Goal: Contribute content: Add original content to the website for others to see

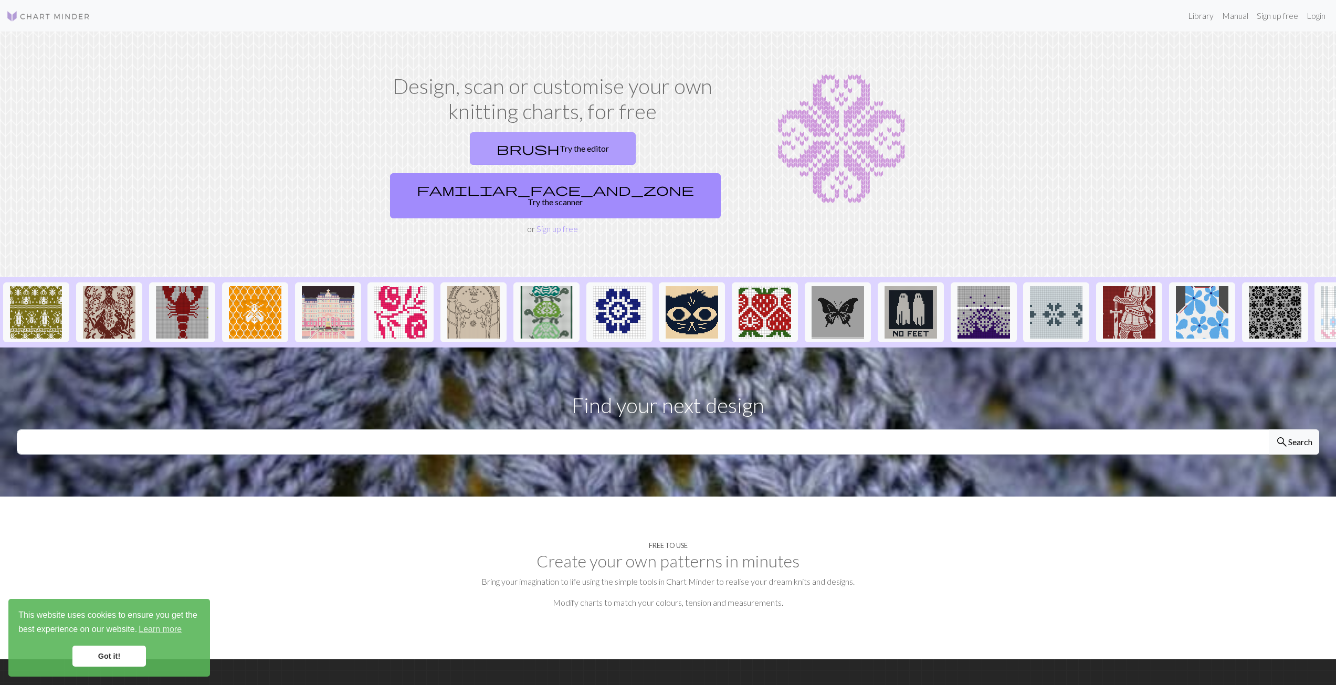
click at [490, 146] on link "brush Try the editor" at bounding box center [553, 148] width 166 height 33
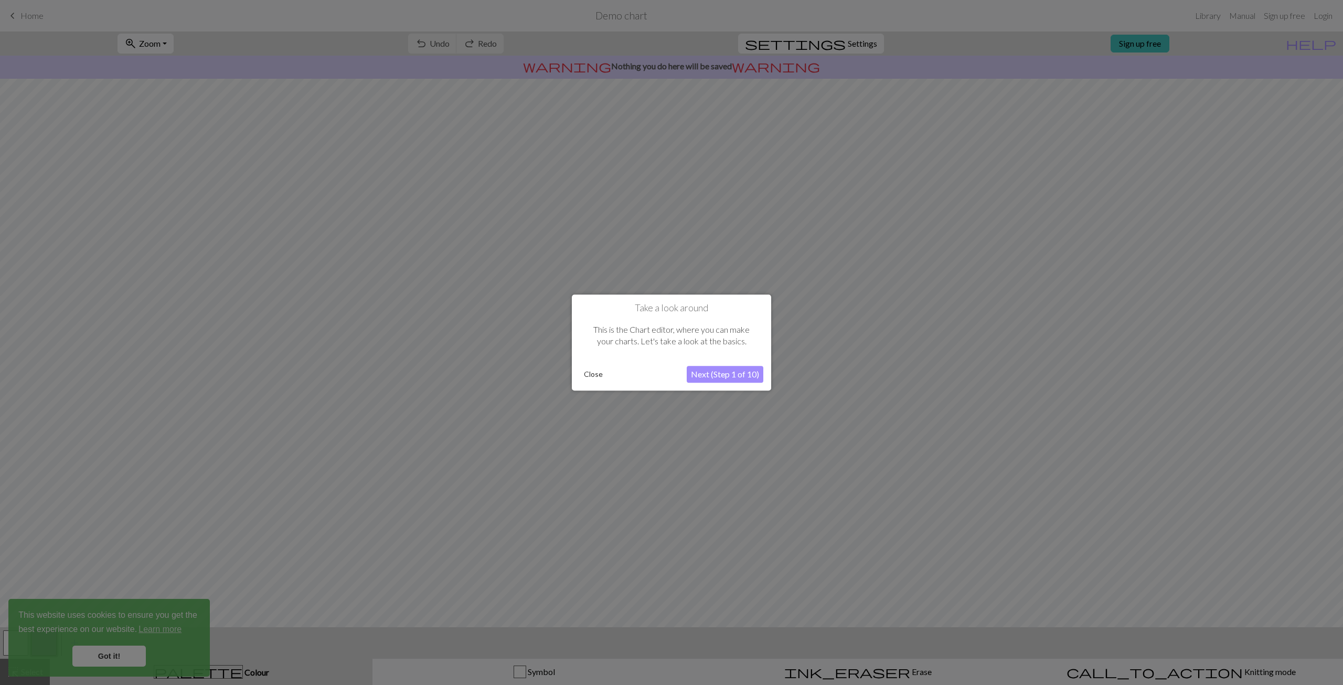
click at [590, 372] on button "Close" at bounding box center [593, 374] width 27 height 16
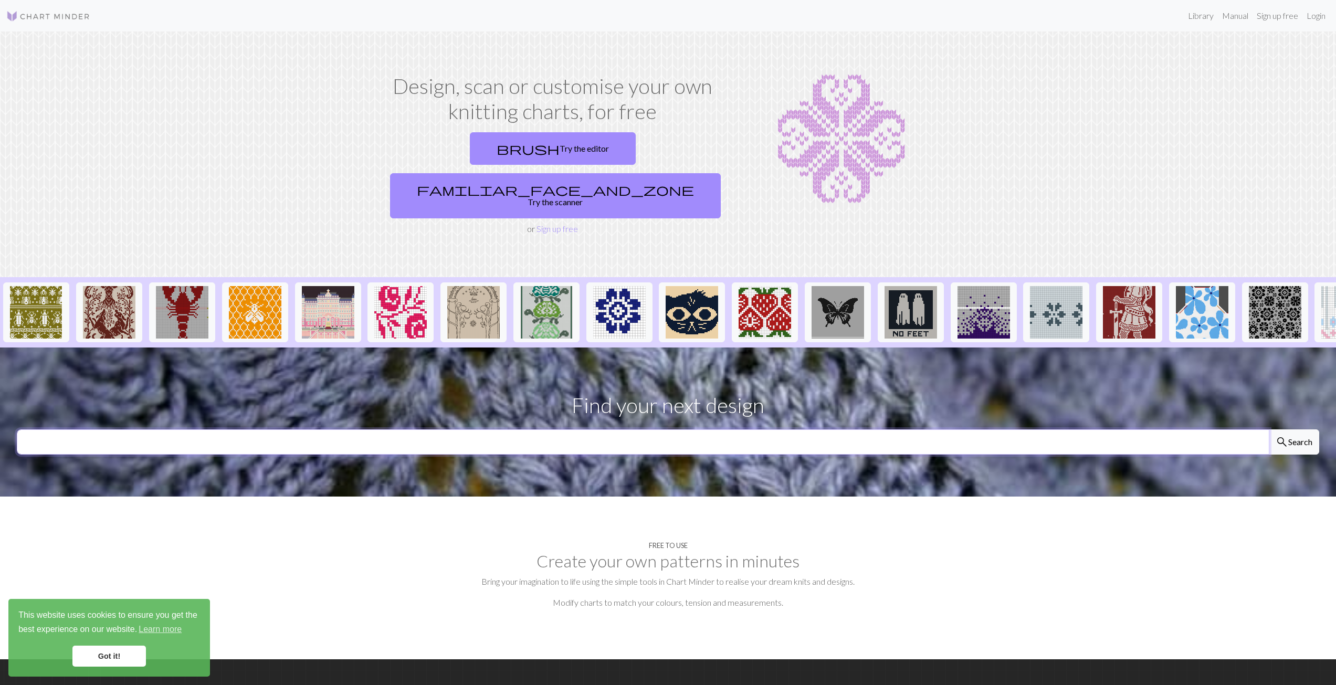
click at [605, 429] on input "text" at bounding box center [643, 441] width 1252 height 25
type input "llama"
click at [1268, 429] on button "search Search" at bounding box center [1293, 441] width 50 height 25
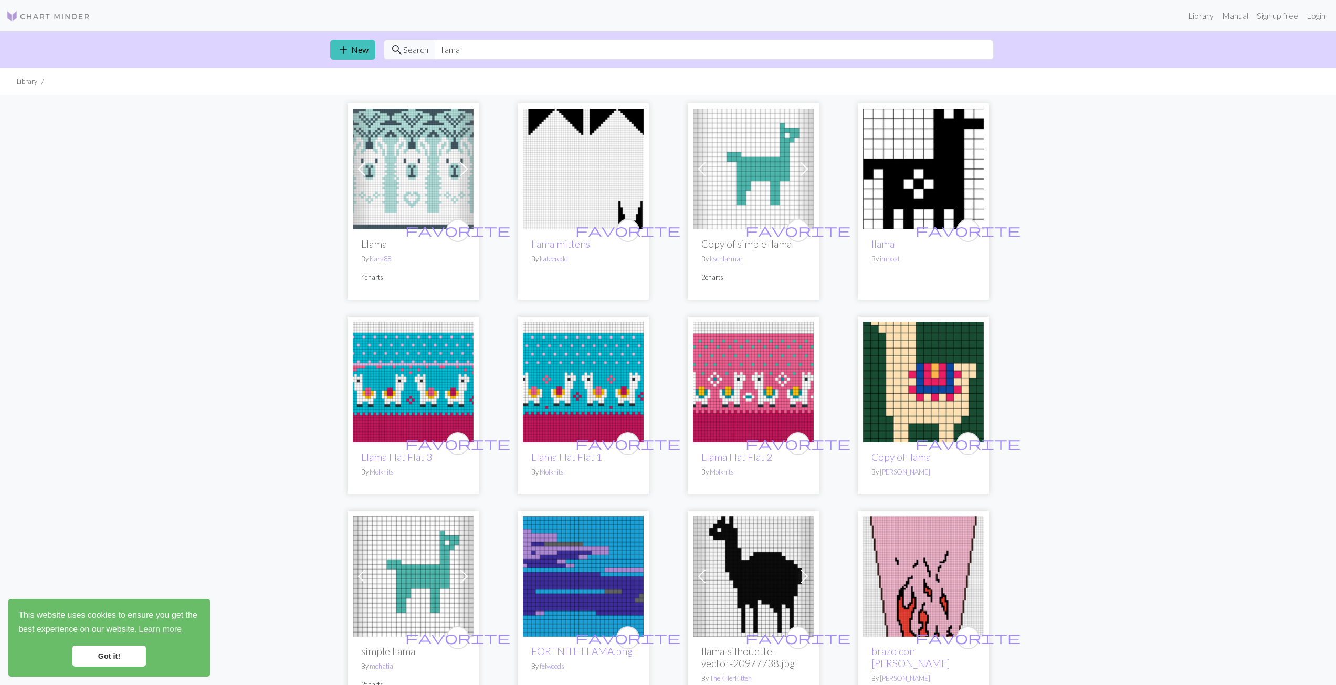
click at [402, 173] on img at bounding box center [413, 169] width 121 height 121
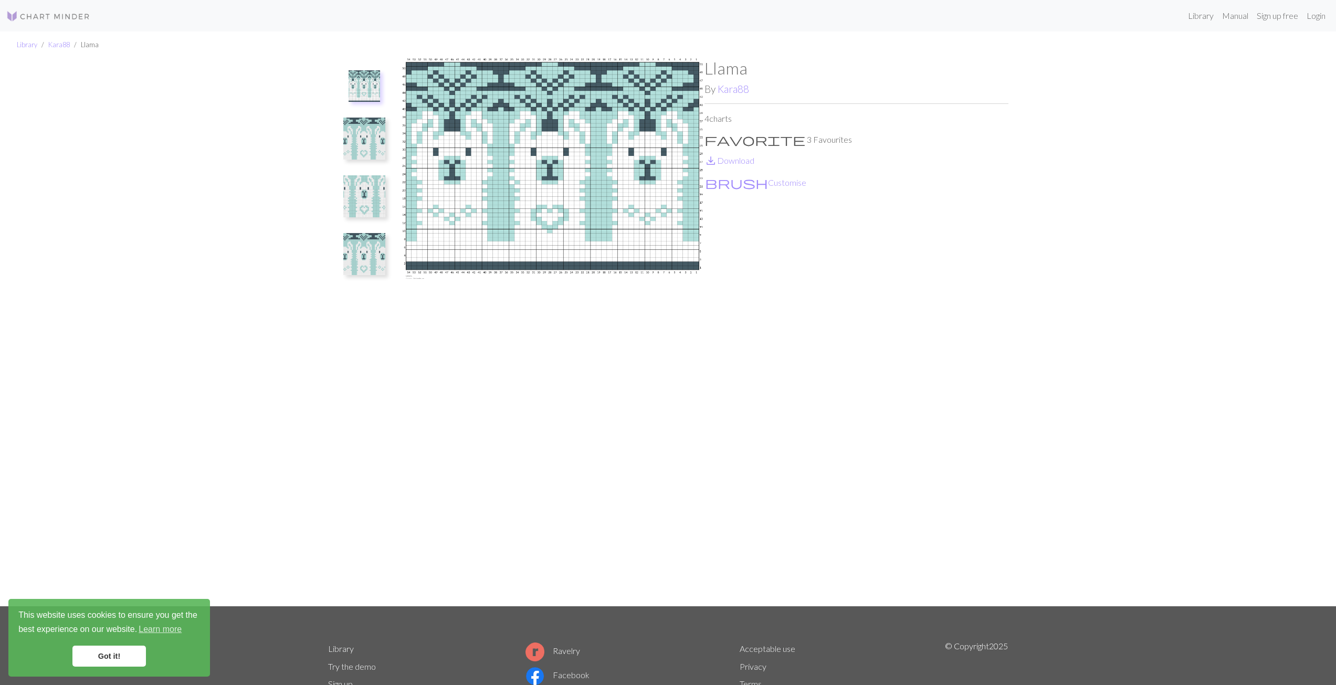
click at [365, 154] on img at bounding box center [364, 139] width 42 height 42
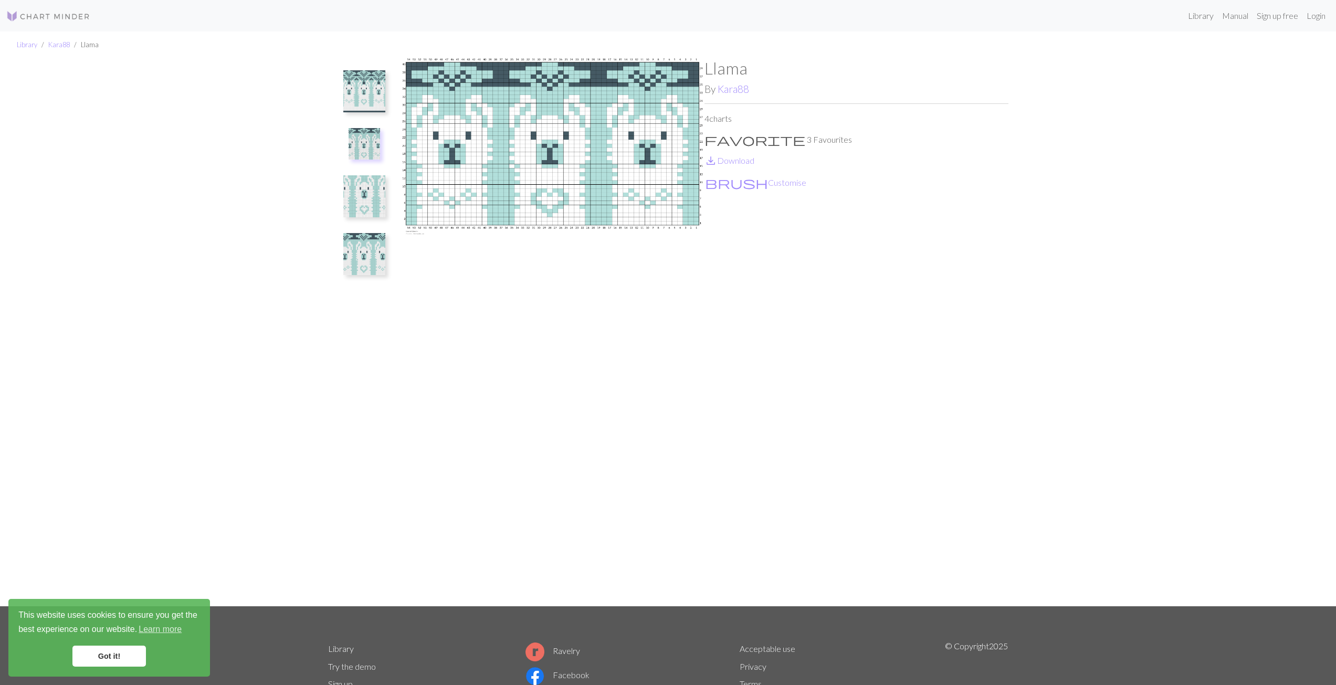
click at [367, 205] on img at bounding box center [364, 196] width 42 height 42
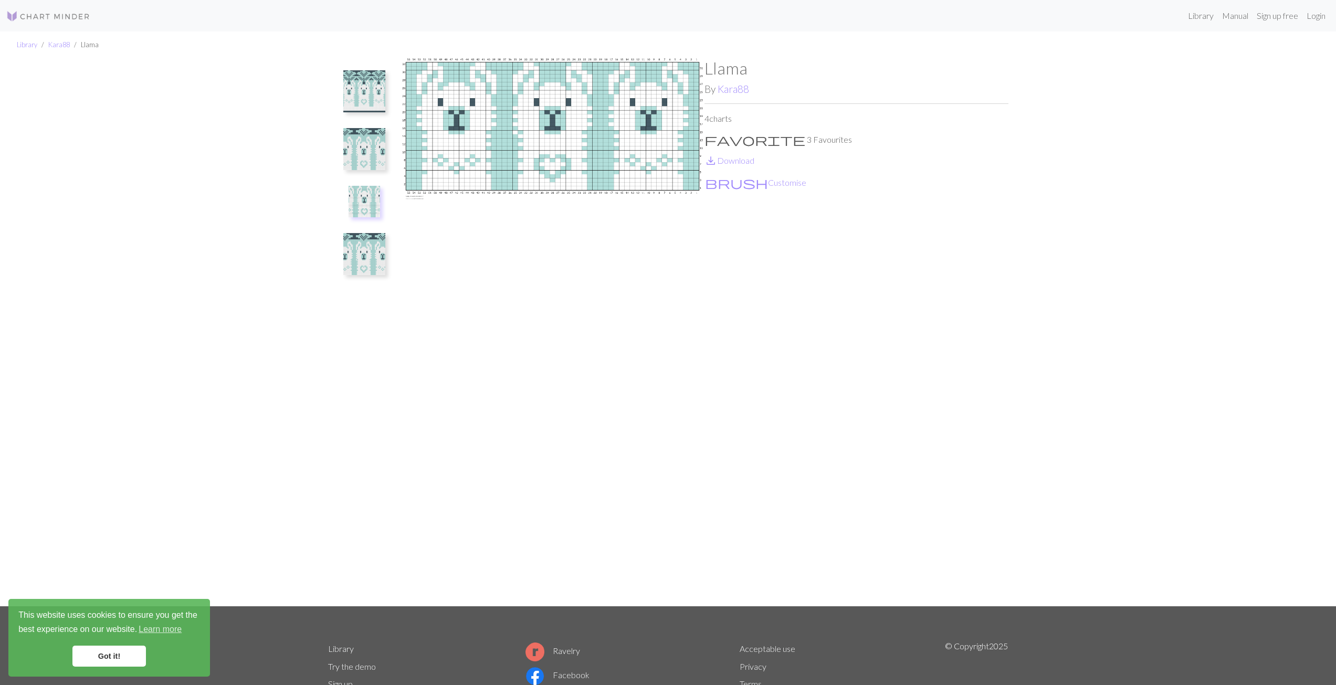
click at [363, 262] on img at bounding box center [364, 254] width 42 height 42
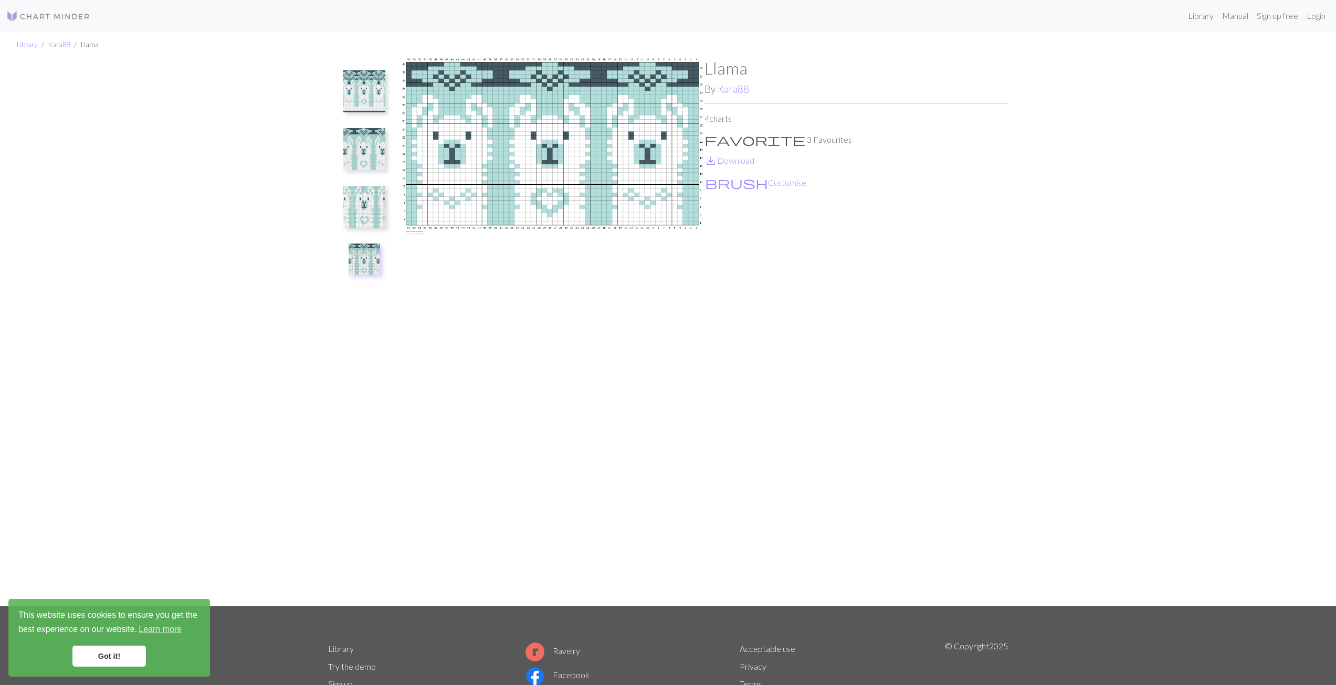
click at [364, 89] on img at bounding box center [364, 91] width 42 height 42
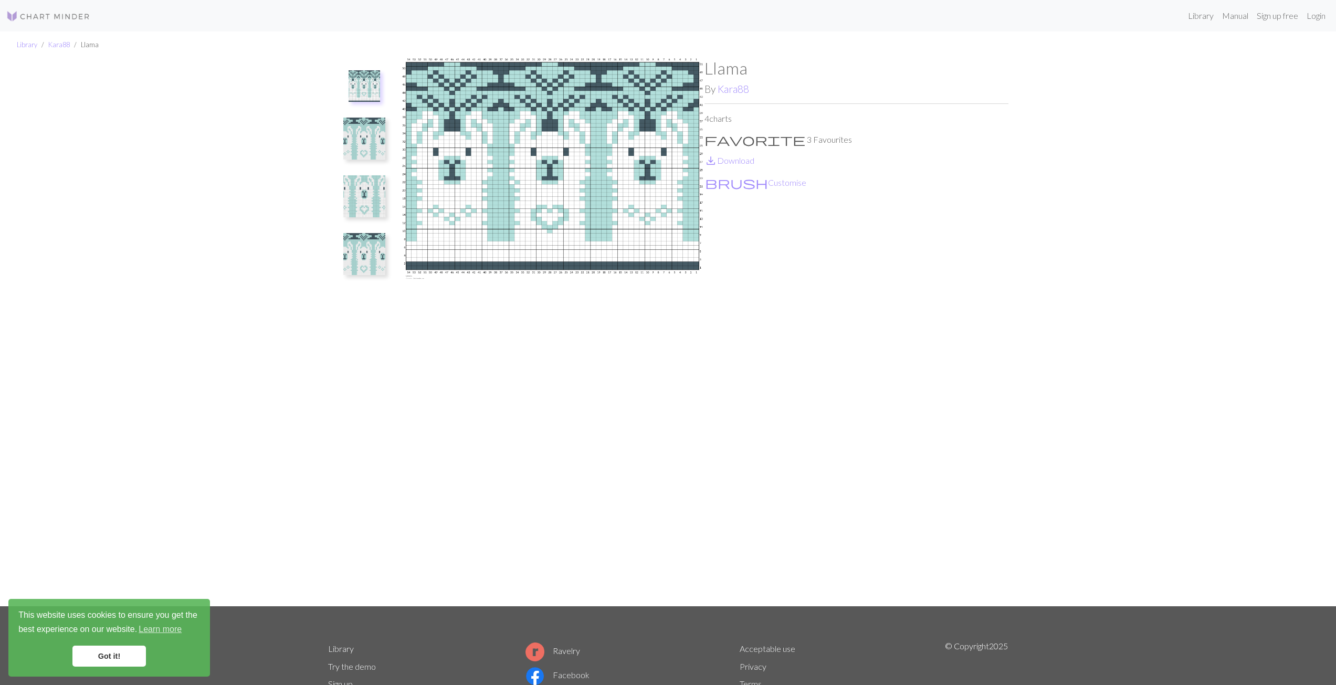
click at [360, 150] on img at bounding box center [364, 139] width 42 height 42
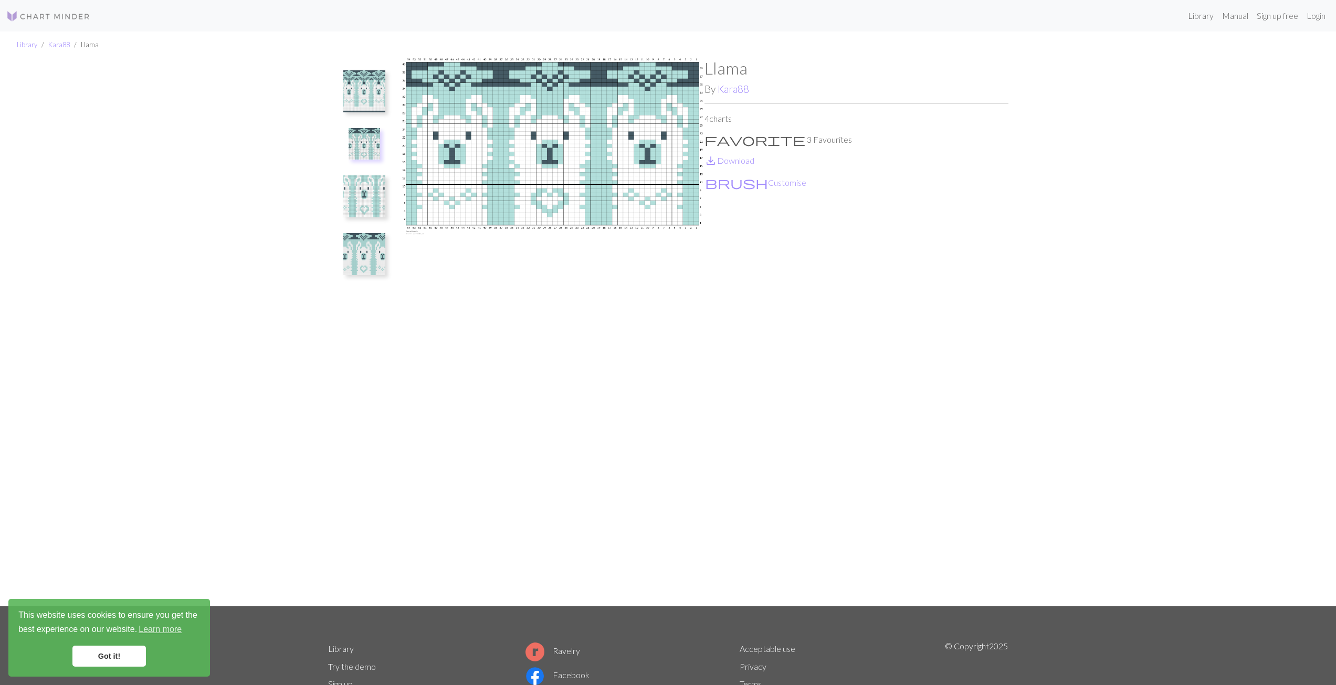
click at [357, 107] on img at bounding box center [364, 91] width 42 height 42
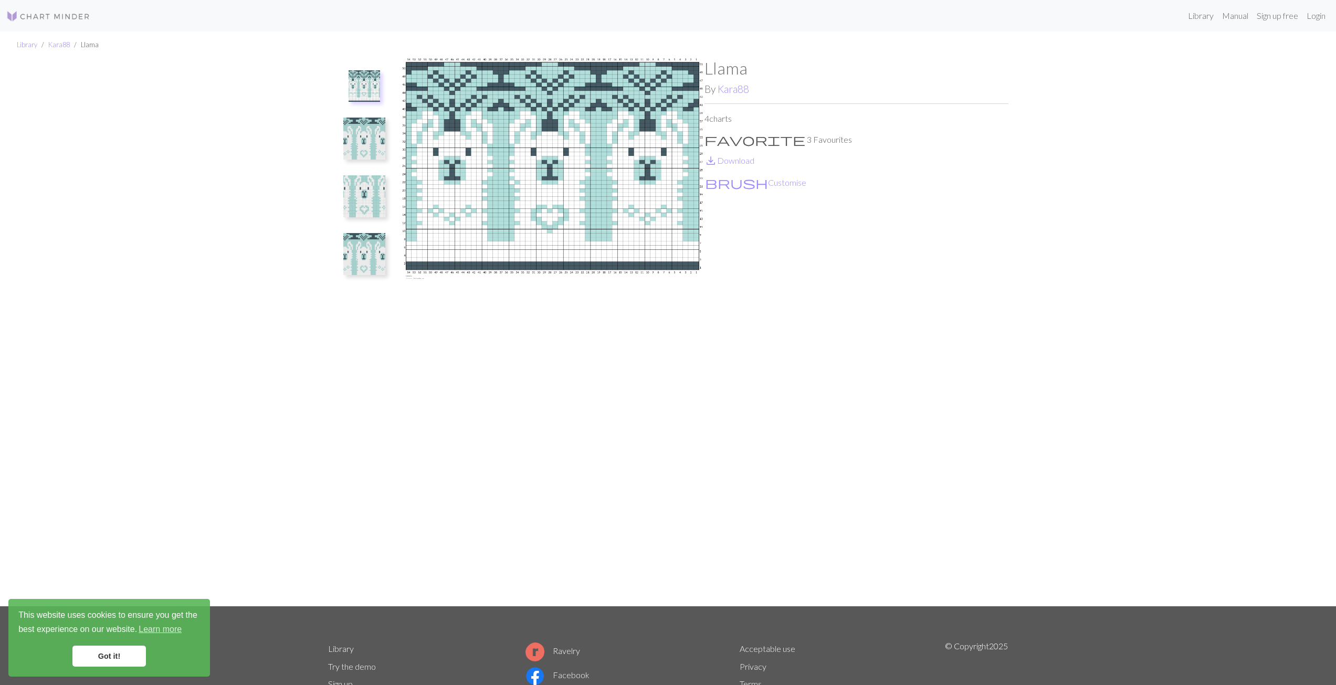
click at [945, 257] on div "Llama By Kara88 4 charts favorite 3 Favourites save_alt Download brush Customise" at bounding box center [856, 332] width 304 height 548
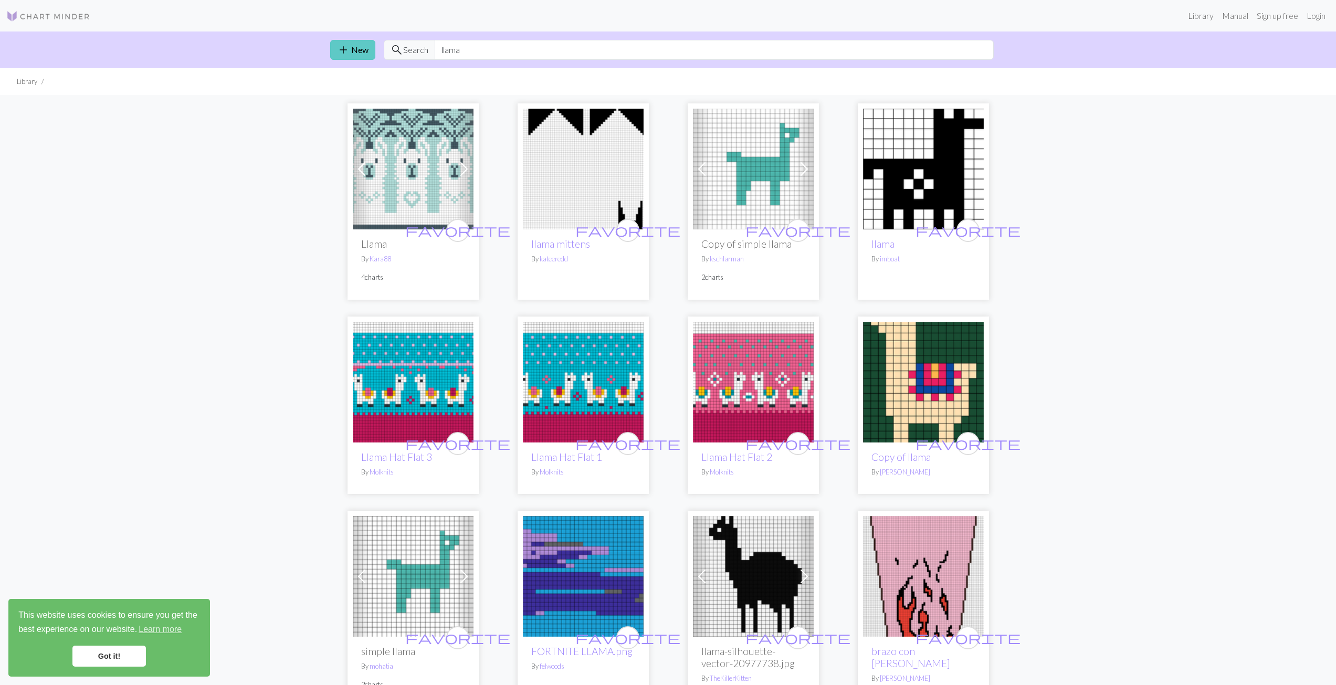
click at [344, 46] on span "add" at bounding box center [343, 50] width 13 height 15
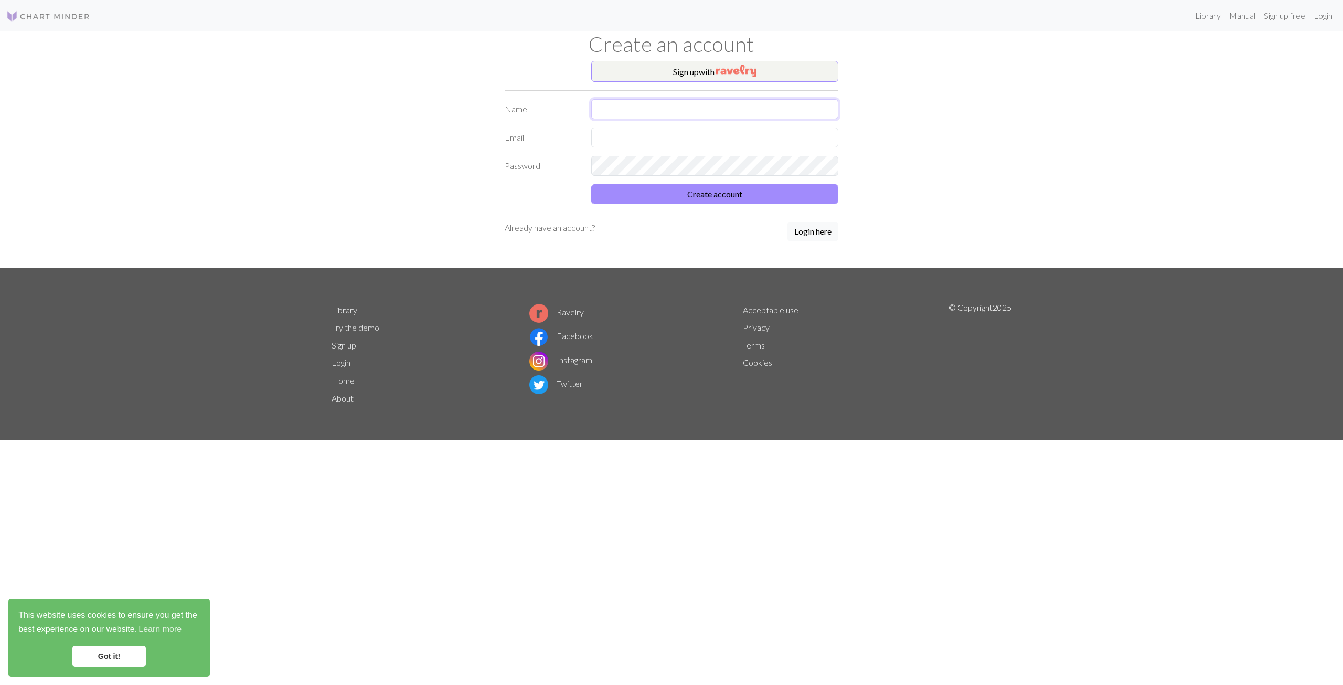
click at [646, 106] on input "text" at bounding box center [714, 109] width 247 height 20
type input "Evie"
click at [733, 77] on img "button" at bounding box center [736, 71] width 40 height 13
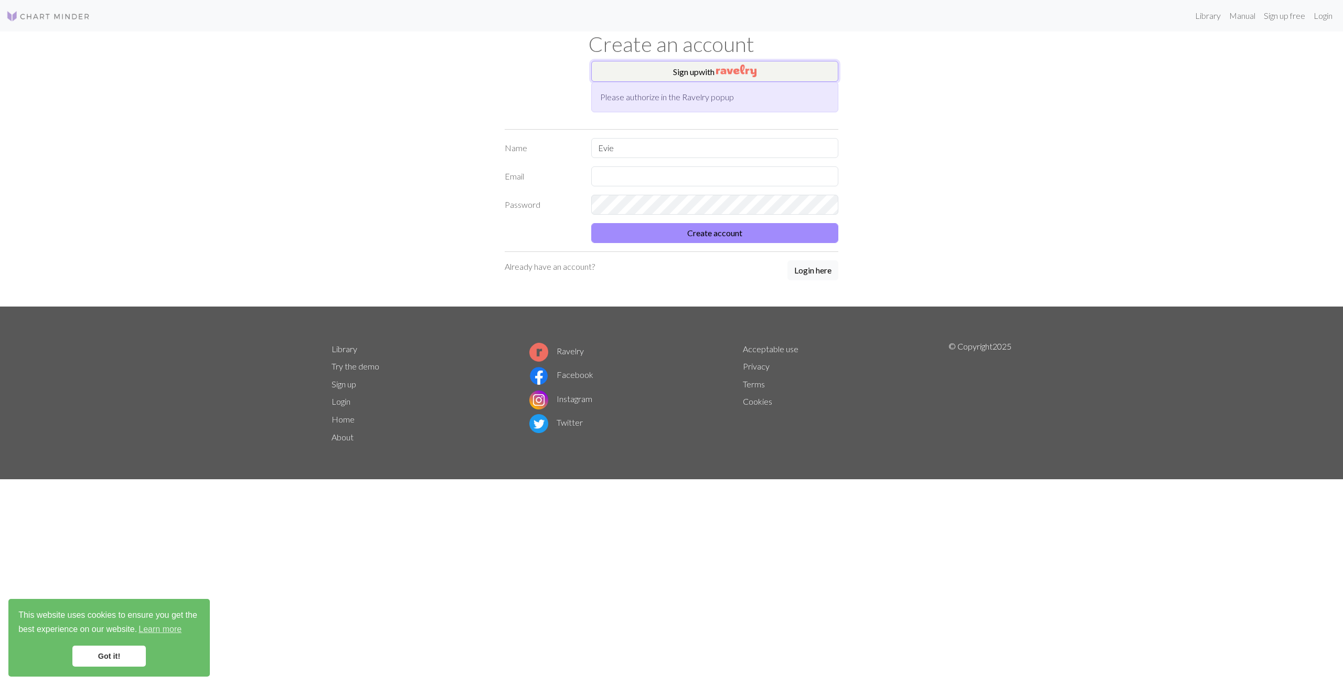
click at [712, 68] on button "Sign up with" at bounding box center [714, 71] width 247 height 21
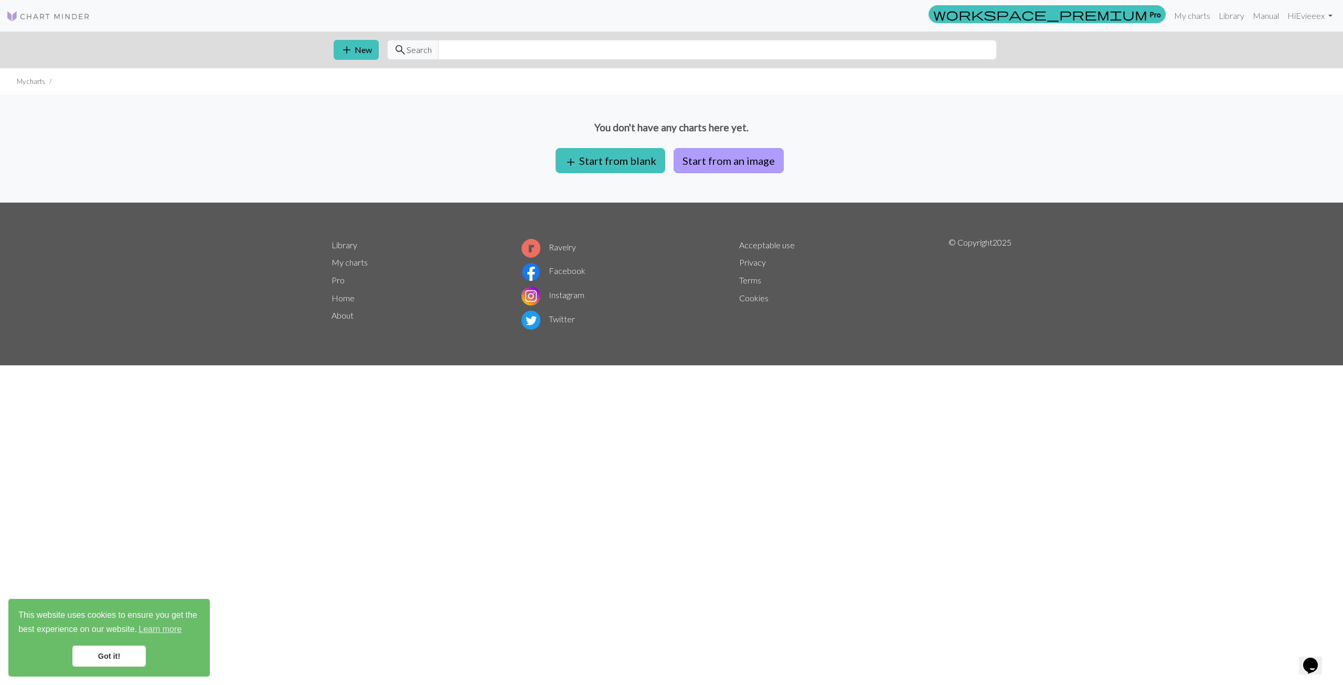
click at [703, 154] on button "Start from an image" at bounding box center [729, 160] width 110 height 25
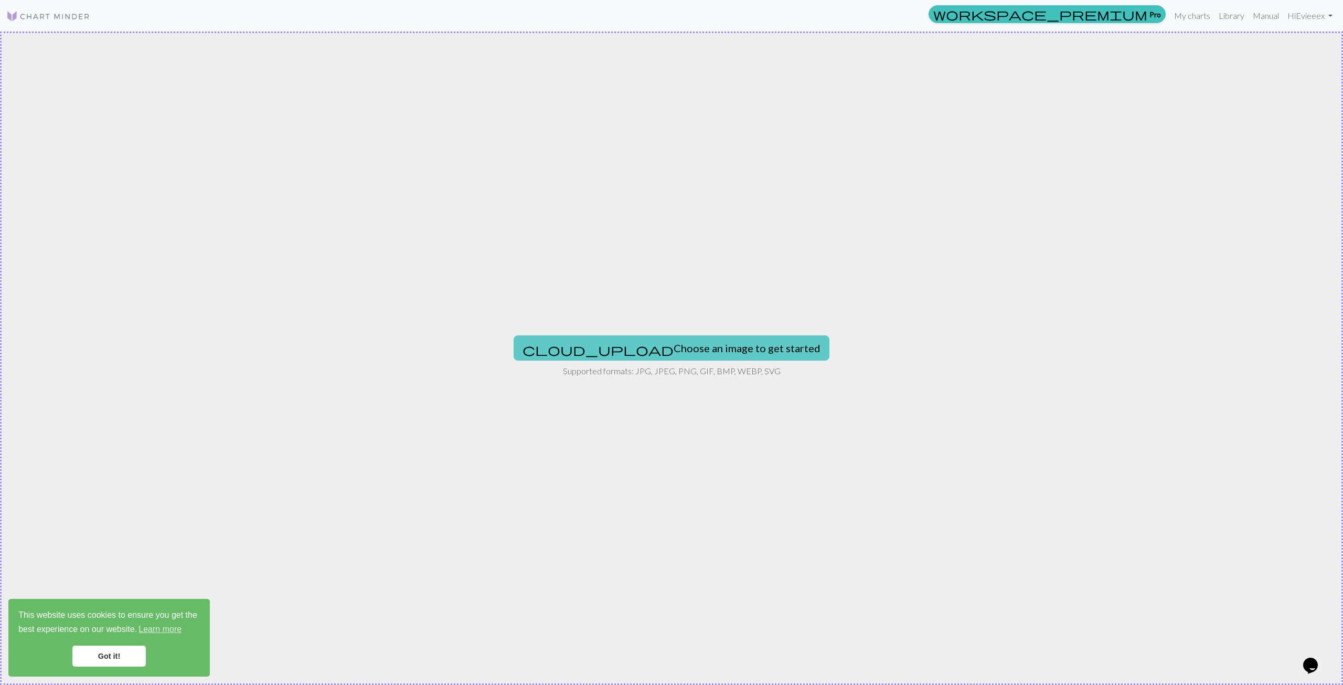
click at [719, 347] on button "cloud_upload Choose an image to get started" at bounding box center [672, 347] width 316 height 25
click at [649, 355] on button "cloud_upload Choose an image to get started" at bounding box center [672, 347] width 316 height 25
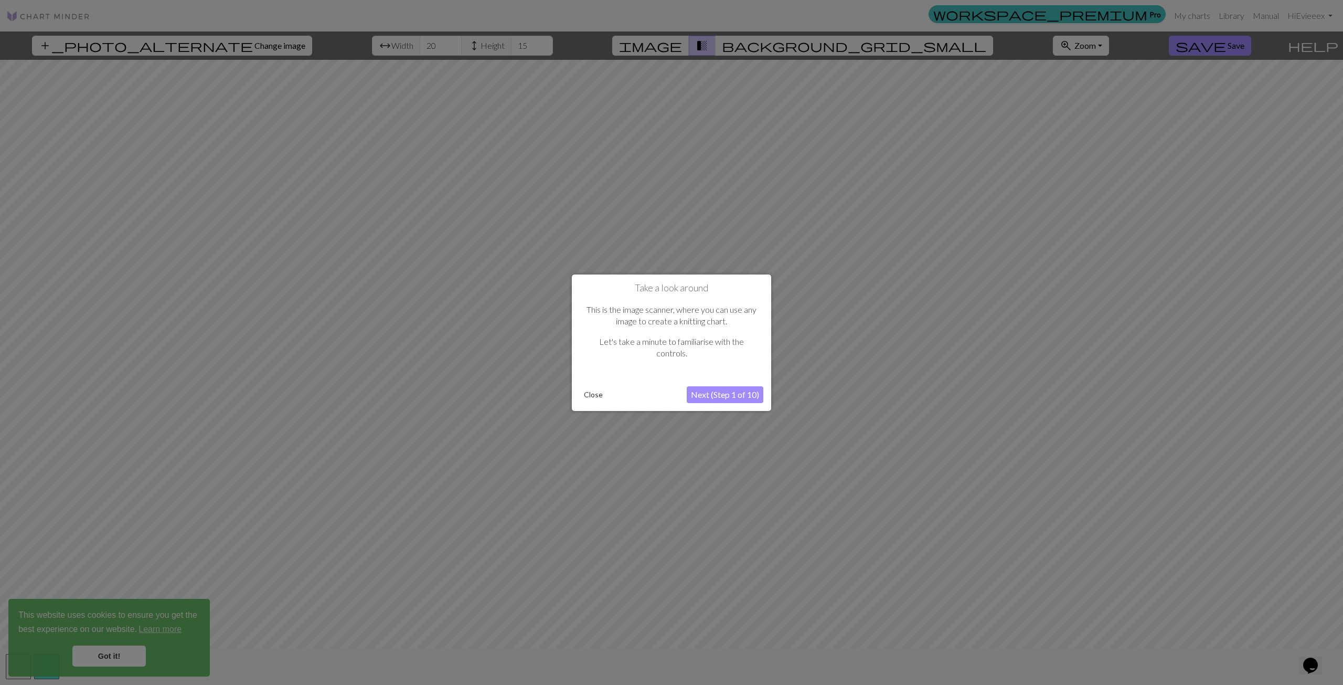
click at [733, 395] on button "Next (Step 1 of 10)" at bounding box center [725, 394] width 77 height 17
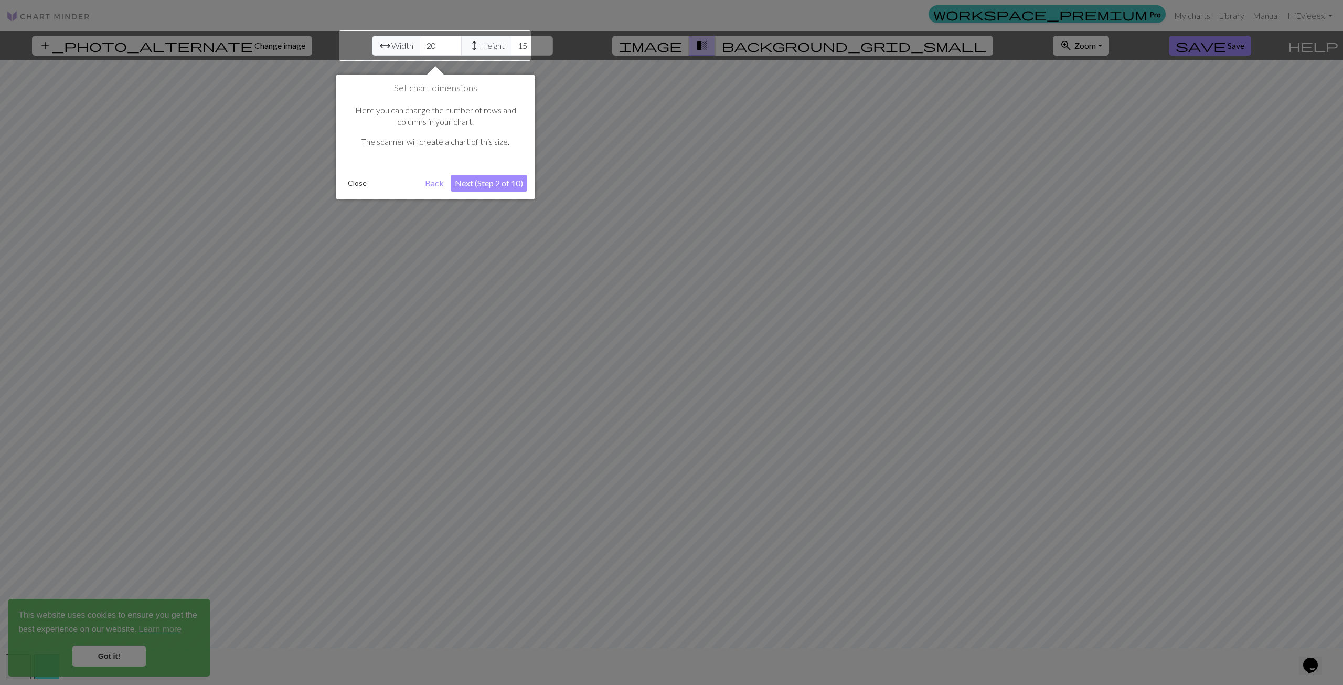
click at [488, 188] on button "Next (Step 2 of 10)" at bounding box center [489, 183] width 77 height 17
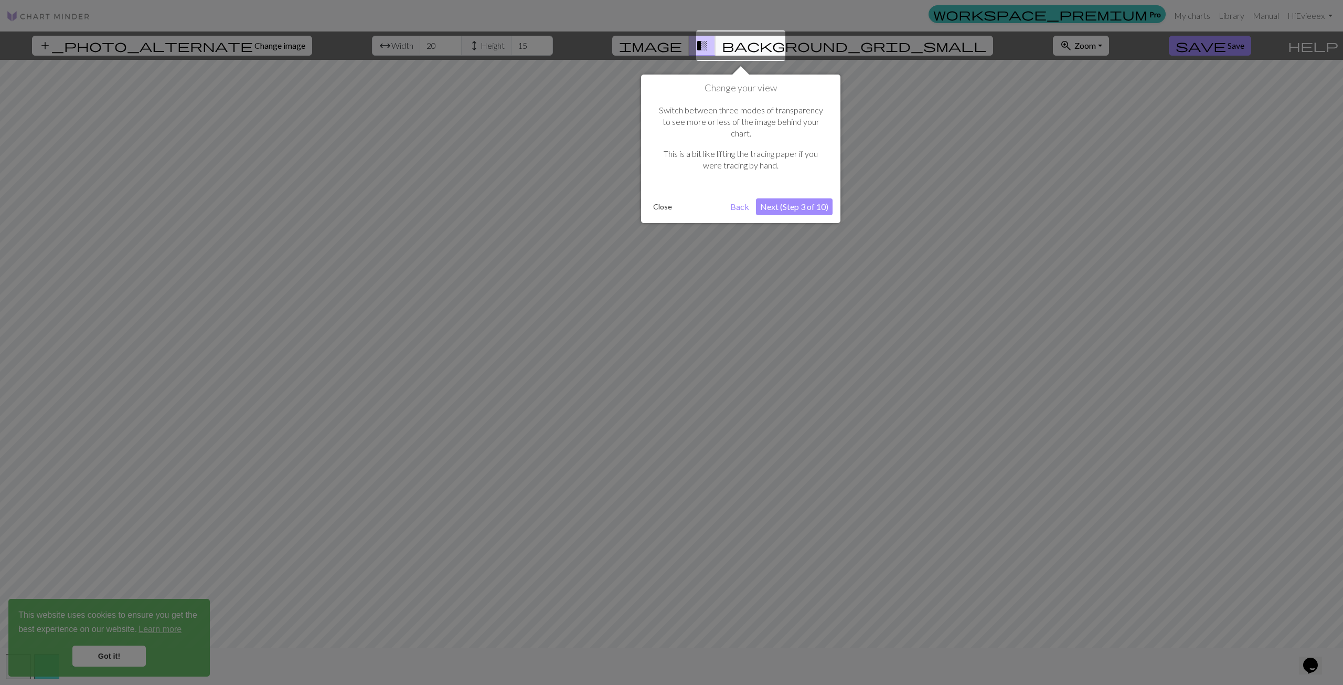
click at [798, 200] on button "Next (Step 3 of 10)" at bounding box center [794, 206] width 77 height 17
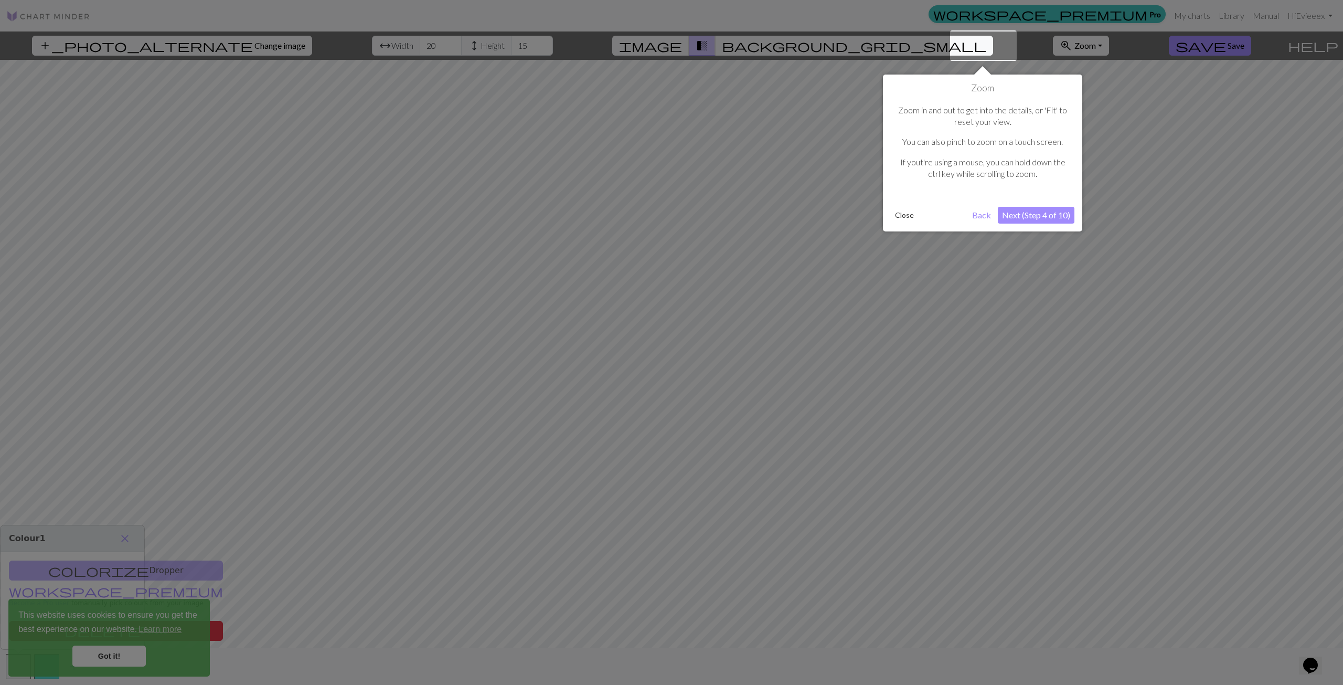
click at [1052, 217] on button "Next (Step 4 of 10)" at bounding box center [1036, 215] width 77 height 17
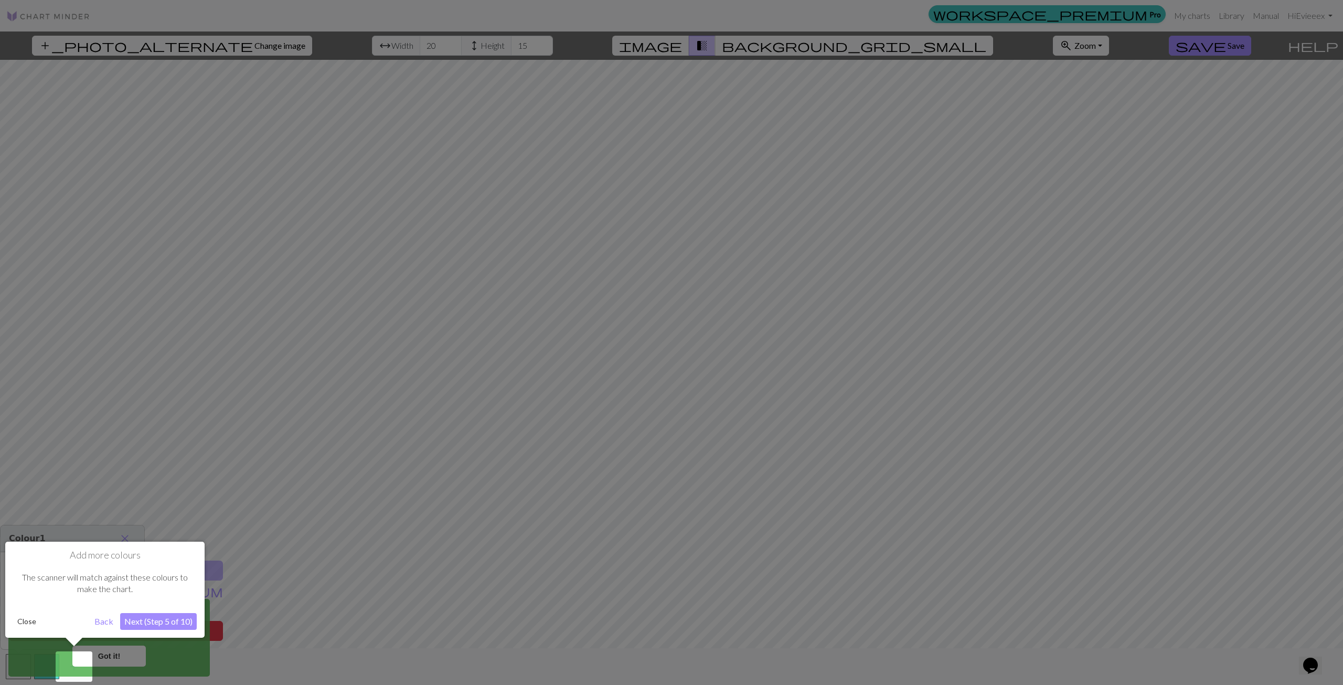
click at [155, 621] on button "Next (Step 5 of 10)" at bounding box center [158, 621] width 77 height 17
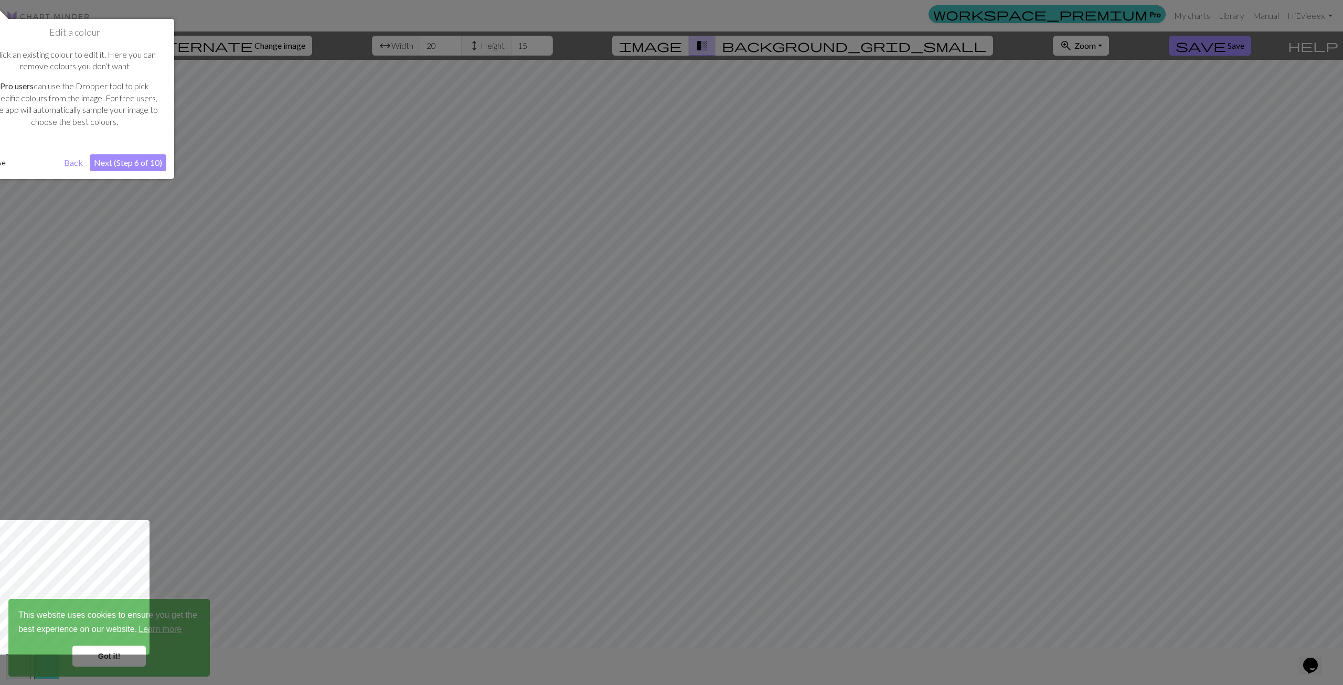
click at [127, 161] on button "Next (Step 6 of 10)" at bounding box center [128, 162] width 77 height 17
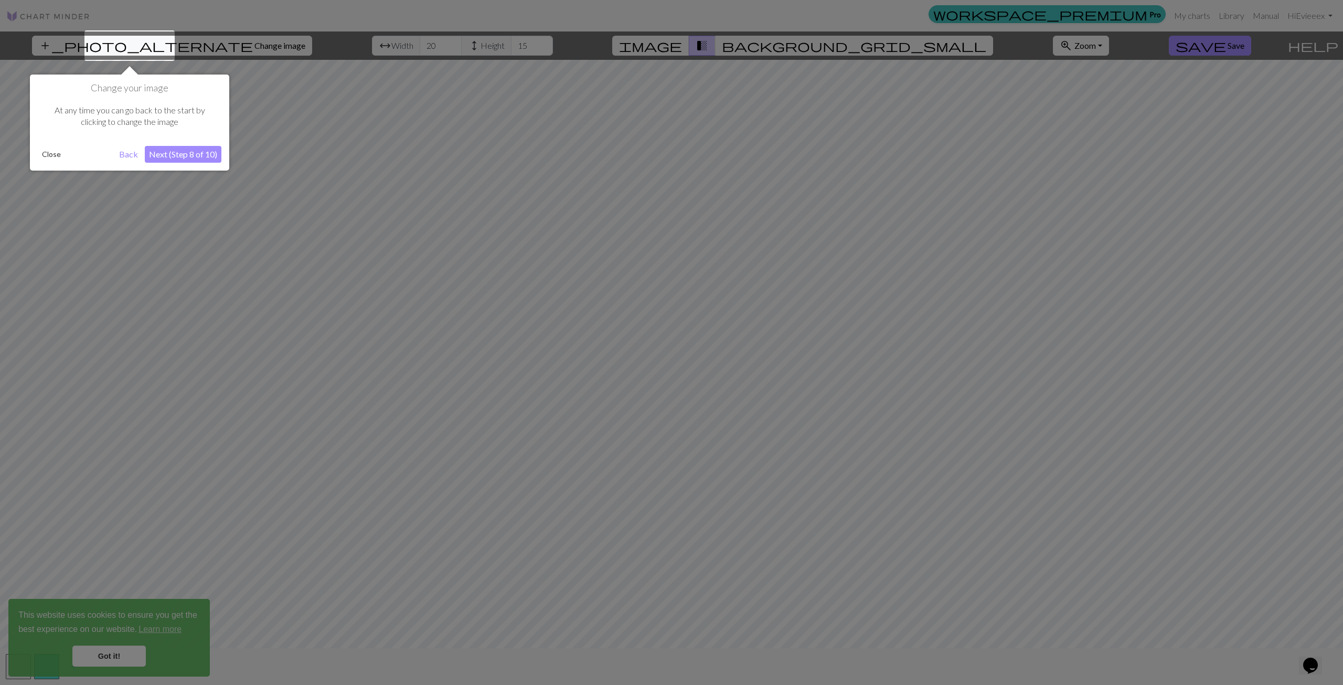
click at [202, 157] on button "Next (Step 8 of 10)" at bounding box center [183, 154] width 77 height 17
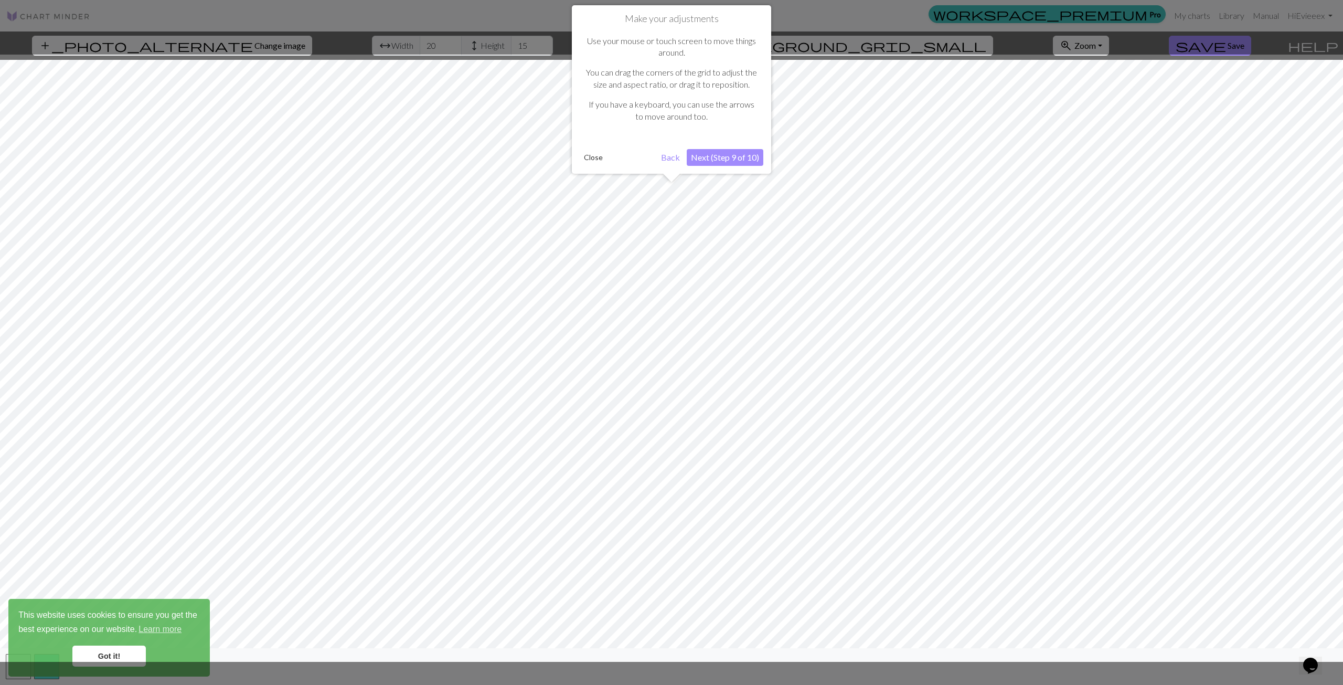
click at [735, 160] on button "Next (Step 9 of 10)" at bounding box center [725, 157] width 77 height 17
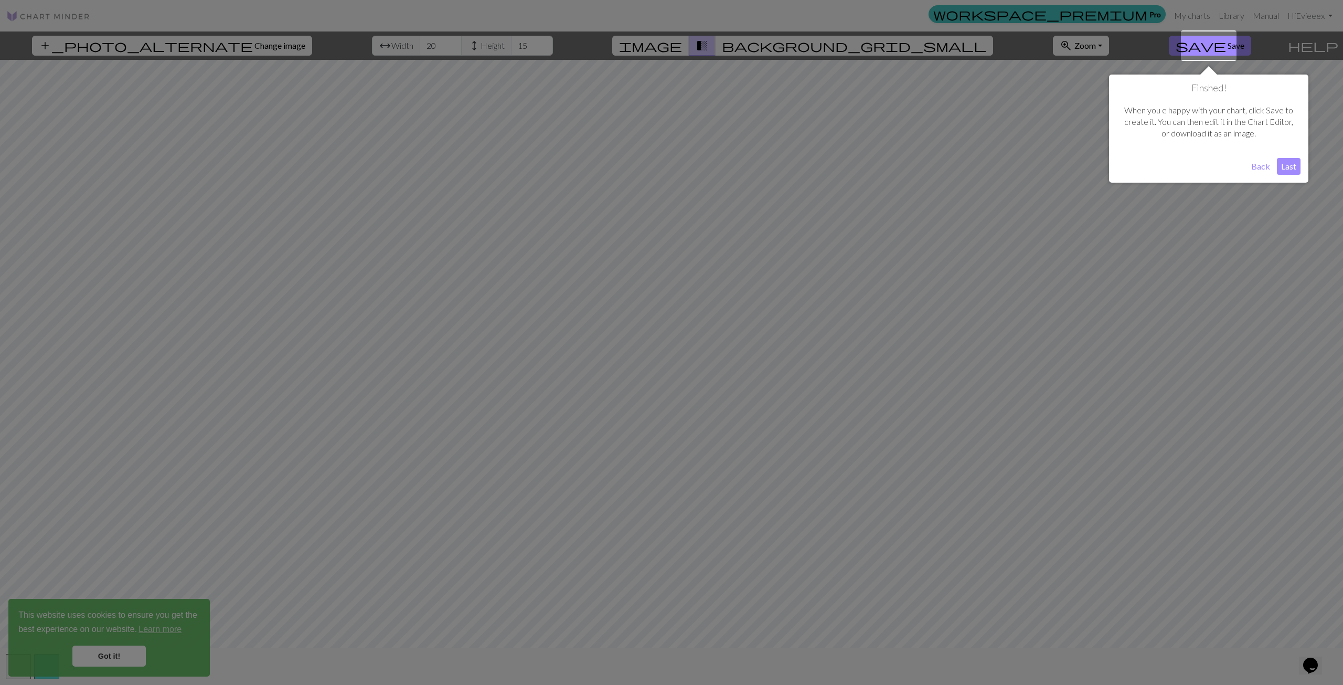
click at [1292, 165] on button "Last" at bounding box center [1289, 166] width 24 height 17
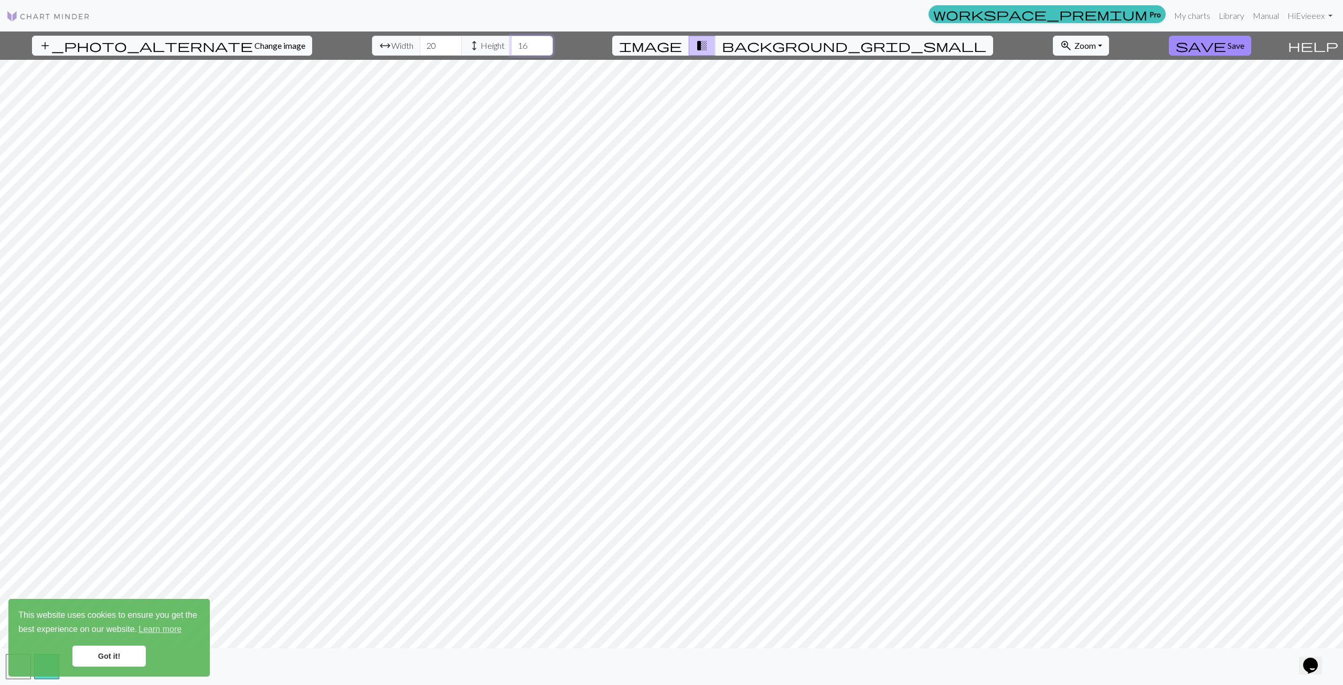
click at [513, 40] on input "16" at bounding box center [532, 46] width 42 height 20
click at [513, 40] on input "17" at bounding box center [532, 46] width 42 height 20
click at [513, 40] on input "18" at bounding box center [532, 46] width 42 height 20
click at [513, 40] on input "19" at bounding box center [532, 46] width 42 height 20
click at [513, 40] on input "20" at bounding box center [532, 46] width 42 height 20
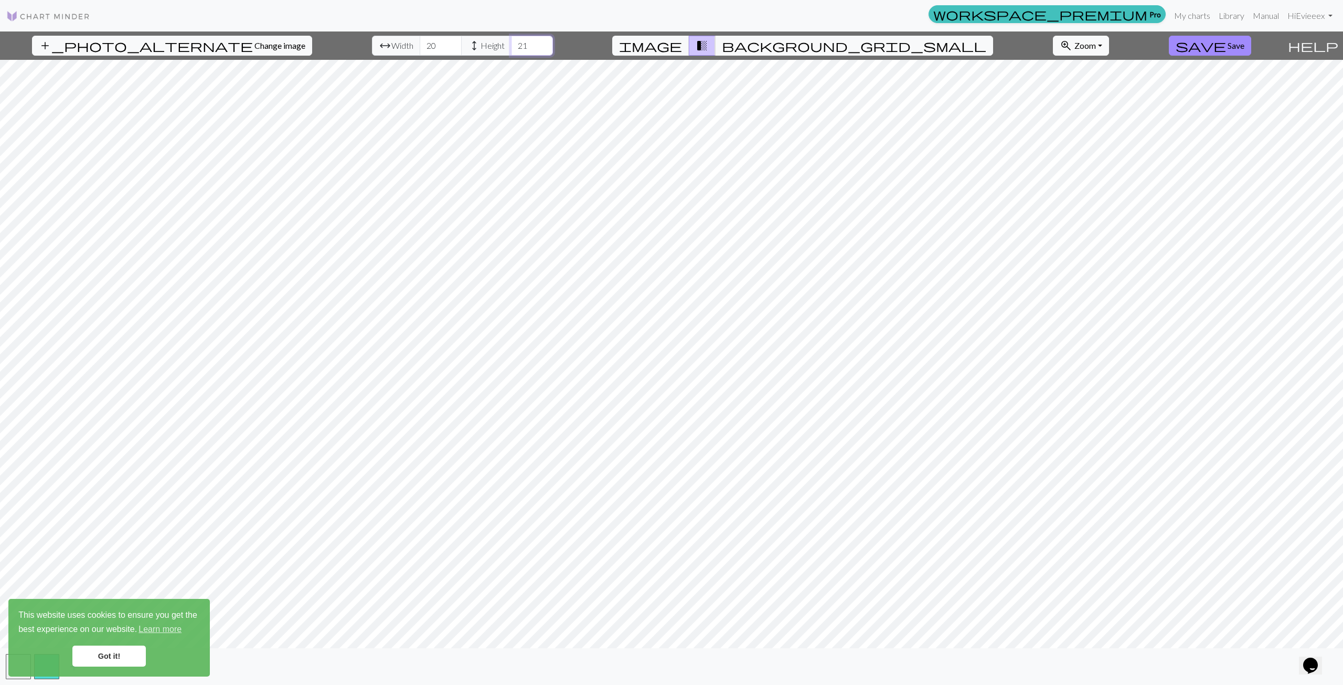
click at [513, 40] on input "21" at bounding box center [532, 46] width 42 height 20
click at [513, 40] on input "22" at bounding box center [532, 46] width 42 height 20
click at [513, 40] on input "23" at bounding box center [532, 46] width 42 height 20
click at [513, 40] on input "24" at bounding box center [532, 46] width 42 height 20
click at [513, 40] on input "25" at bounding box center [532, 46] width 42 height 20
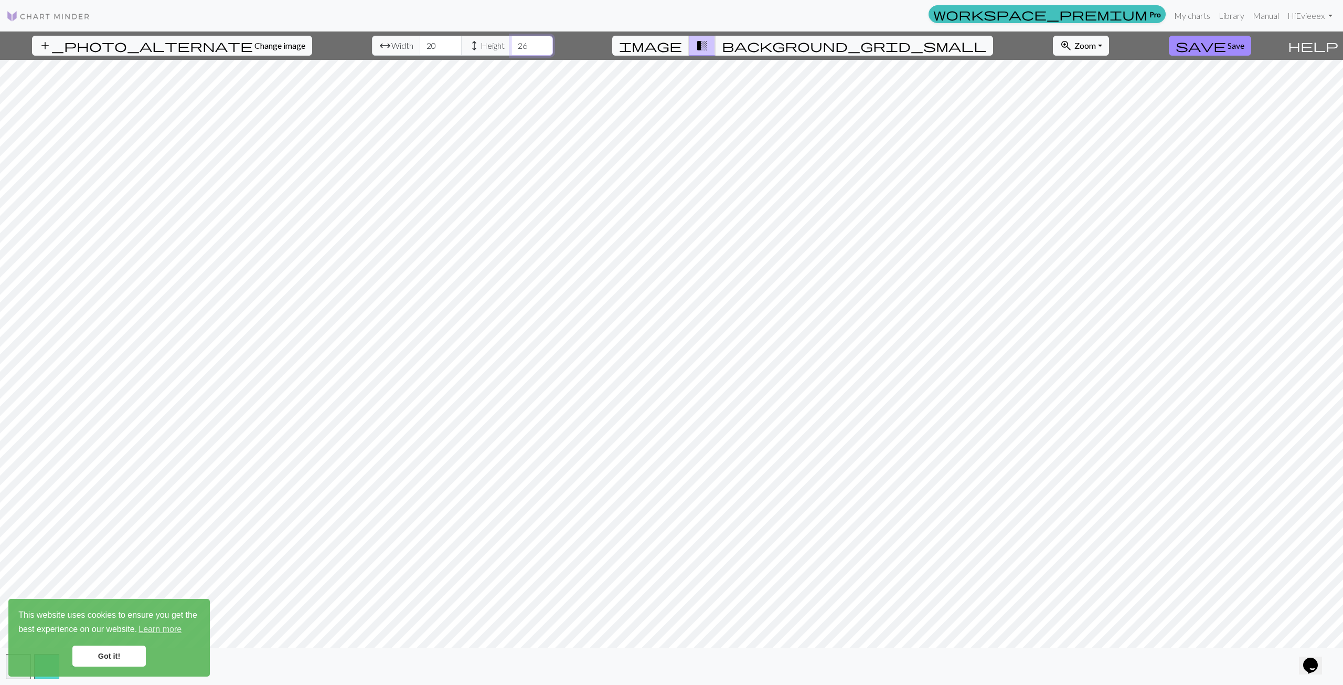
click at [513, 40] on input "26" at bounding box center [532, 46] width 42 height 20
click at [513, 40] on input "27" at bounding box center [532, 46] width 42 height 20
click at [513, 40] on input "28" at bounding box center [532, 46] width 42 height 20
click at [513, 40] on input "29" at bounding box center [532, 46] width 42 height 20
click at [513, 40] on input "30" at bounding box center [532, 46] width 42 height 20
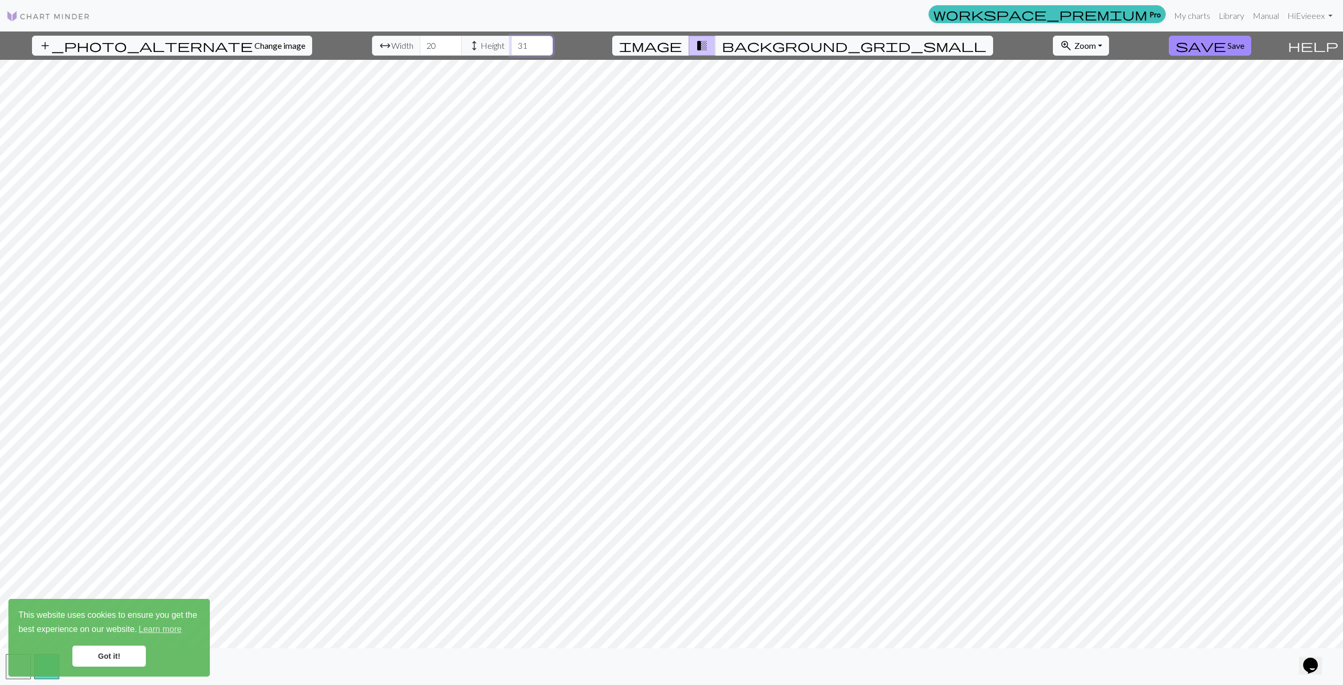
click at [513, 40] on input "31" at bounding box center [532, 46] width 42 height 20
click at [513, 40] on input "32" at bounding box center [532, 46] width 42 height 20
click at [513, 40] on input "33" at bounding box center [532, 46] width 42 height 20
click at [517, 41] on input "34" at bounding box center [532, 46] width 42 height 20
click at [517, 41] on input "35" at bounding box center [532, 46] width 42 height 20
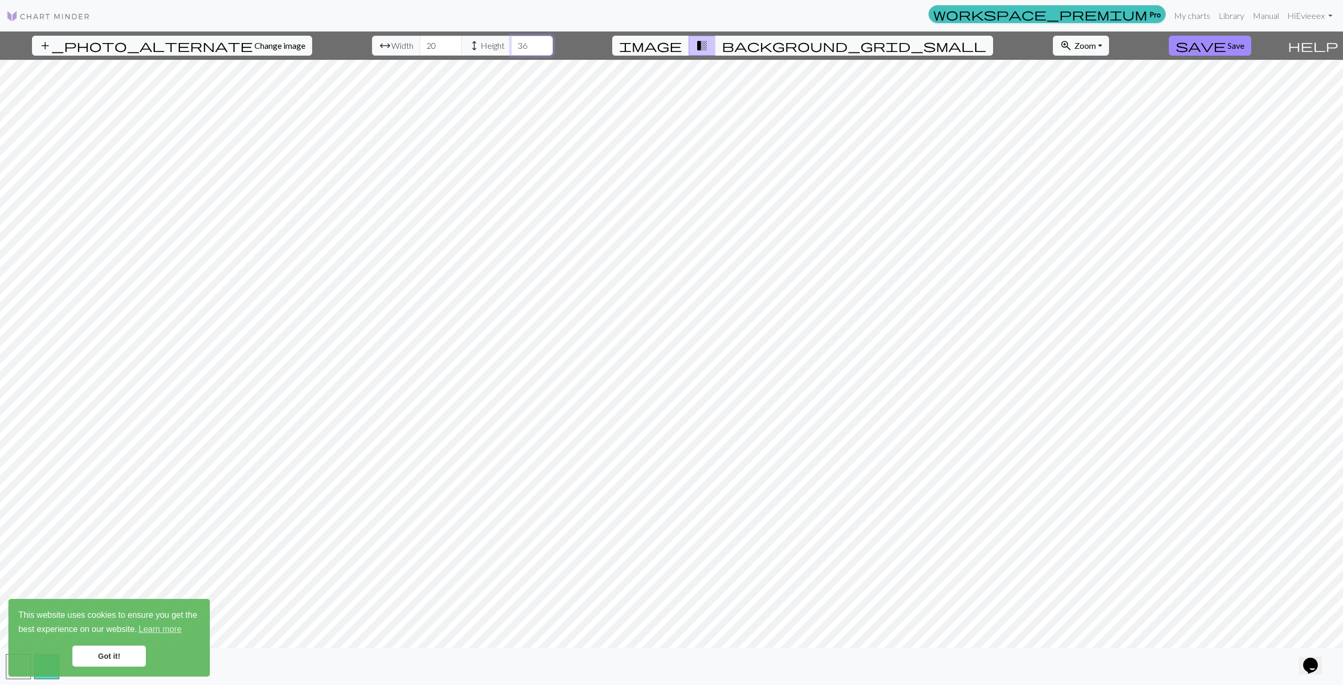
click at [517, 41] on input "36" at bounding box center [532, 46] width 42 height 20
click at [517, 41] on input "37" at bounding box center [532, 46] width 42 height 20
click at [517, 41] on input "38" at bounding box center [532, 46] width 42 height 20
click at [517, 41] on input "39" at bounding box center [532, 46] width 42 height 20
click at [517, 41] on input "40" at bounding box center [532, 46] width 42 height 20
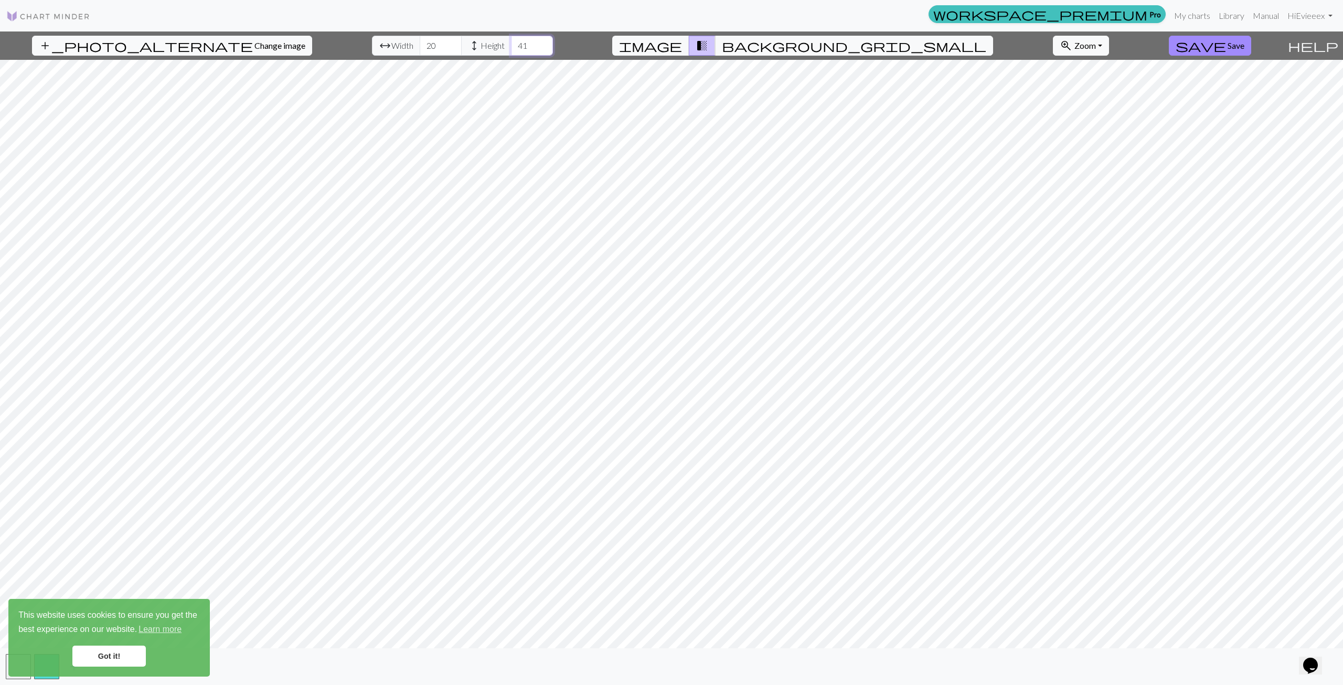
click at [517, 41] on input "41" at bounding box center [532, 46] width 42 height 20
click at [517, 41] on input "42" at bounding box center [532, 46] width 42 height 20
click at [517, 41] on input "43" at bounding box center [532, 46] width 42 height 20
click at [517, 41] on input "44" at bounding box center [532, 46] width 42 height 20
click at [517, 41] on input "45" at bounding box center [532, 46] width 42 height 20
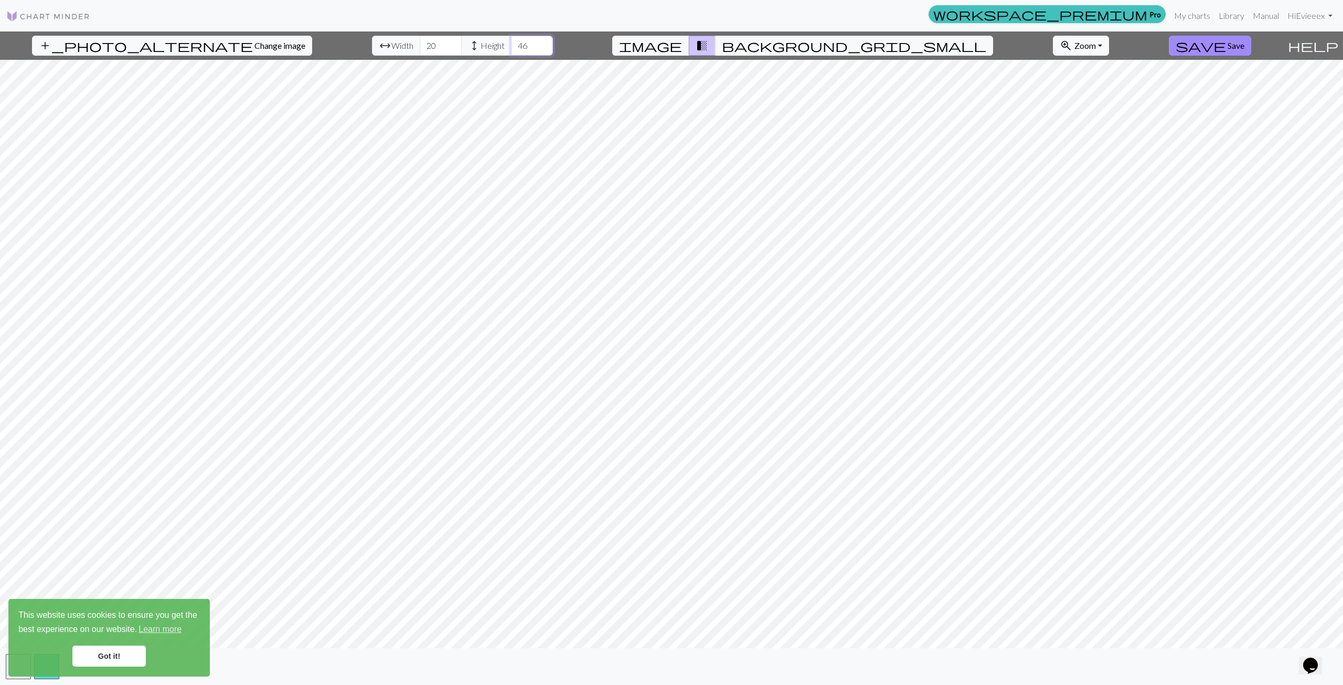
click at [517, 41] on input "46" at bounding box center [532, 46] width 42 height 20
click at [517, 41] on input "47" at bounding box center [532, 46] width 42 height 20
click at [517, 42] on input "48" at bounding box center [532, 46] width 42 height 20
type input "49"
click at [517, 42] on input "49" at bounding box center [532, 46] width 42 height 20
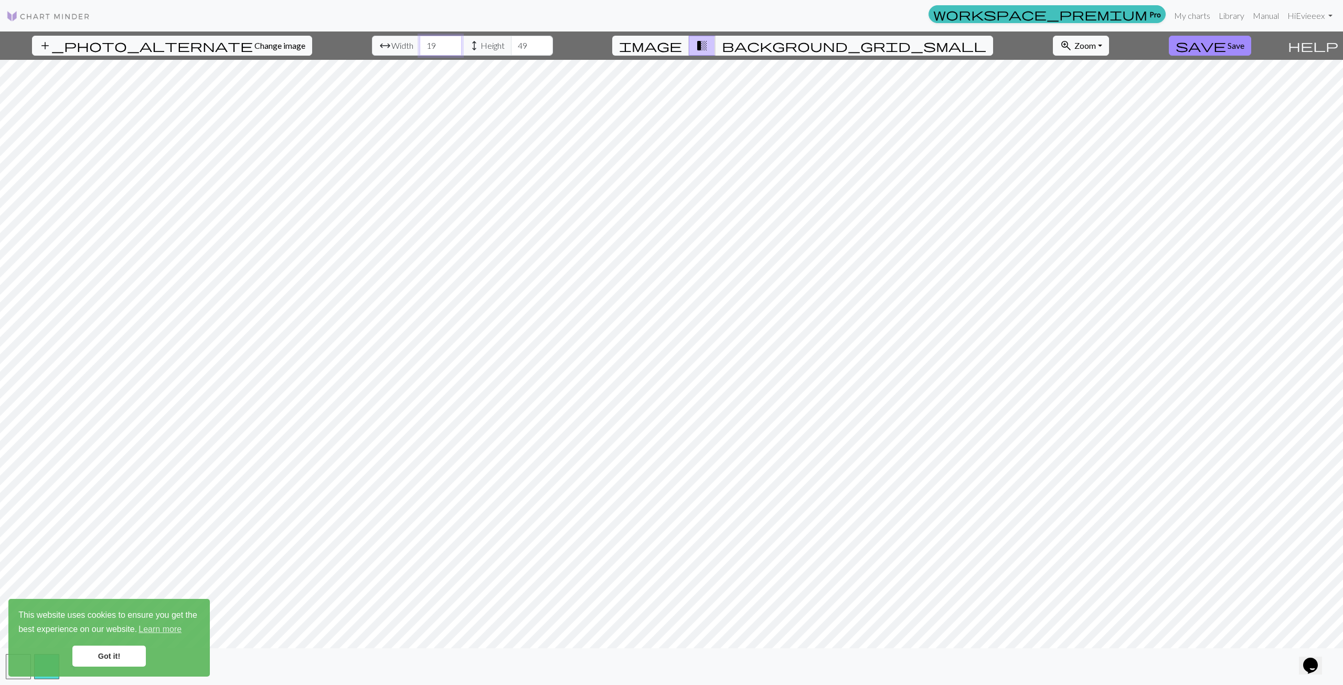
click at [422, 47] on input "19" at bounding box center [441, 46] width 42 height 20
click at [422, 47] on input "18" at bounding box center [441, 46] width 42 height 20
click at [422, 47] on input "17" at bounding box center [441, 46] width 42 height 20
click at [422, 47] on input "16" at bounding box center [441, 46] width 42 height 20
click at [427, 42] on input "17" at bounding box center [441, 46] width 42 height 20
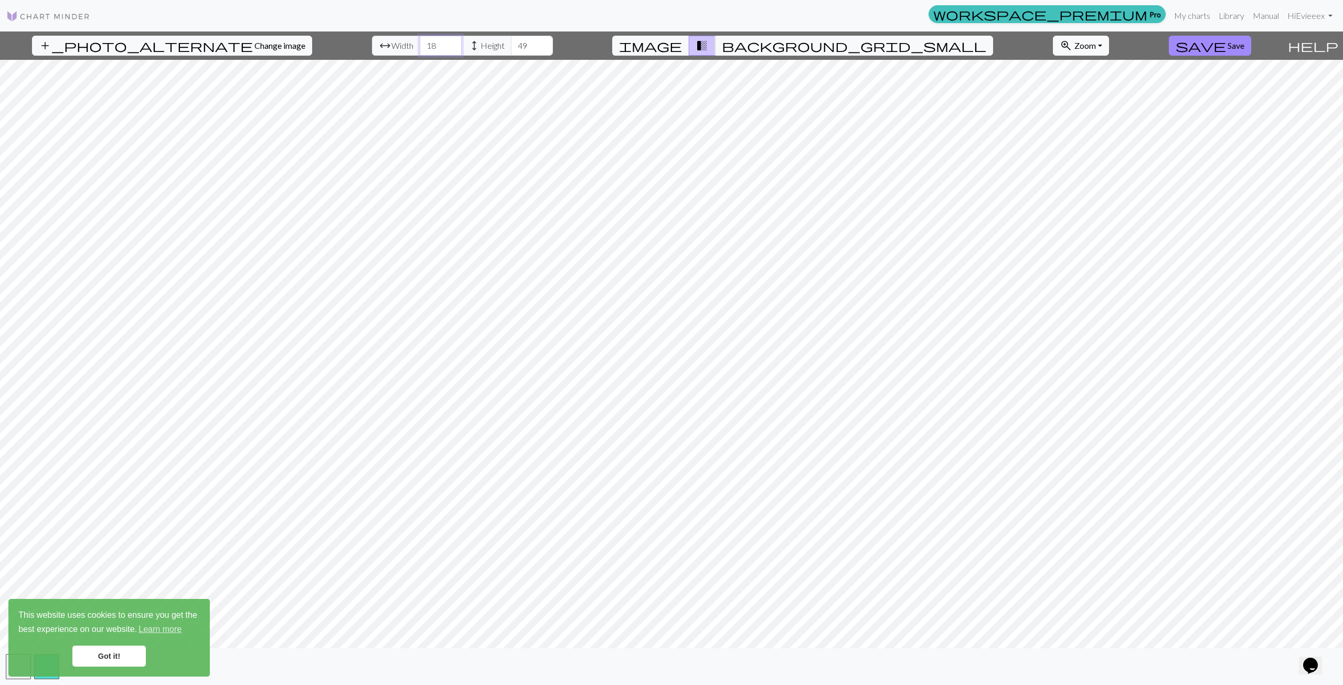
click at [427, 42] on input "18" at bounding box center [441, 46] width 42 height 20
click at [427, 42] on input "19" at bounding box center [441, 46] width 42 height 20
type input "18"
click at [424, 51] on input "18" at bounding box center [441, 46] width 42 height 20
click at [514, 50] on input "48" at bounding box center [532, 46] width 42 height 20
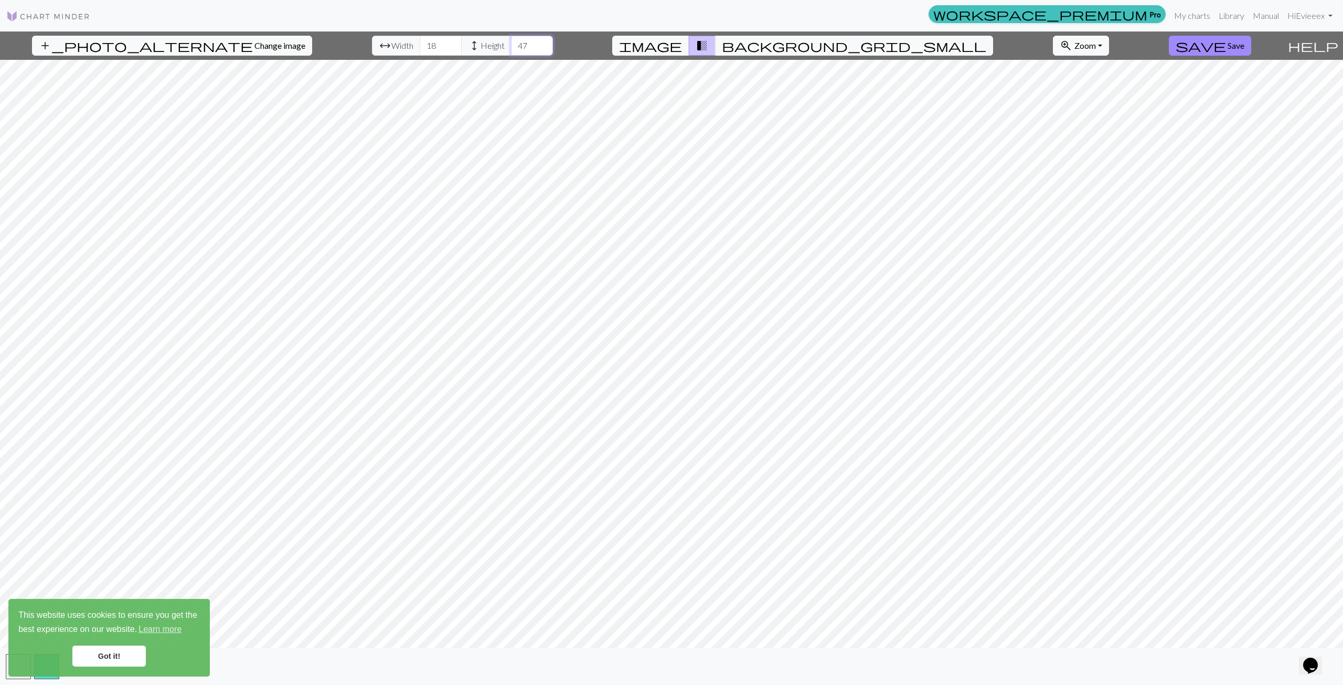
click at [514, 50] on input "47" at bounding box center [532, 46] width 42 height 20
type input "46"
click at [514, 50] on input "46" at bounding box center [532, 46] width 42 height 20
click at [364, 56] on div "add_photo_alternate Change image arrow_range Width 18 height Height 46 image tr…" at bounding box center [642, 45] width 1284 height 28
drag, startPoint x: 368, startPoint y: 51, endPoint x: 396, endPoint y: 40, distance: 29.9
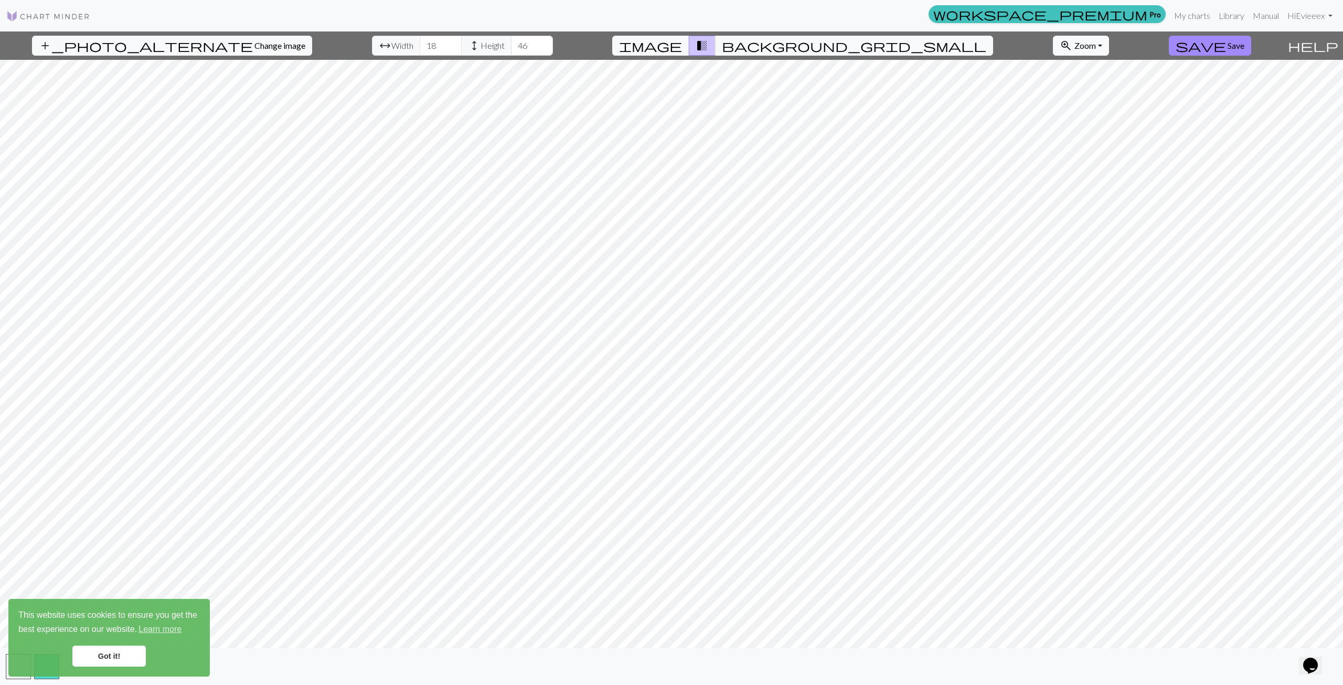
click at [392, 50] on span "Width" at bounding box center [403, 45] width 22 height 13
click at [767, 44] on span "background_grid_small" at bounding box center [854, 45] width 264 height 15
click at [767, 45] on span "background_grid_small" at bounding box center [854, 45] width 264 height 15
click at [708, 47] on span "transition_fade" at bounding box center [702, 45] width 13 height 15
click at [682, 43] on span "image" at bounding box center [650, 45] width 63 height 15
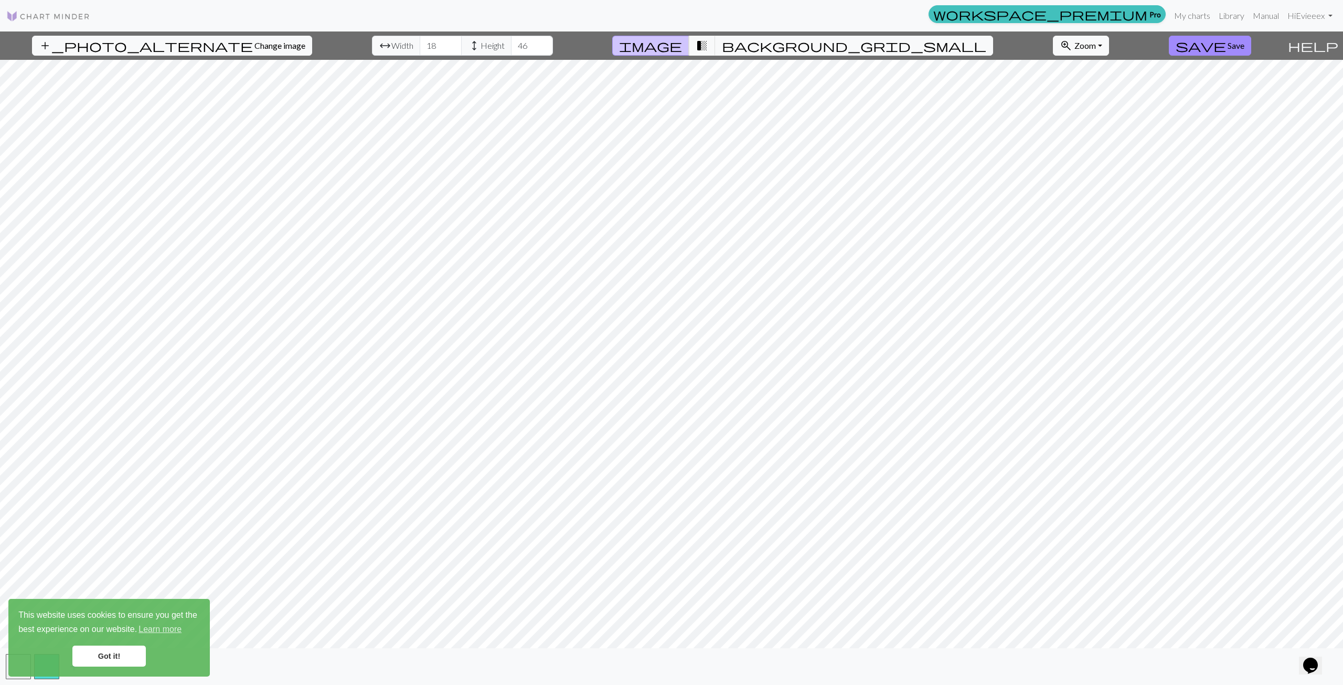
click at [682, 43] on span "image" at bounding box center [650, 45] width 63 height 15
click at [708, 43] on span "transition_fade" at bounding box center [702, 45] width 13 height 15
click at [109, 653] on link "Got it!" at bounding box center [108, 656] width 73 height 21
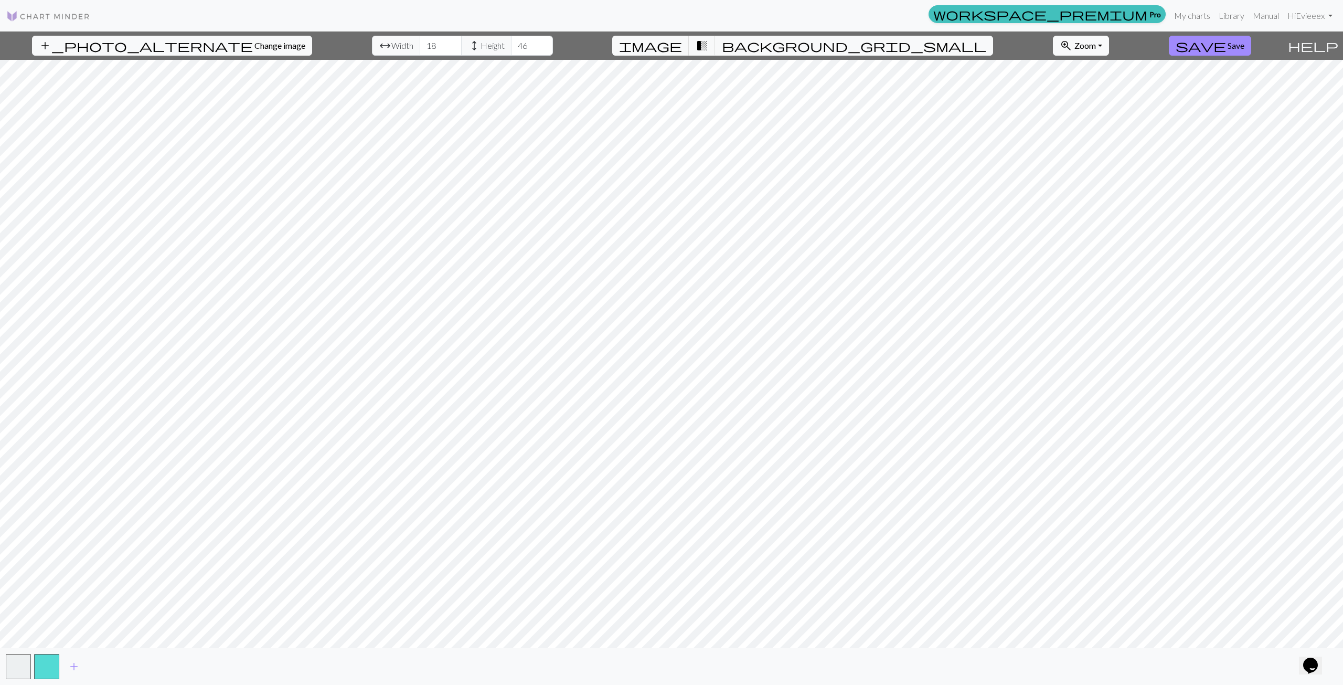
click at [392, 47] on span "Width" at bounding box center [403, 45] width 22 height 13
click at [79, 671] on span "add" at bounding box center [74, 666] width 13 height 15
click at [82, 666] on button "button" at bounding box center [74, 666] width 25 height 25
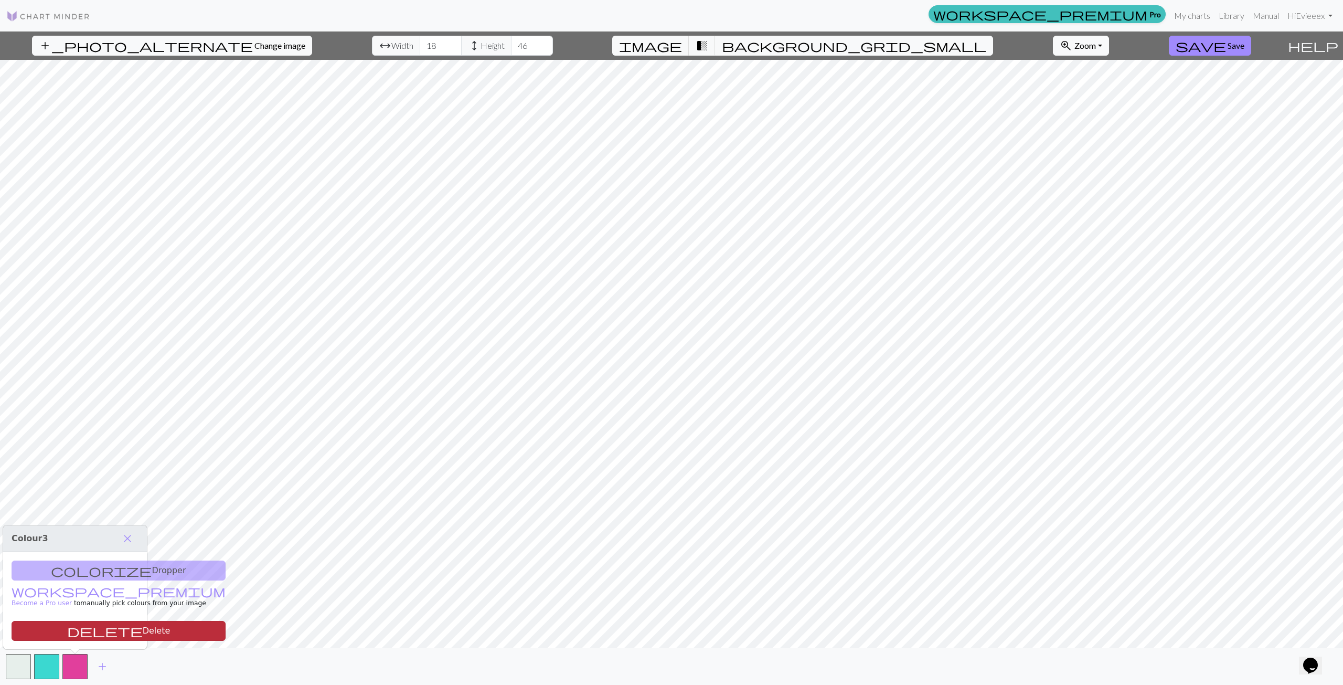
click at [108, 633] on button "delete Delete" at bounding box center [119, 631] width 214 height 20
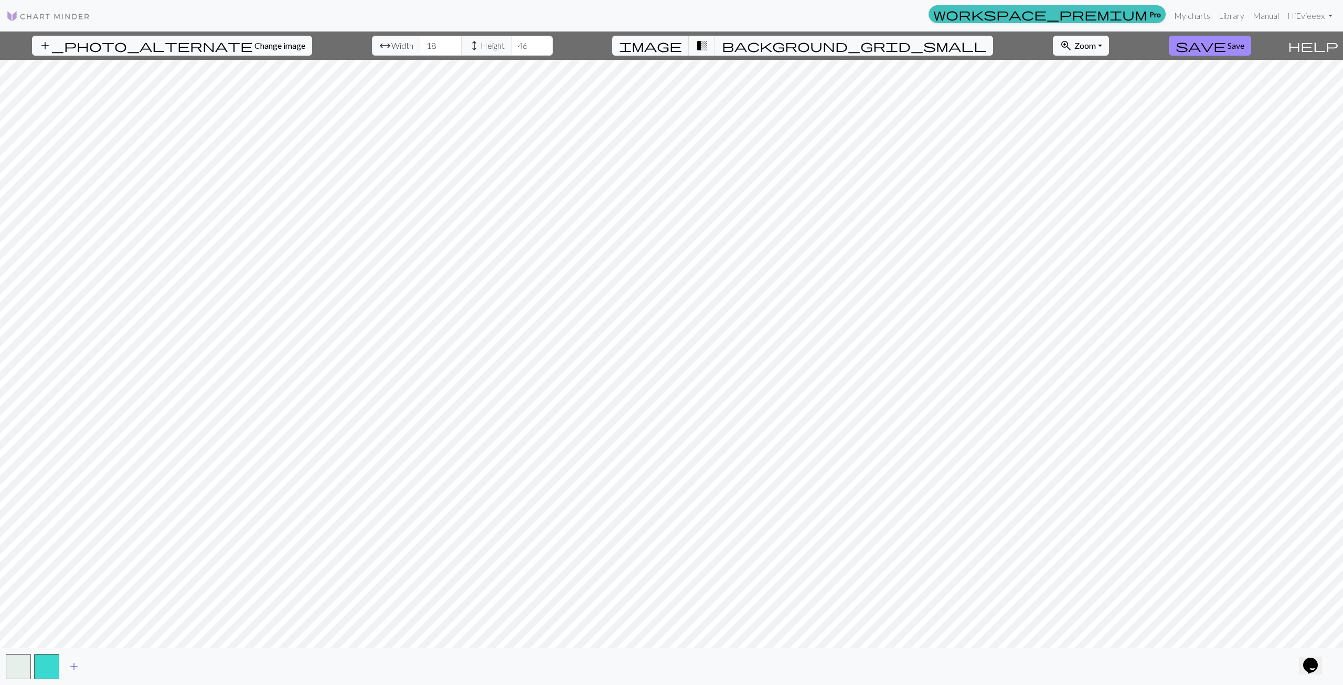
click at [73, 665] on span "add" at bounding box center [74, 666] width 13 height 15
click at [106, 672] on span "add" at bounding box center [102, 666] width 13 height 15
click at [133, 665] on span "add" at bounding box center [130, 666] width 13 height 15
click at [161, 664] on span "add" at bounding box center [159, 666] width 13 height 15
click at [177, 674] on button "add" at bounding box center [187, 667] width 26 height 20
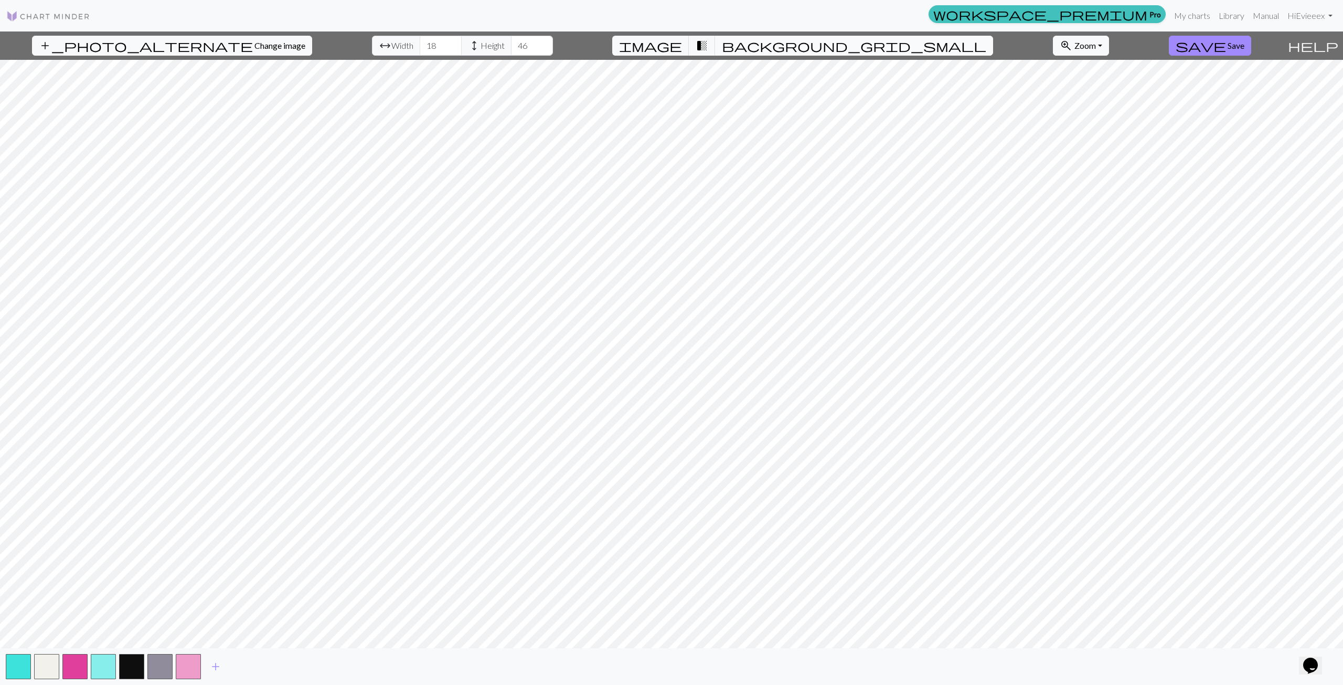
click at [770, 51] on span "background_grid_small" at bounding box center [854, 45] width 264 height 15
click at [708, 40] on span "transition_fade" at bounding box center [702, 45] width 13 height 15
click at [690, 44] on button "image" at bounding box center [650, 46] width 77 height 20
click at [708, 42] on span "transition_fade" at bounding box center [702, 45] width 13 height 15
click at [182, 666] on button "button" at bounding box center [188, 666] width 25 height 25
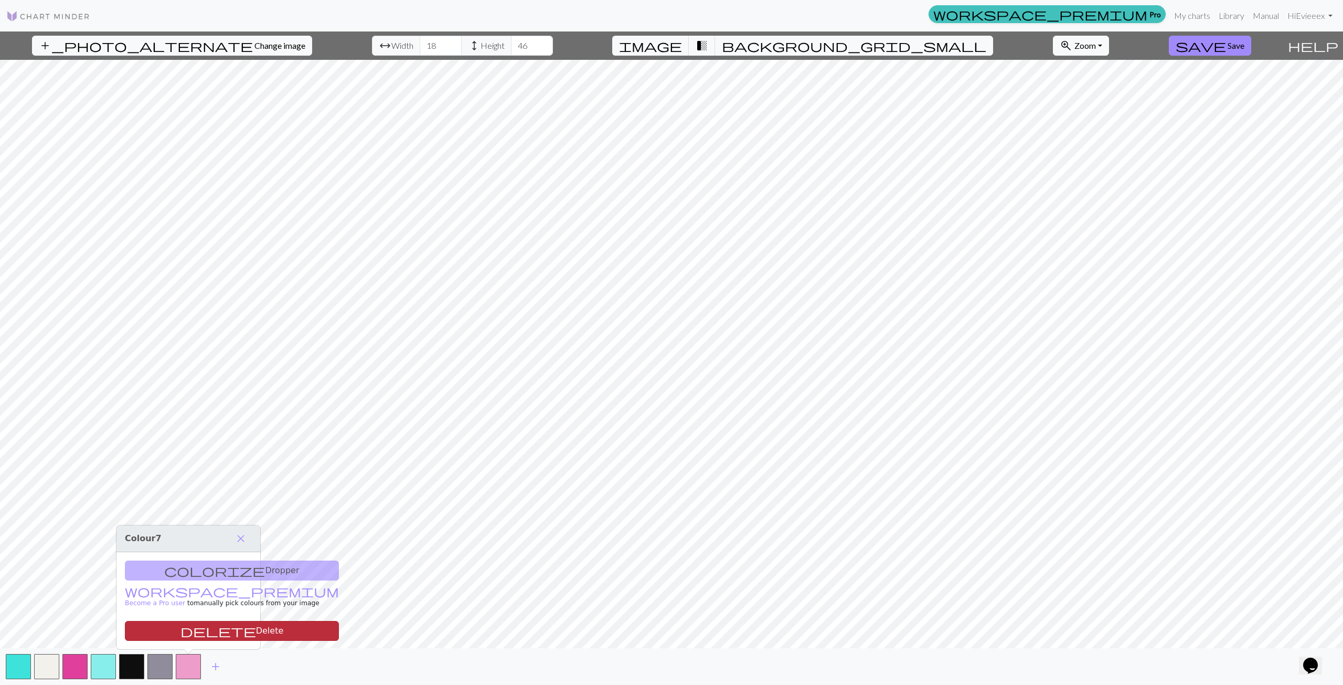
click at [196, 626] on button "delete Delete" at bounding box center [232, 631] width 214 height 20
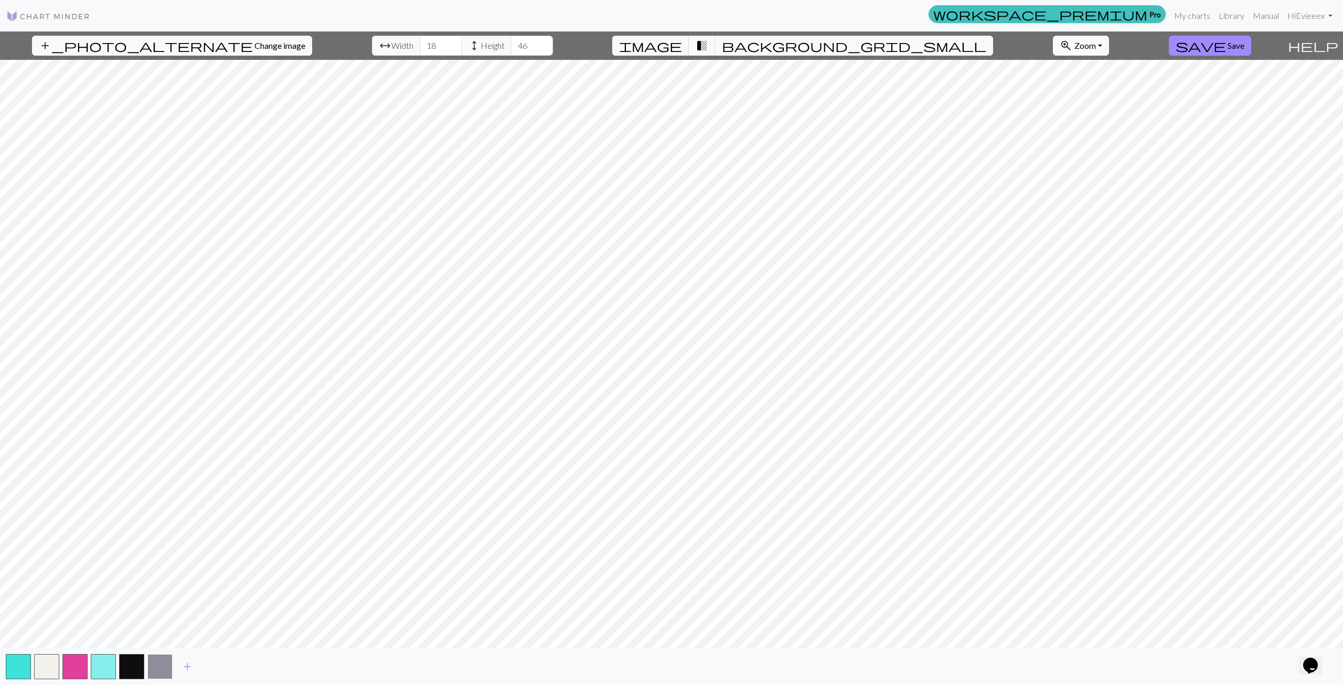
click at [159, 671] on button "button" at bounding box center [159, 666] width 25 height 25
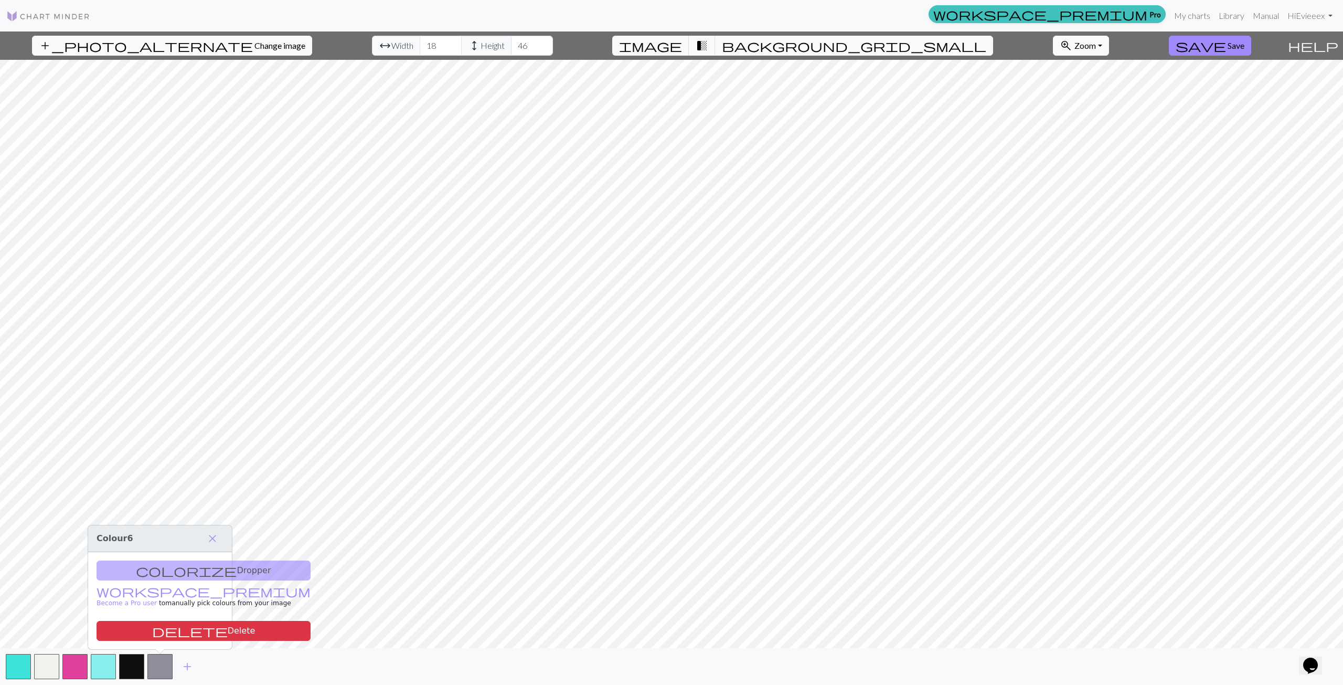
drag, startPoint x: 174, startPoint y: 628, endPoint x: 145, endPoint y: 655, distance: 39.7
click at [174, 628] on button "delete Delete" at bounding box center [204, 631] width 214 height 20
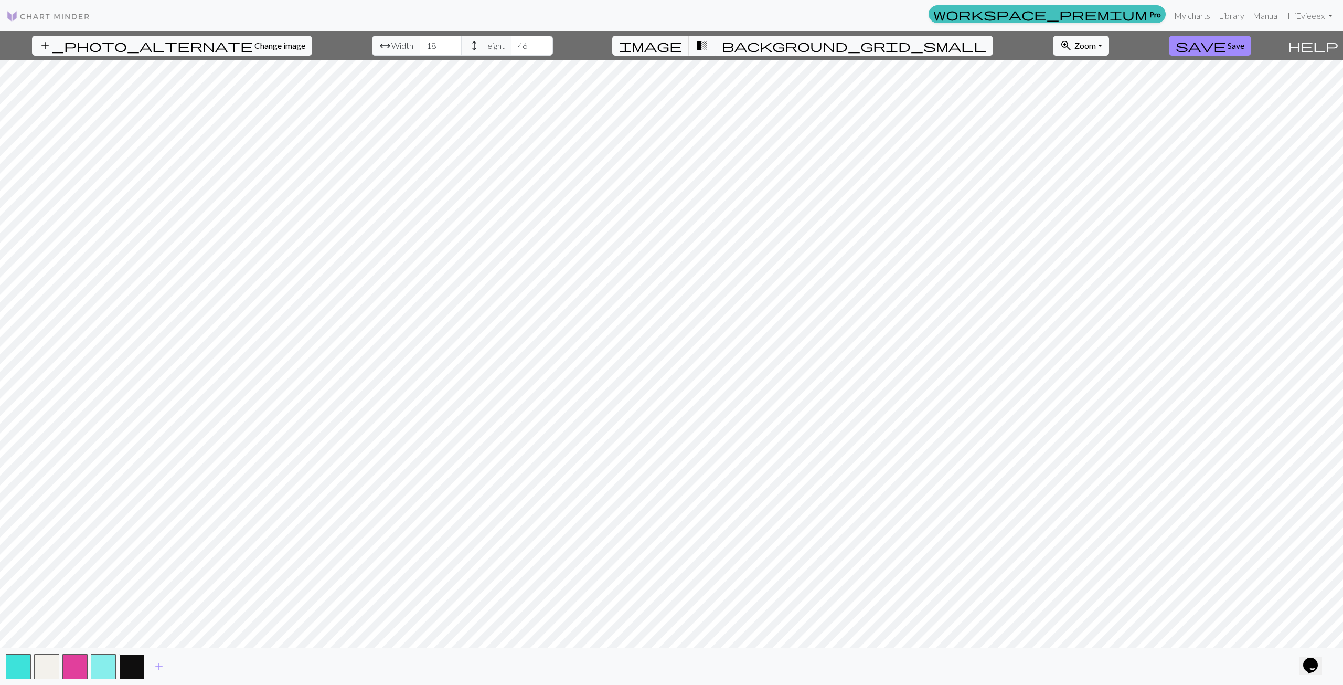
click at [133, 664] on button "button" at bounding box center [131, 666] width 25 height 25
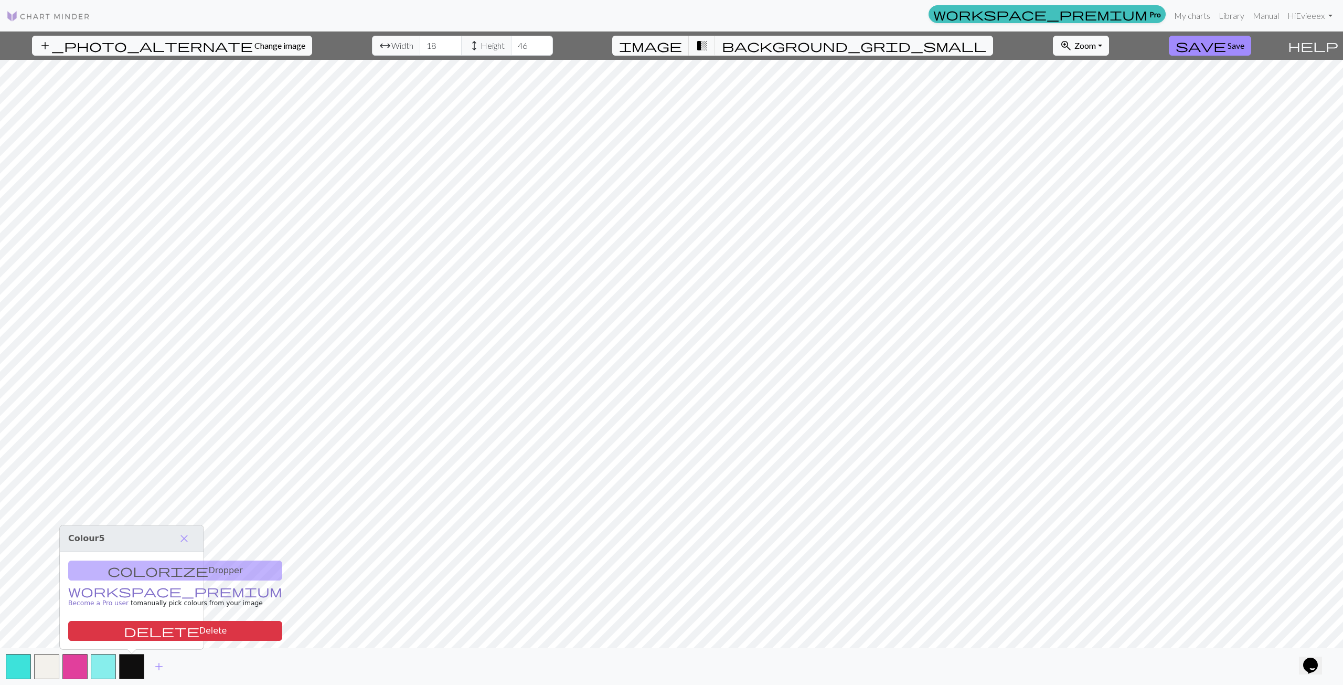
click at [104, 592] on link "workspace_premium Become a Pro user" at bounding box center [175, 597] width 214 height 18
click at [188, 534] on span "close" at bounding box center [184, 538] width 13 height 15
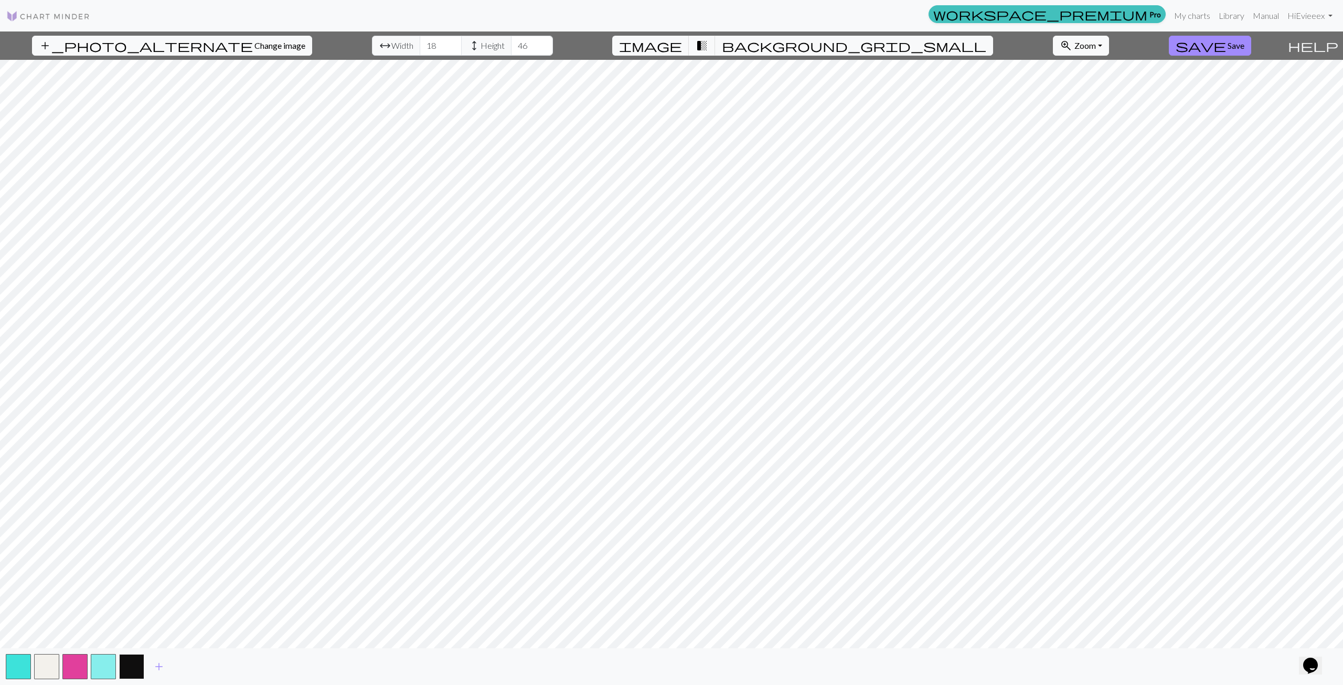
click at [132, 664] on button "button" at bounding box center [131, 666] width 25 height 25
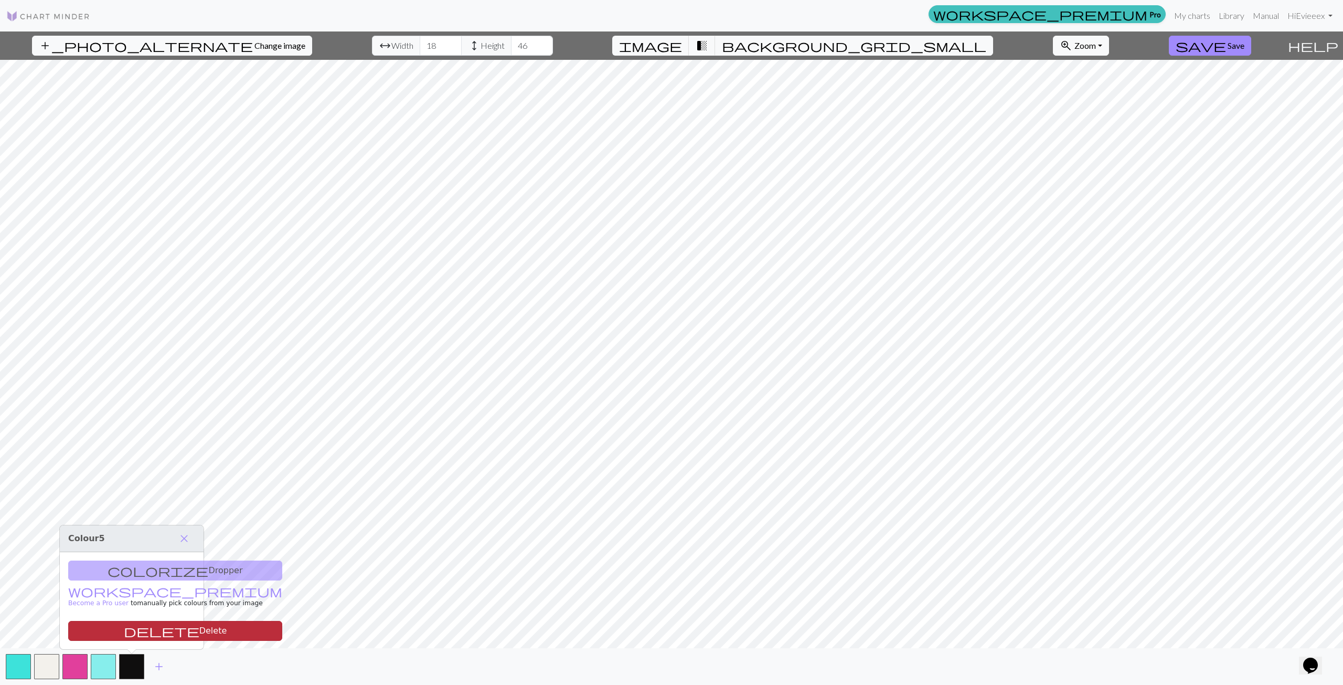
click at [162, 631] on button "delete Delete" at bounding box center [175, 631] width 214 height 20
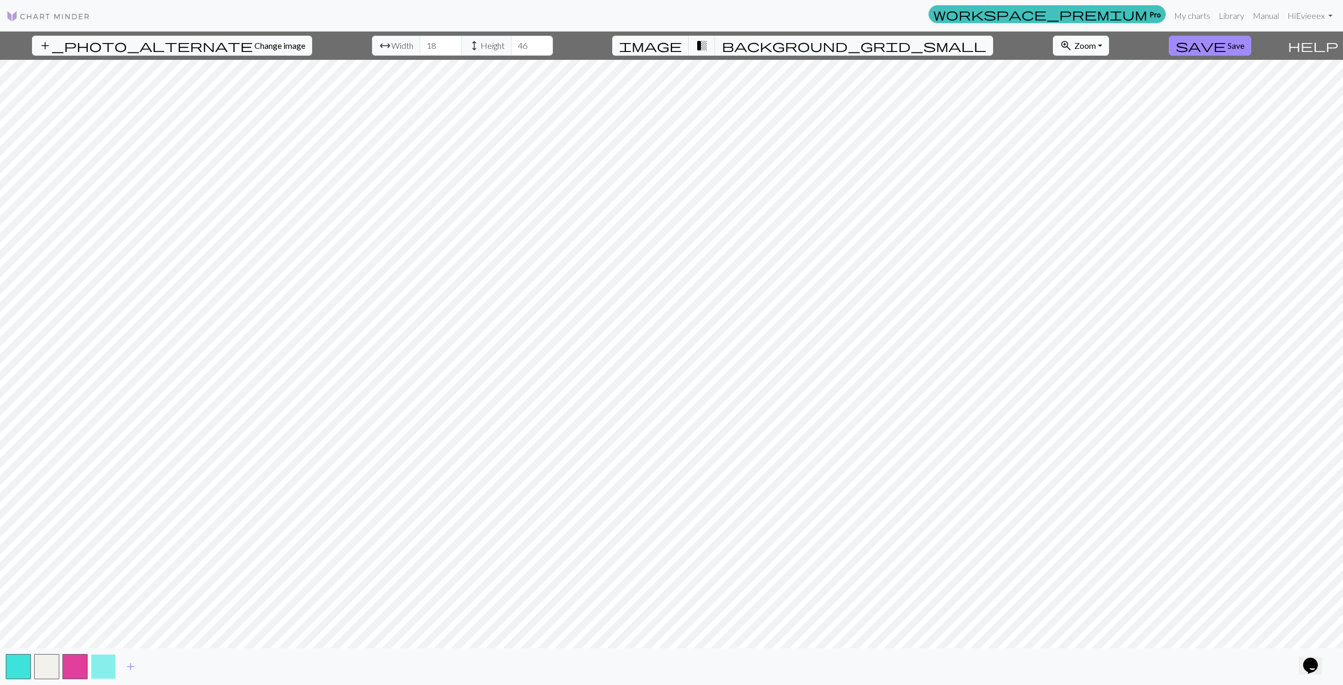
click at [108, 665] on button "button" at bounding box center [103, 666] width 25 height 25
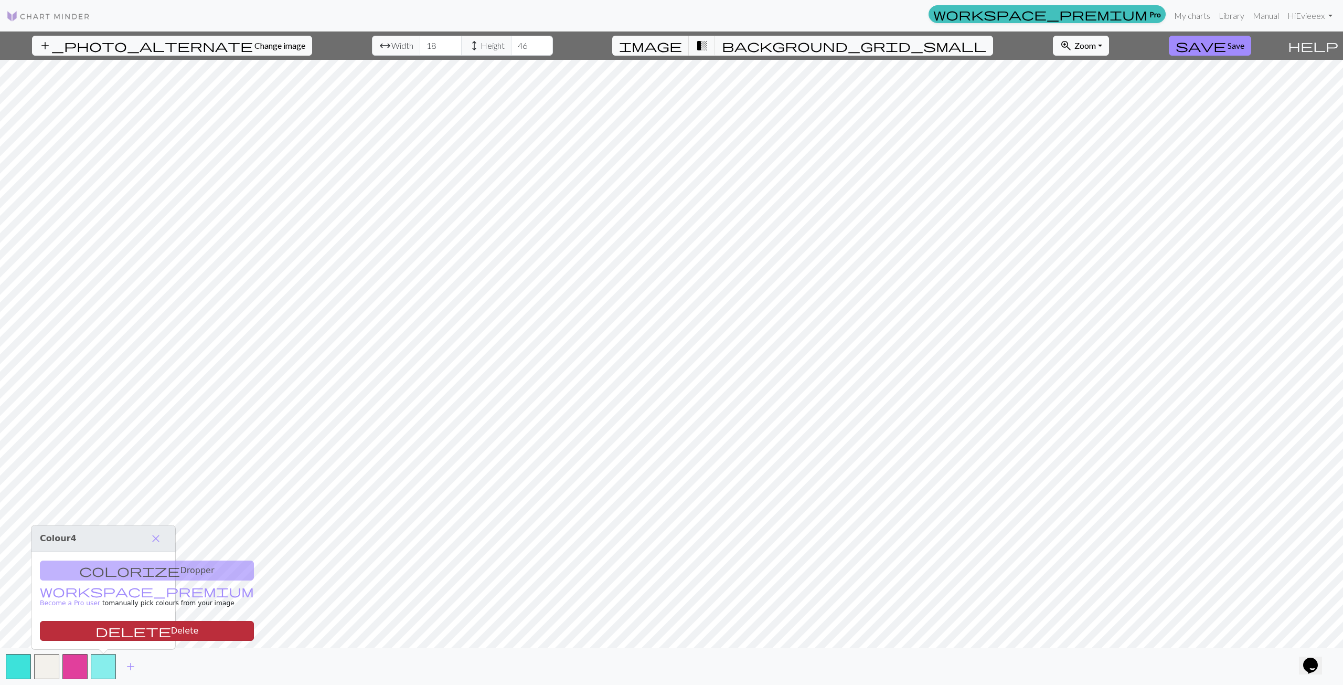
click at [157, 632] on button "delete Delete" at bounding box center [147, 631] width 214 height 20
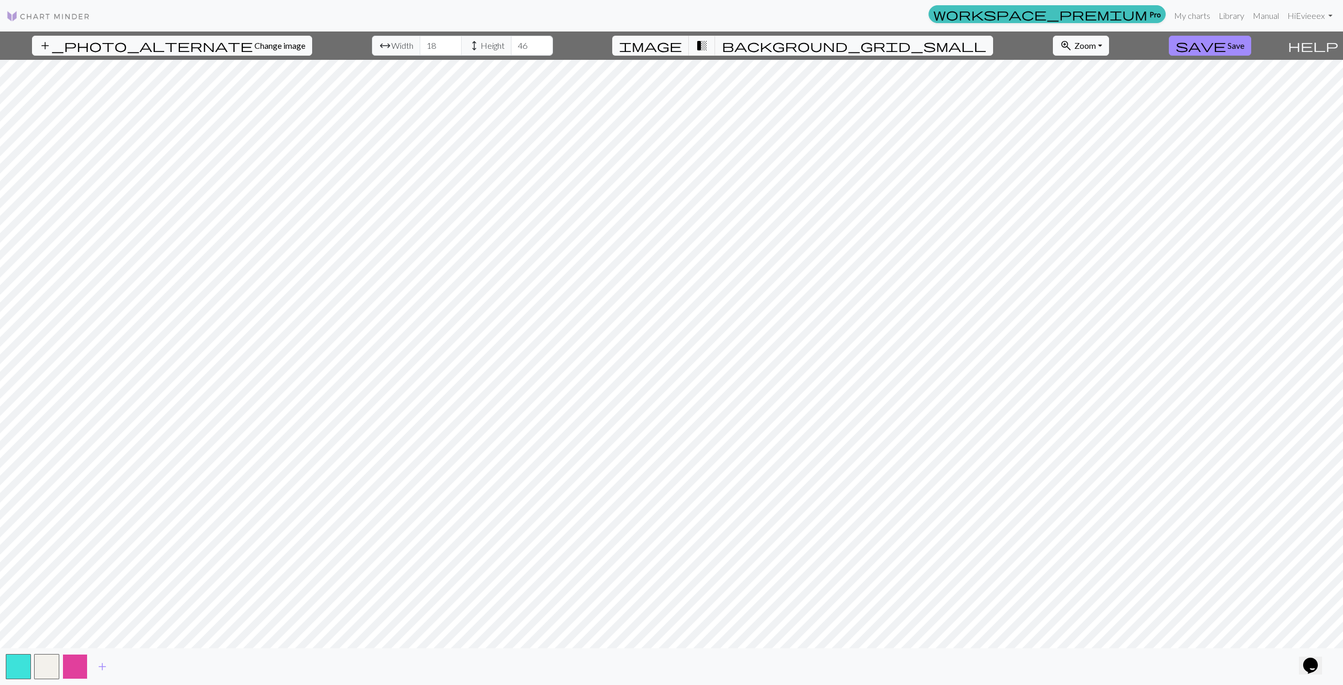
click at [85, 663] on button "button" at bounding box center [74, 666] width 25 height 25
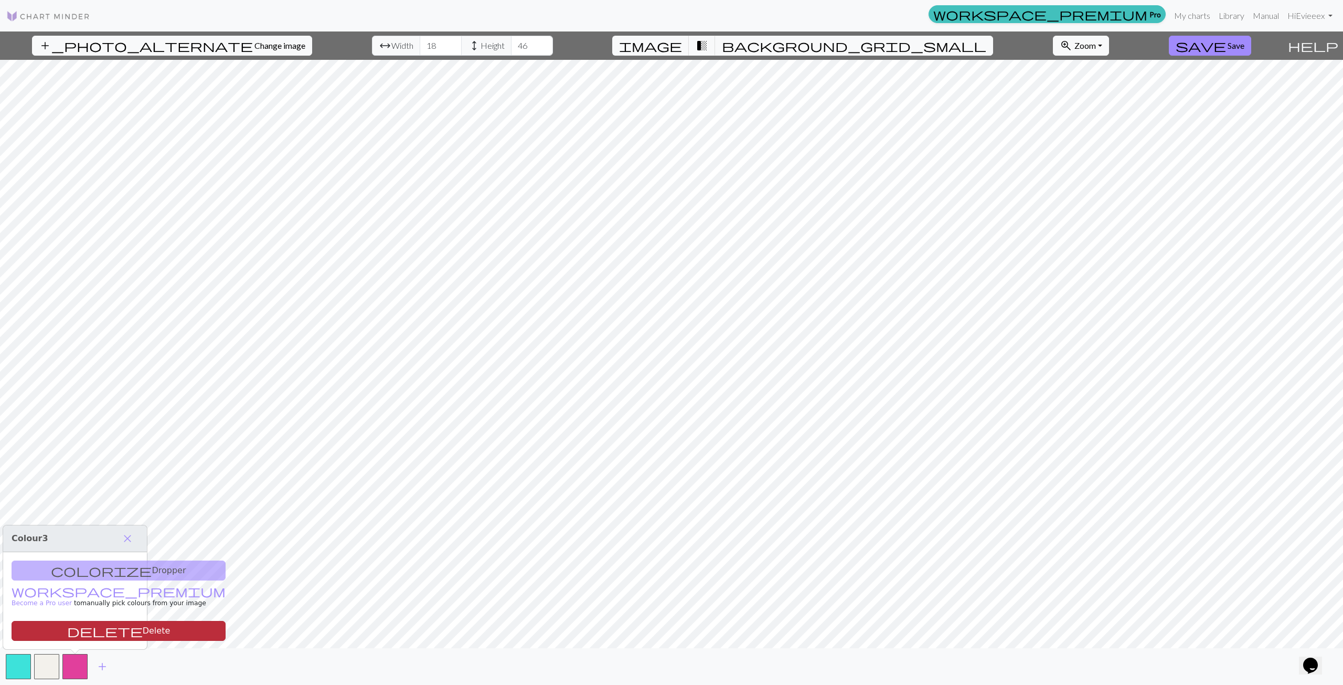
click at [120, 633] on button "delete Delete" at bounding box center [119, 631] width 214 height 20
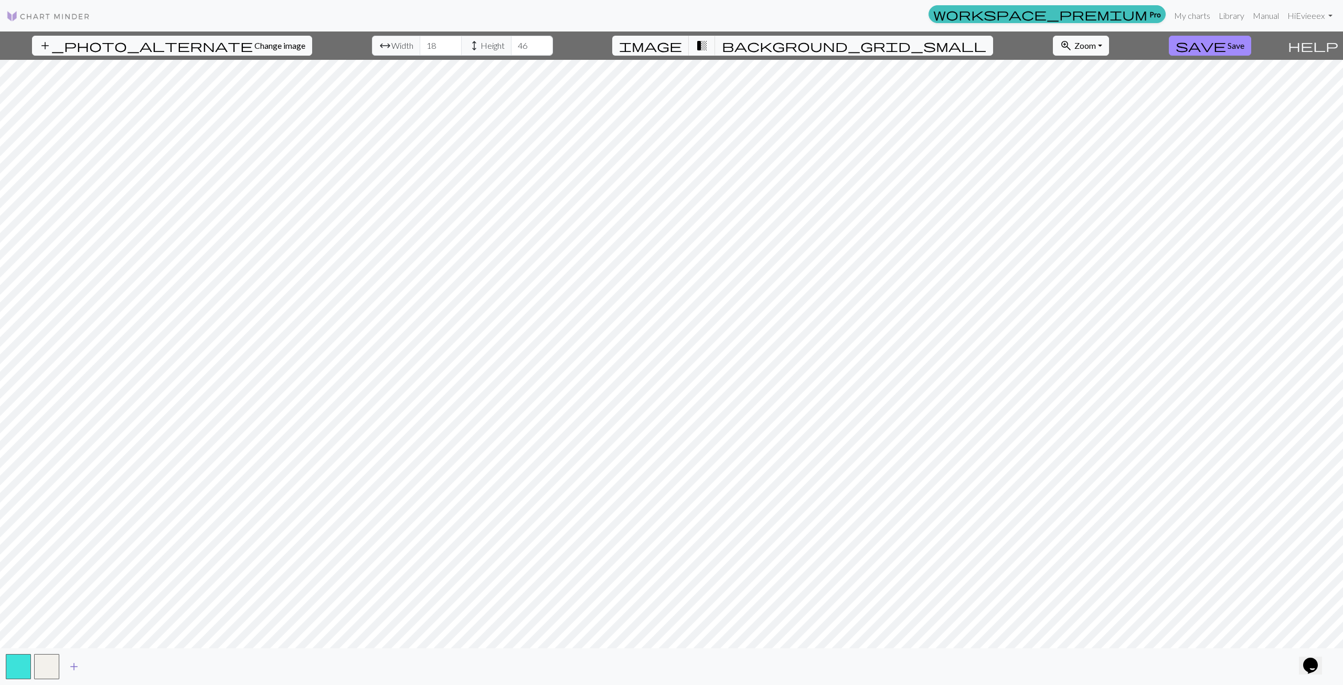
click at [61, 670] on button "add" at bounding box center [74, 667] width 26 height 20
click at [78, 664] on button "button" at bounding box center [74, 666] width 25 height 25
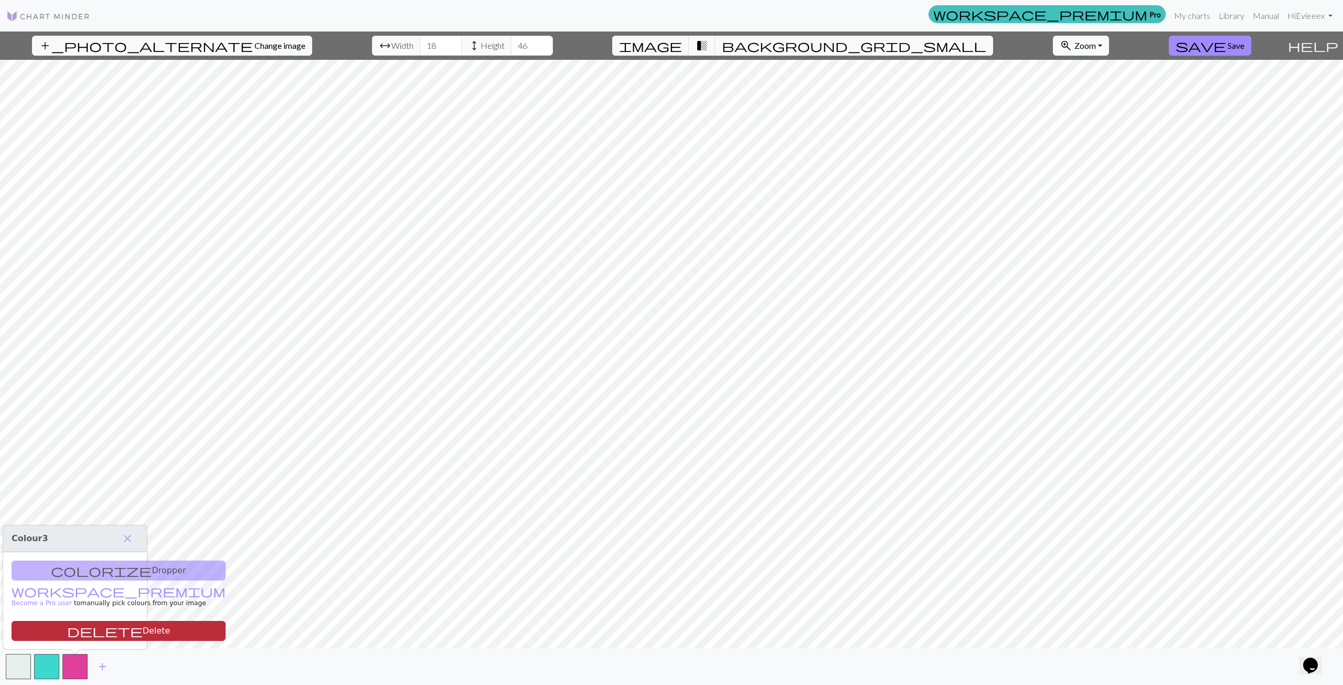
click at [105, 637] on button "delete Delete" at bounding box center [119, 631] width 214 height 20
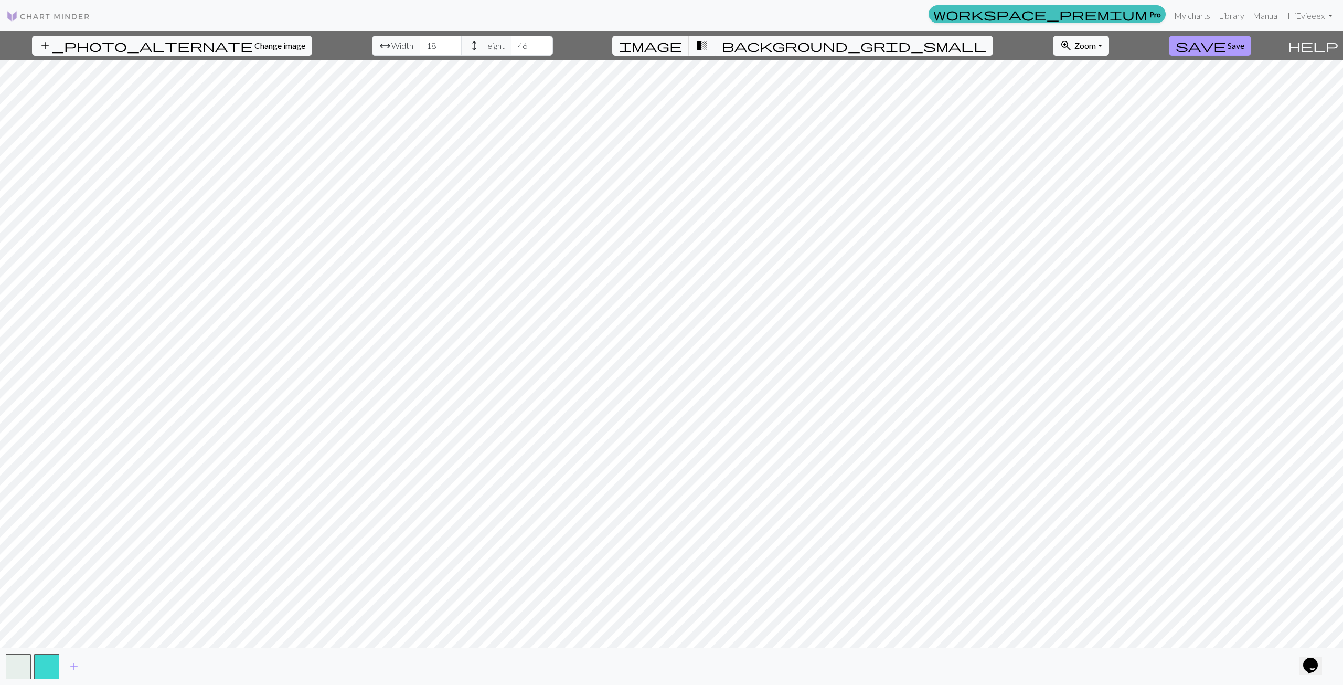
click at [1228, 45] on span "Save" at bounding box center [1236, 45] width 17 height 10
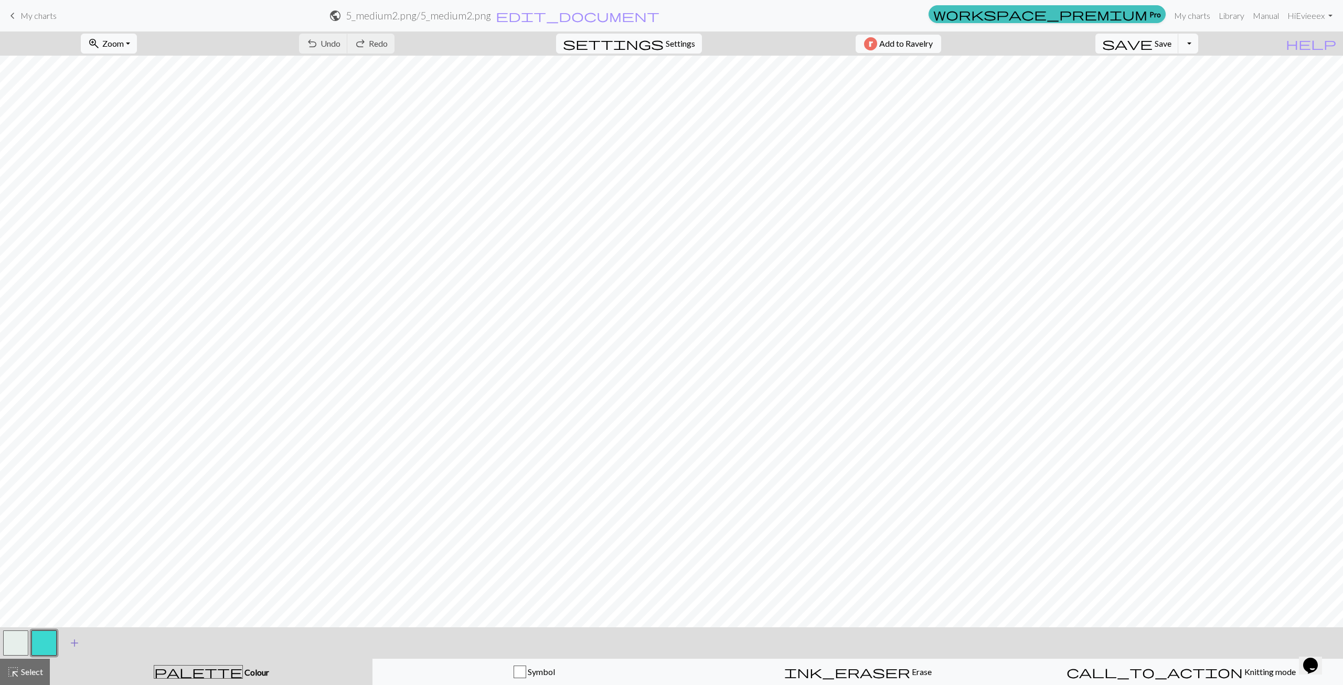
click at [73, 643] on span "add" at bounding box center [74, 643] width 13 height 15
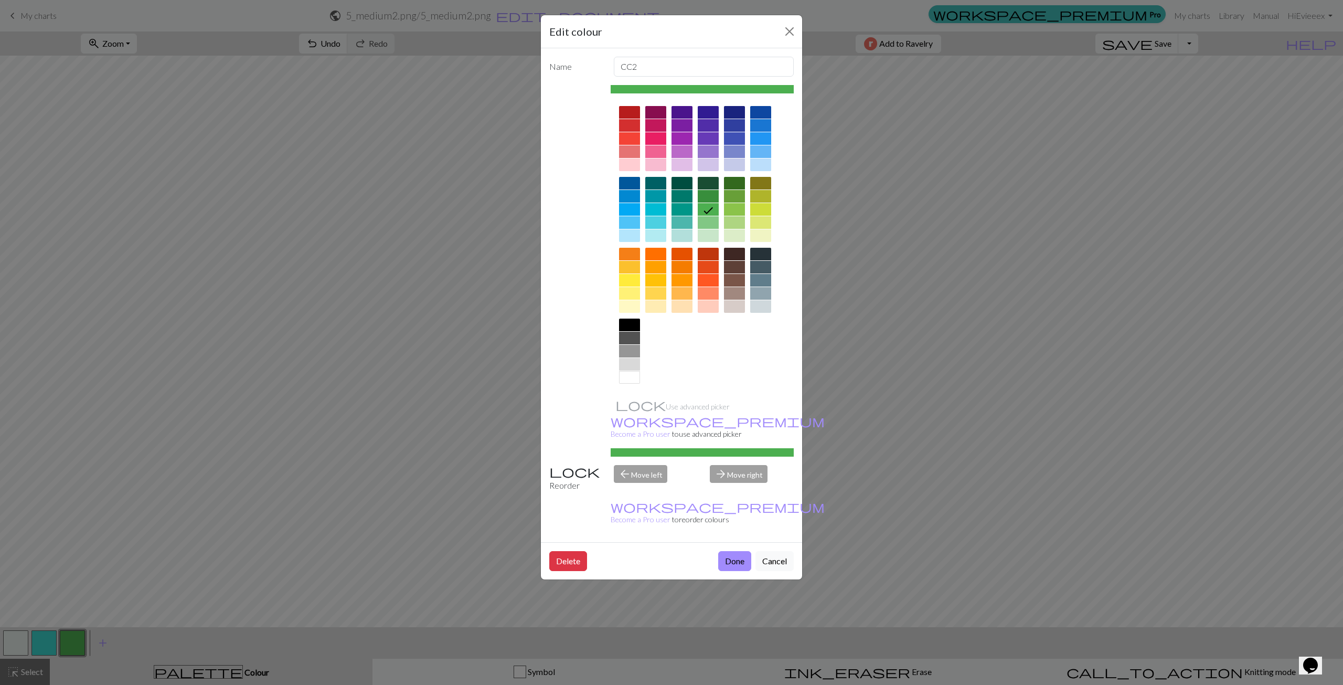
drag, startPoint x: 652, startPoint y: 166, endPoint x: 655, endPoint y: 175, distance: 9.2
click at [652, 166] on div at bounding box center [656, 164] width 21 height 13
click at [734, 551] on button "Done" at bounding box center [734, 561] width 33 height 20
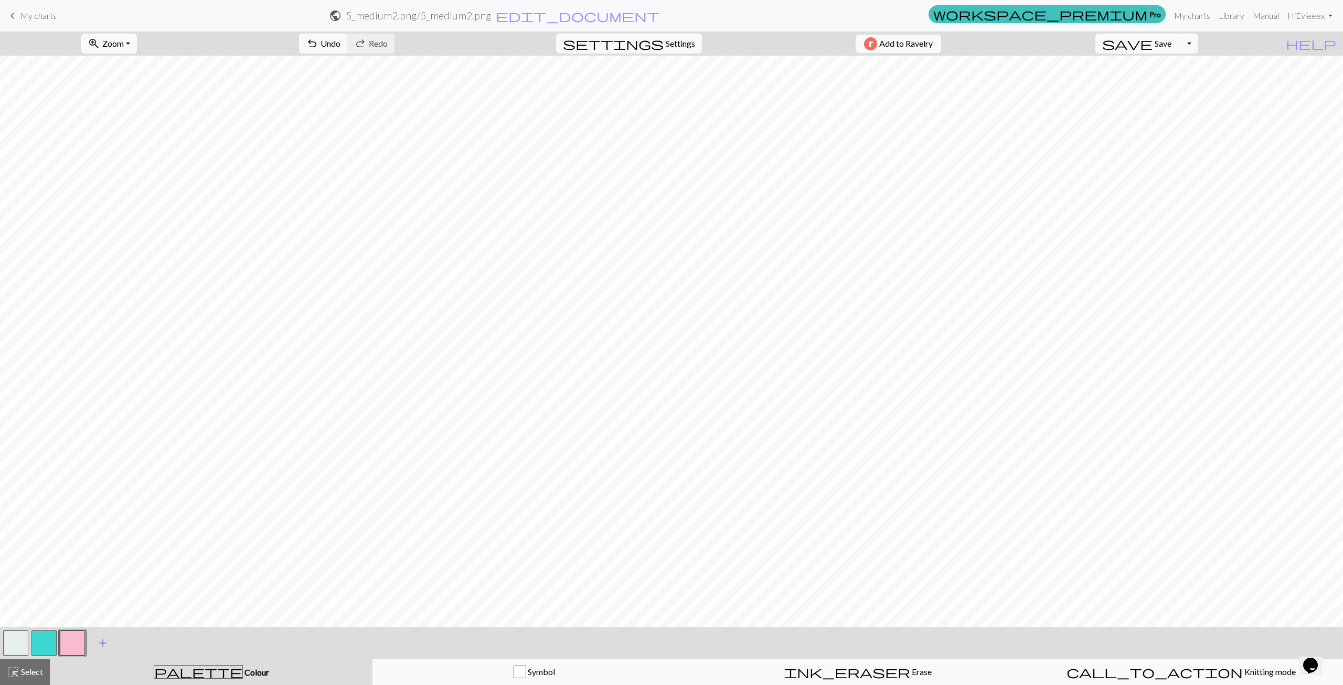
click at [110, 646] on button "add Add a colour" at bounding box center [103, 643] width 26 height 26
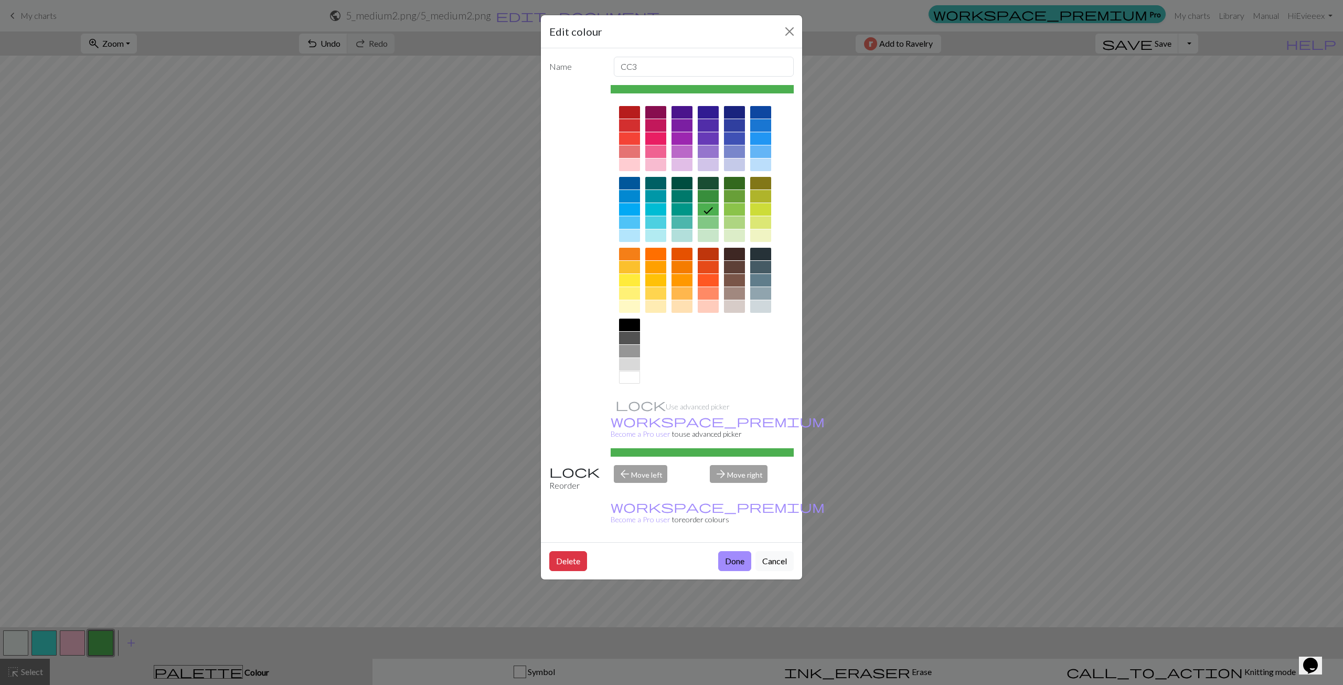
drag, startPoint x: 629, startPoint y: 327, endPoint x: 631, endPoint y: 337, distance: 10.2
click at [629, 327] on div at bounding box center [629, 325] width 21 height 13
click at [732, 551] on button "Done" at bounding box center [734, 561] width 33 height 20
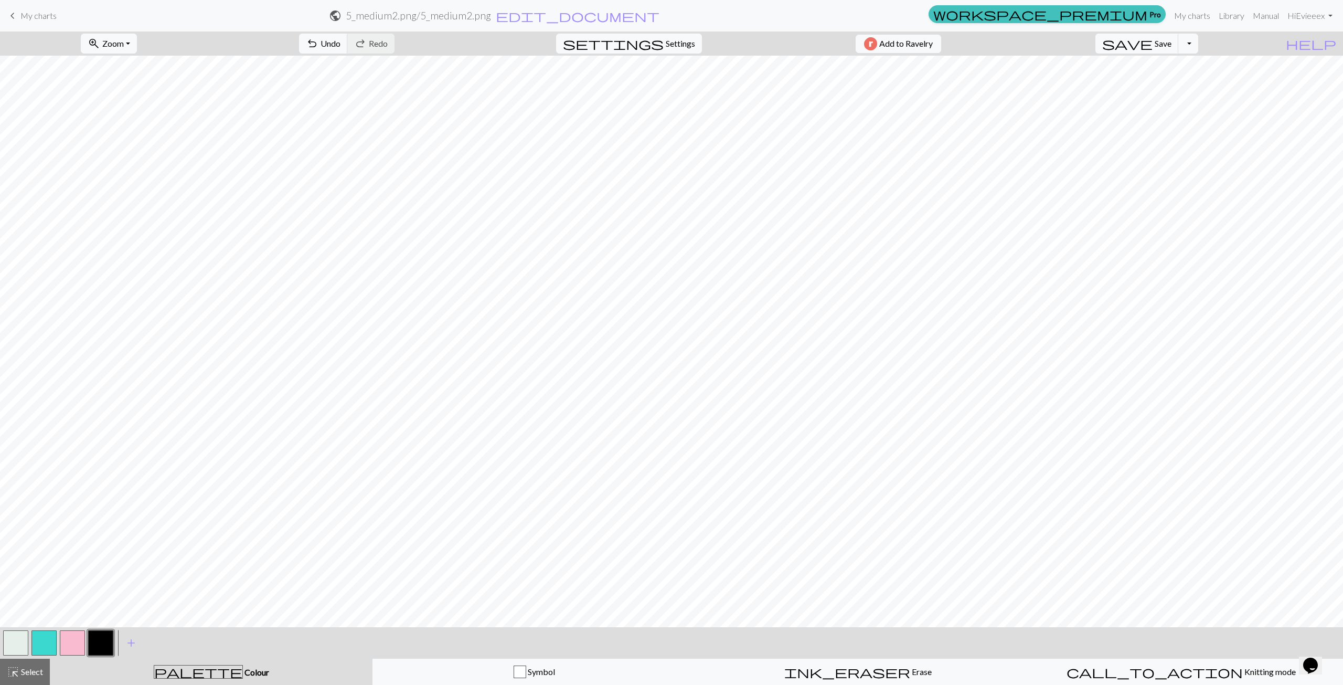
click at [7, 645] on button "button" at bounding box center [15, 642] width 25 height 25
click at [102, 643] on button "button" at bounding box center [100, 642] width 25 height 25
click at [109, 647] on button "button" at bounding box center [100, 642] width 25 height 25
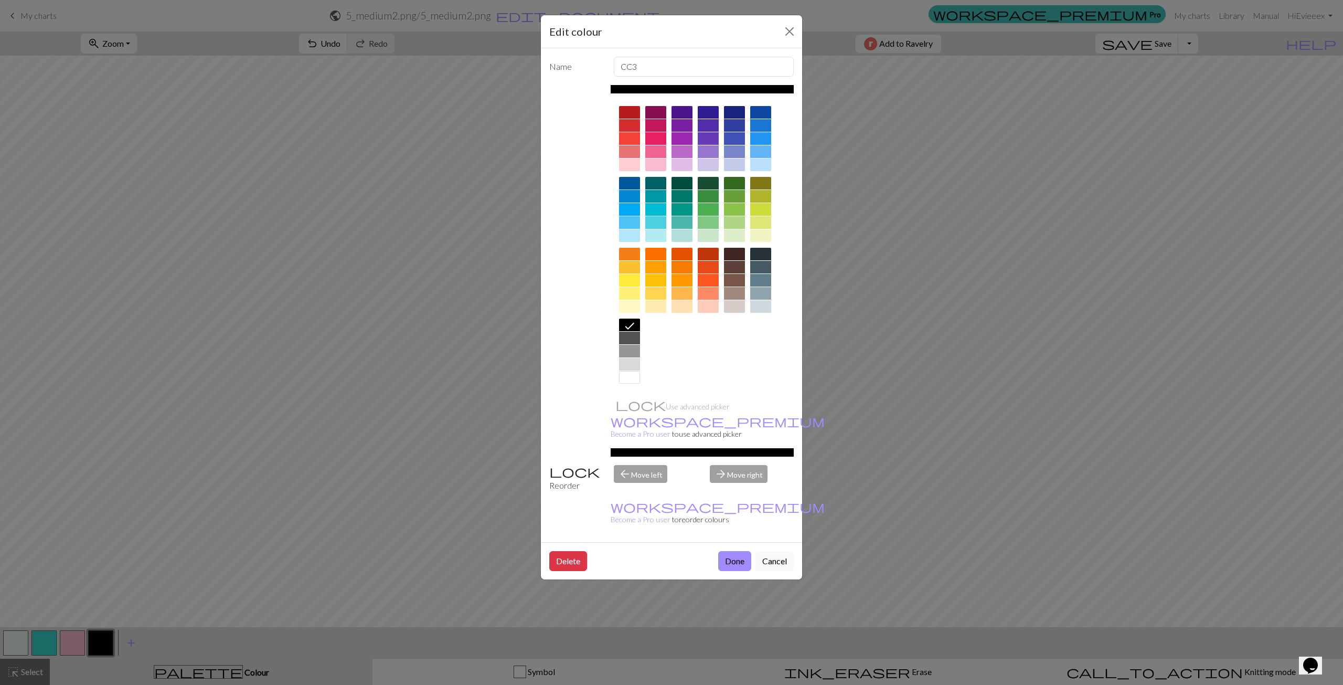
click at [754, 542] on div "Delete Done Cancel" at bounding box center [671, 560] width 261 height 37
click at [725, 551] on button "Done" at bounding box center [734, 561] width 33 height 20
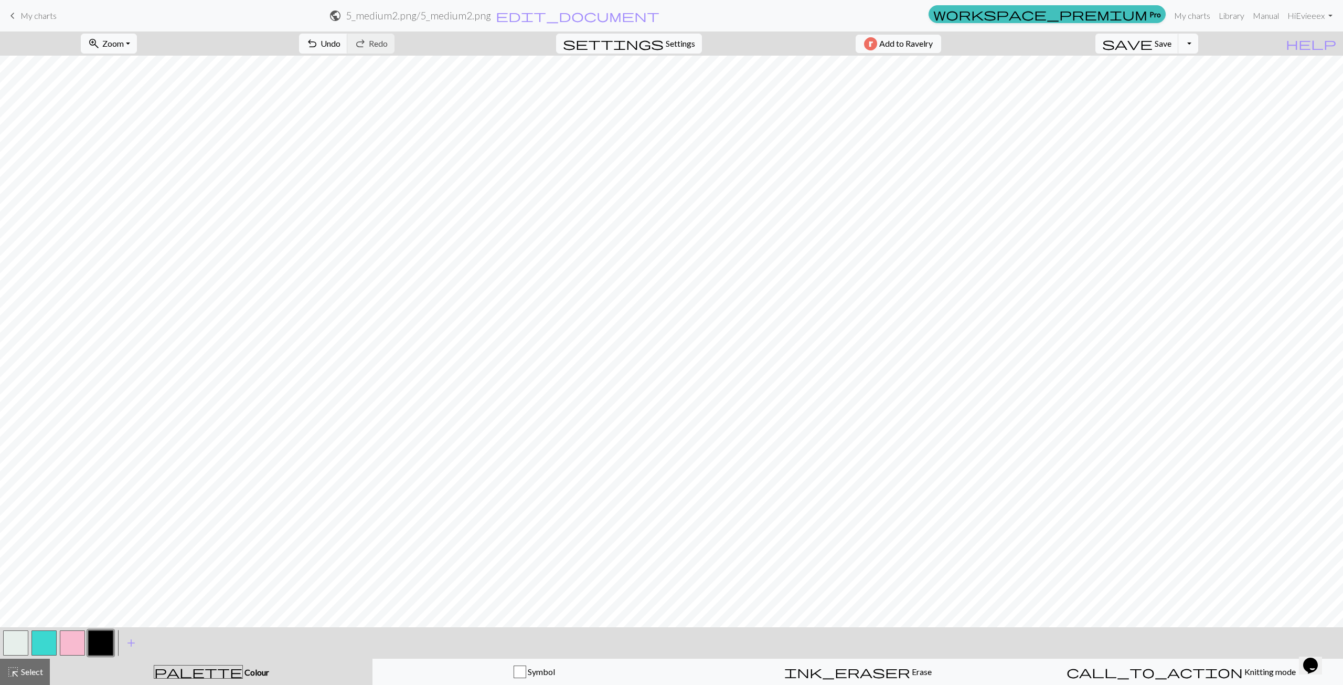
click at [6, 646] on button "button" at bounding box center [15, 642] width 25 height 25
click at [21, 639] on button "button" at bounding box center [15, 642] width 25 height 25
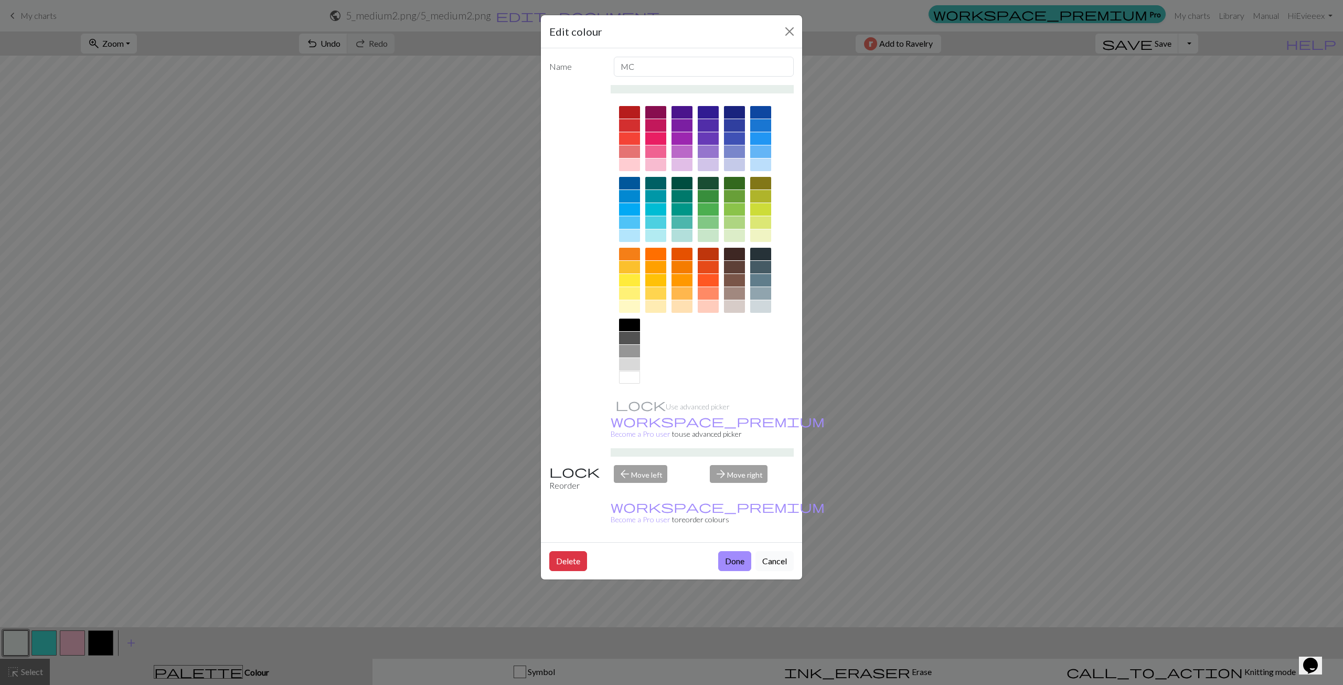
click at [778, 551] on button "Cancel" at bounding box center [775, 561] width 38 height 20
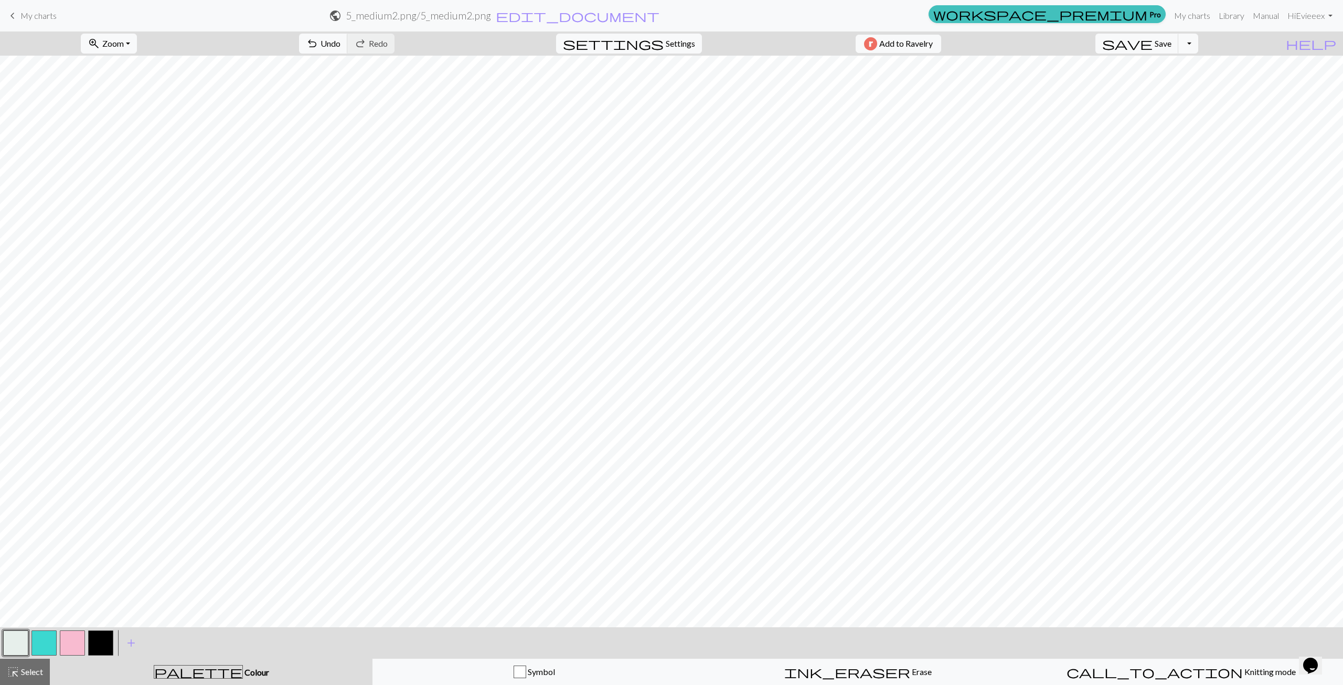
click at [50, 641] on button "button" at bounding box center [43, 642] width 25 height 25
click at [5, 647] on button "button" at bounding box center [15, 642] width 25 height 25
click at [79, 646] on button "button" at bounding box center [72, 642] width 25 height 25
click at [78, 638] on button "button" at bounding box center [72, 642] width 25 height 25
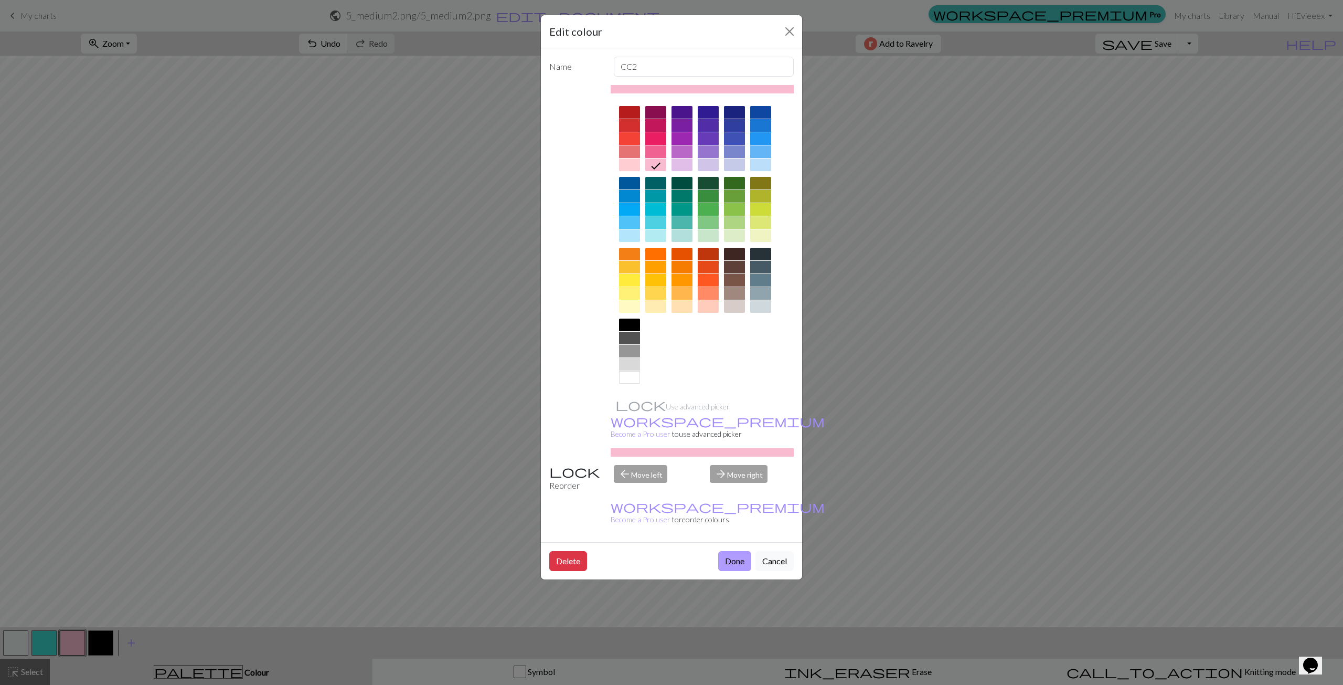
click at [742, 551] on button "Done" at bounding box center [734, 561] width 33 height 20
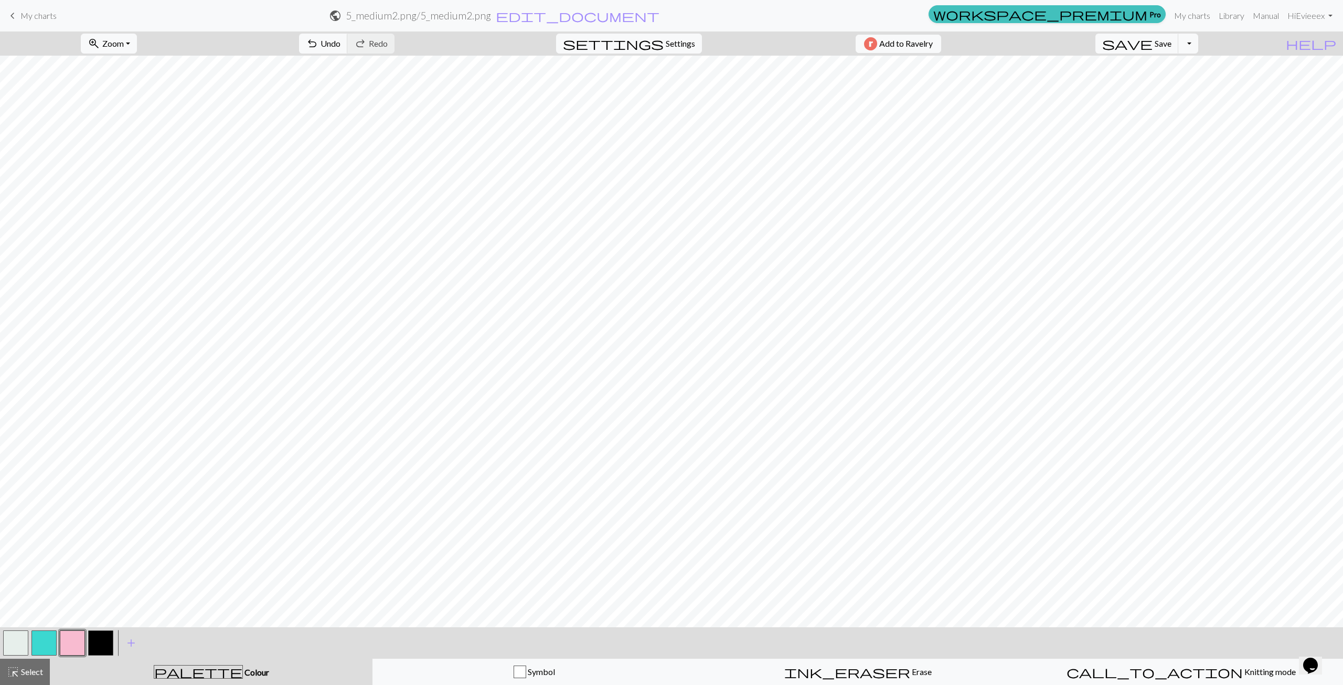
click at [12, 639] on button "button" at bounding box center [15, 642] width 25 height 25
click at [69, 641] on button "button" at bounding box center [72, 642] width 25 height 25
click at [131, 643] on span "add" at bounding box center [131, 643] width 13 height 15
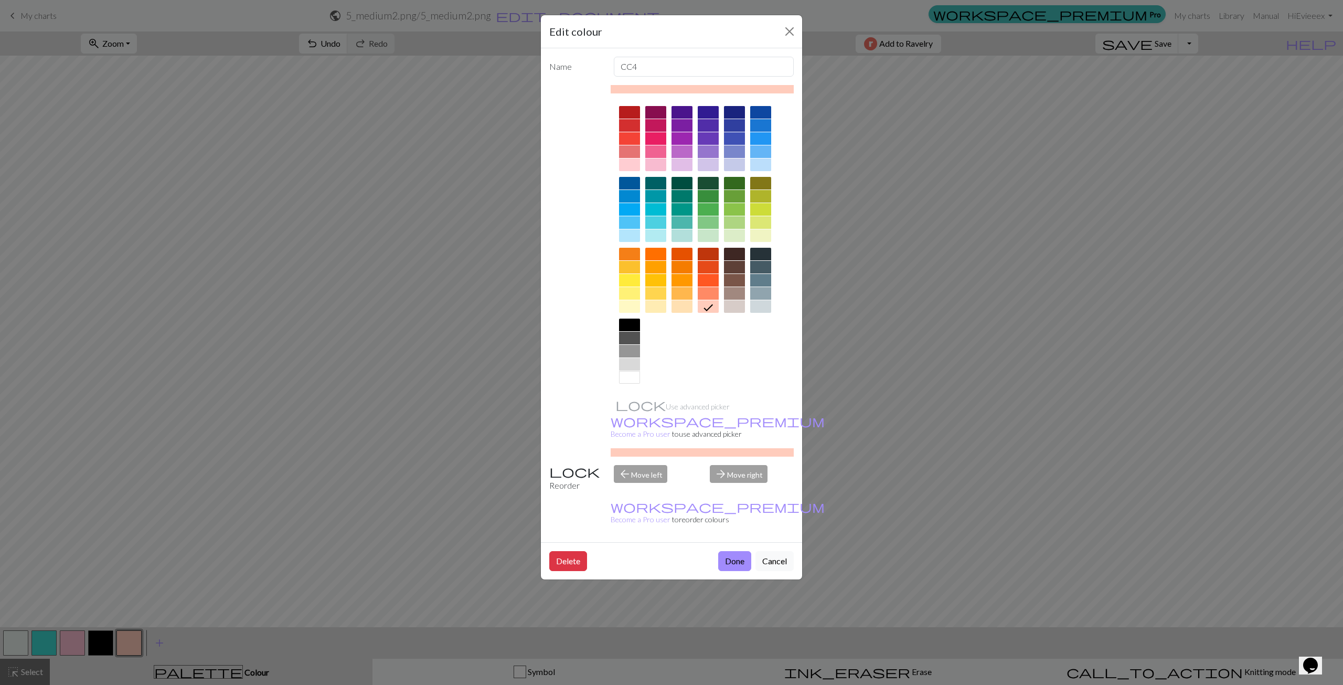
click at [736, 302] on div at bounding box center [734, 306] width 21 height 13
click at [745, 551] on button "Done" at bounding box center [734, 561] width 33 height 20
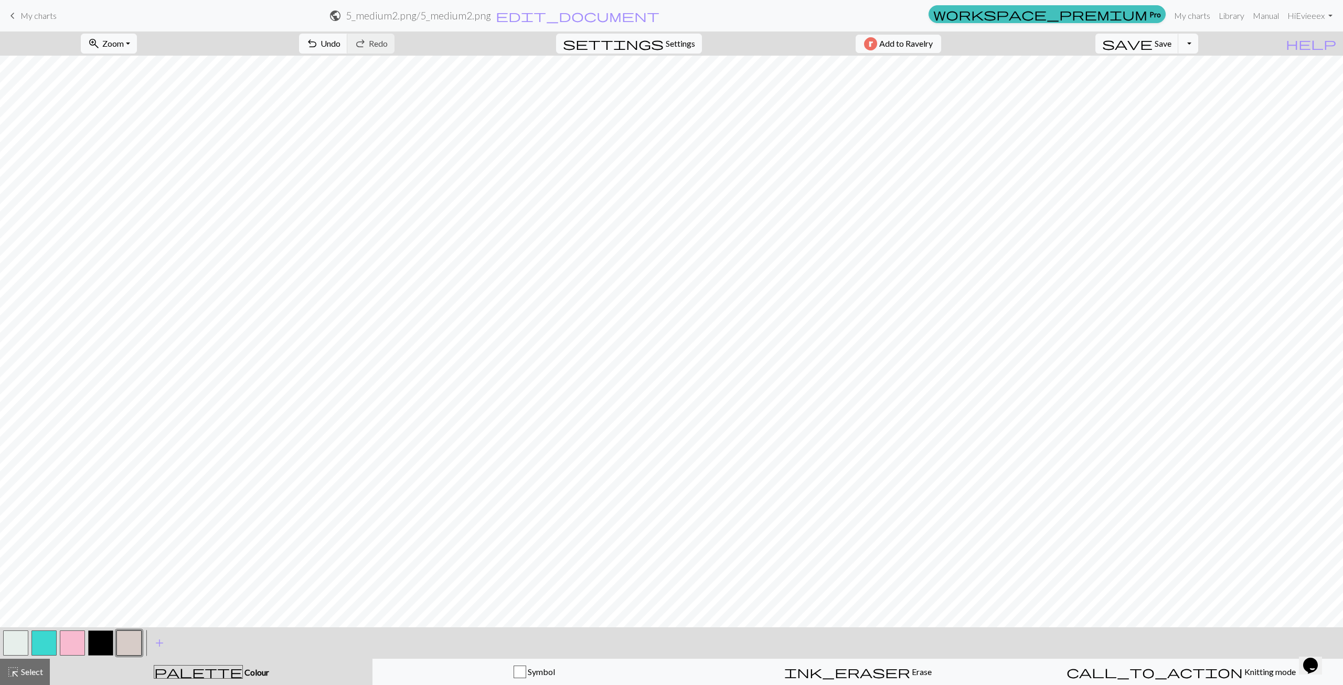
click at [13, 645] on button "button" at bounding box center [15, 642] width 25 height 25
click at [21, 640] on button "button" at bounding box center [15, 642] width 25 height 25
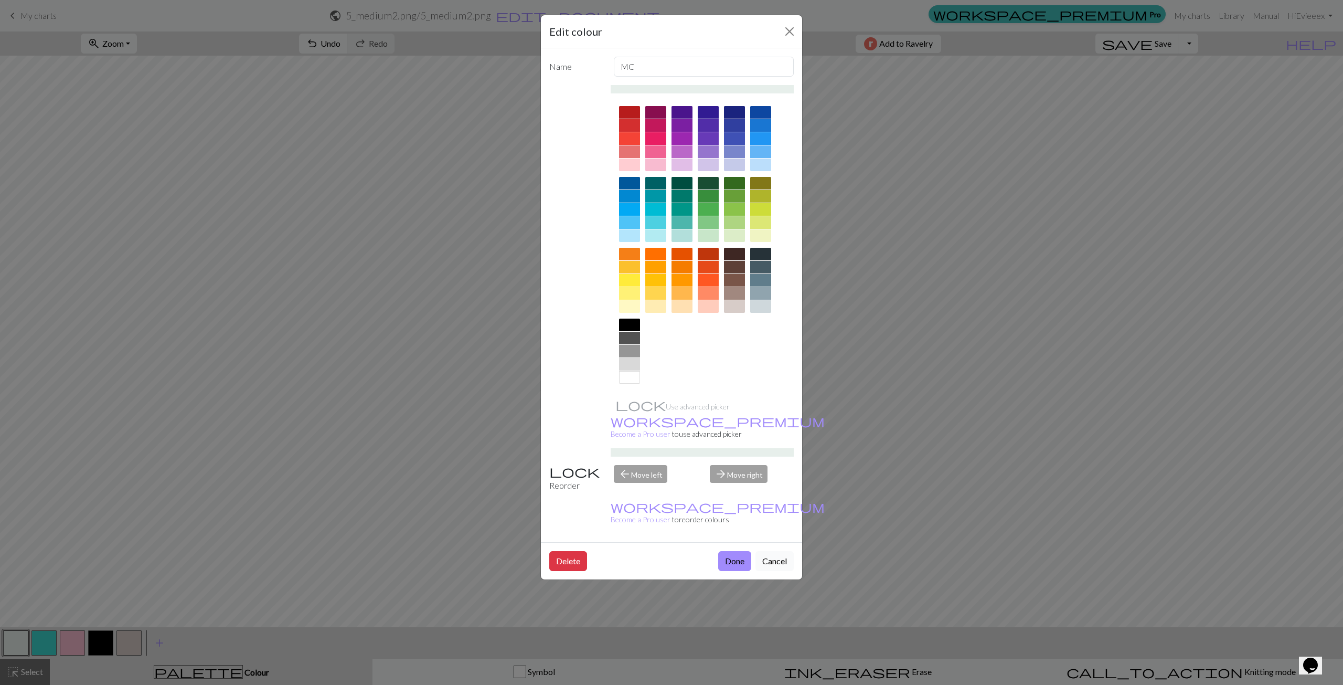
click at [775, 551] on button "Cancel" at bounding box center [775, 561] width 38 height 20
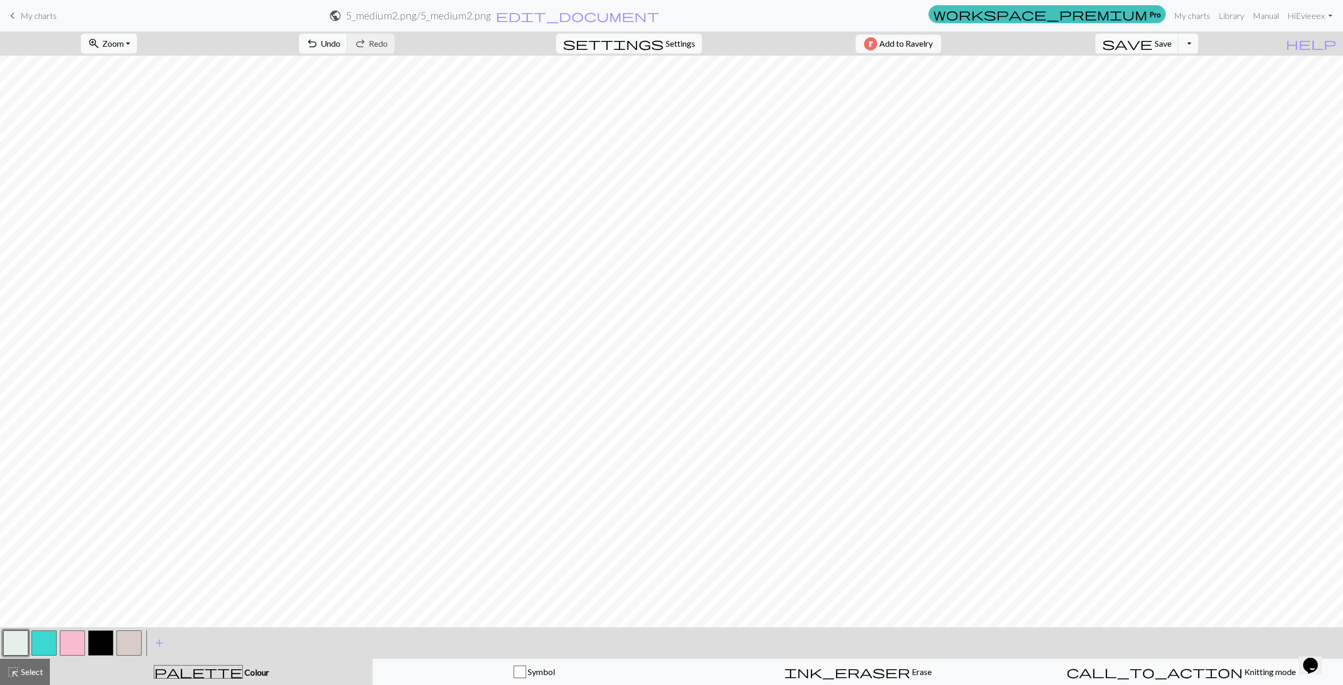
drag, startPoint x: 47, startPoint y: 635, endPoint x: 67, endPoint y: 629, distance: 20.9
click at [47, 636] on button "button" at bounding box center [43, 642] width 25 height 25
click at [7, 646] on button "button" at bounding box center [15, 642] width 25 height 25
click at [40, 648] on button "button" at bounding box center [43, 642] width 25 height 25
click at [15, 637] on button "button" at bounding box center [15, 642] width 25 height 25
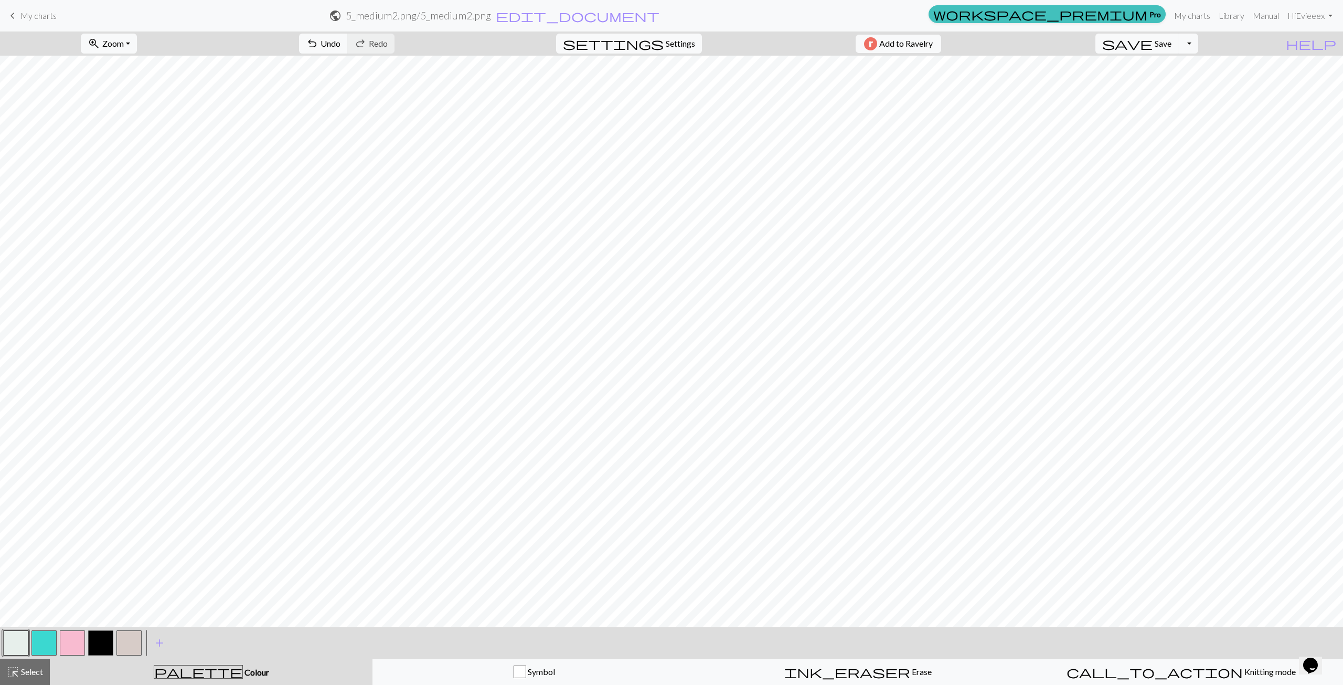
click at [47, 641] on button "button" at bounding box center [43, 642] width 25 height 25
click at [49, 643] on button "button" at bounding box center [43, 642] width 25 height 25
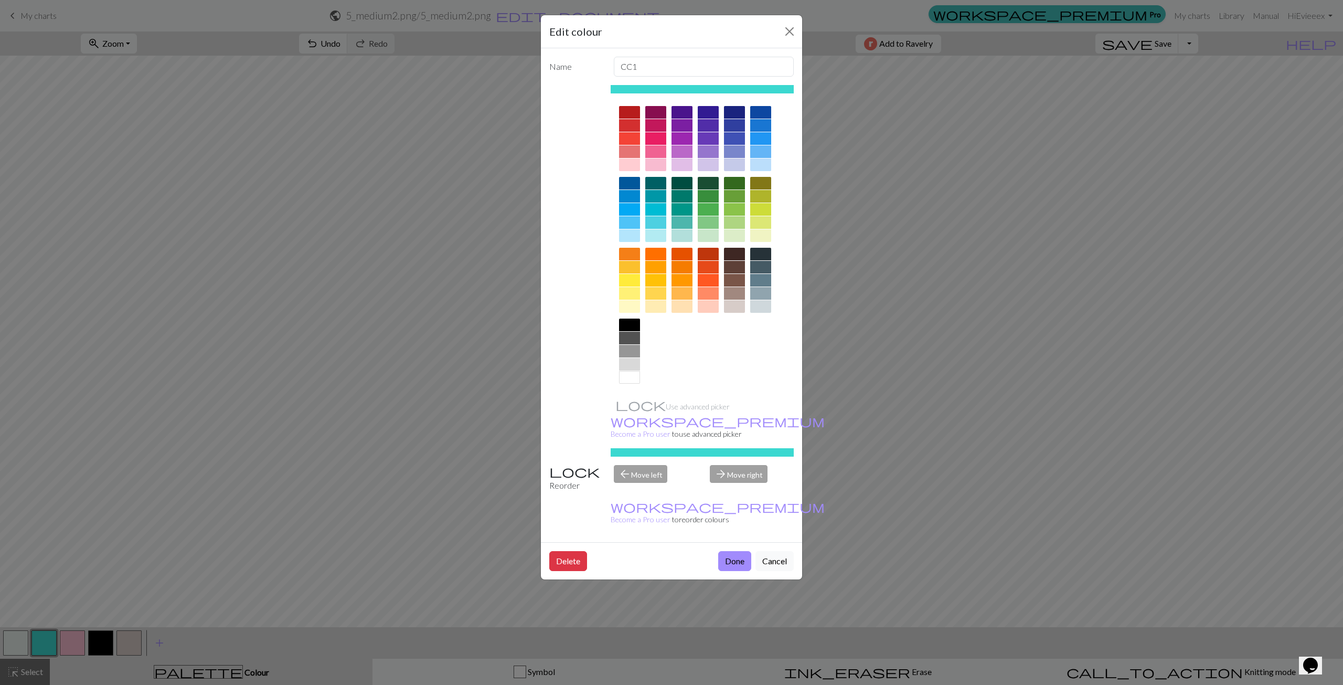
click at [759, 140] on div at bounding box center [760, 138] width 21 height 13
click at [777, 551] on button "Cancel" at bounding box center [775, 561] width 38 height 20
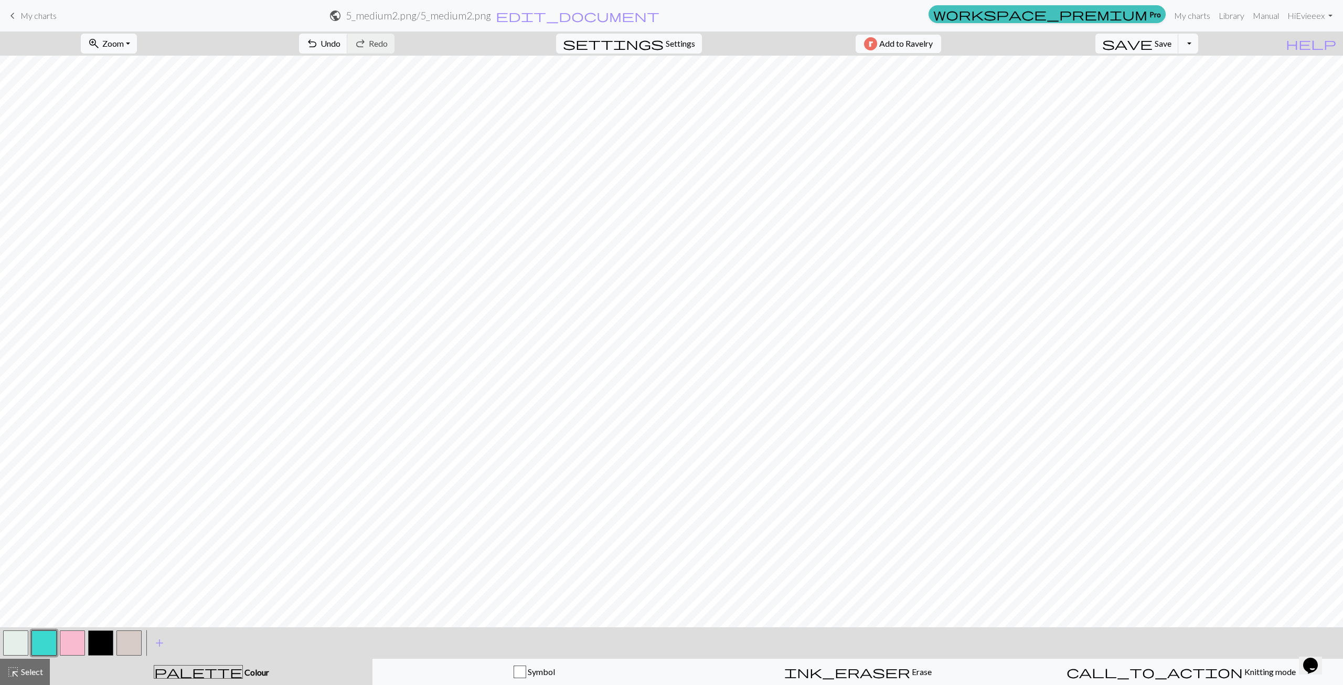
click at [25, 639] on button "button" at bounding box center [15, 642] width 25 height 25
click at [40, 640] on button "button" at bounding box center [43, 642] width 25 height 25
click at [51, 640] on button "button" at bounding box center [43, 642] width 25 height 25
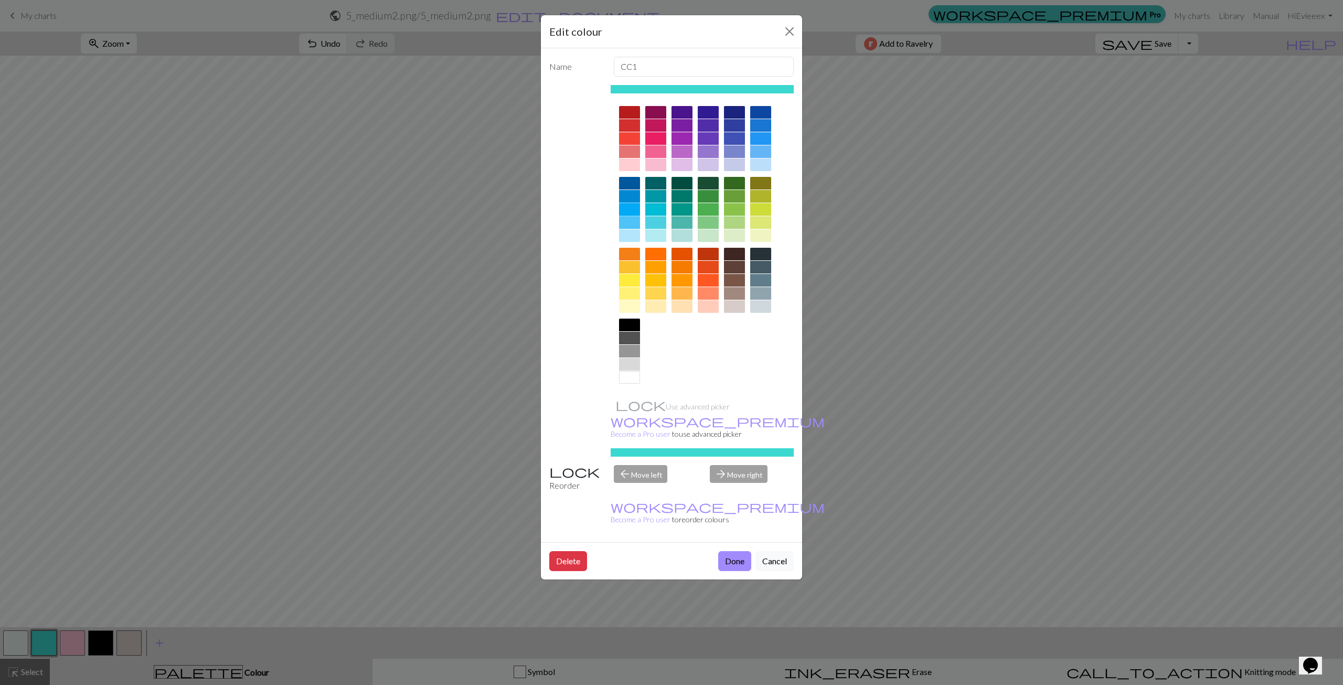
click at [625, 207] on div at bounding box center [629, 209] width 21 height 13
click at [738, 551] on button "Done" at bounding box center [734, 561] width 33 height 20
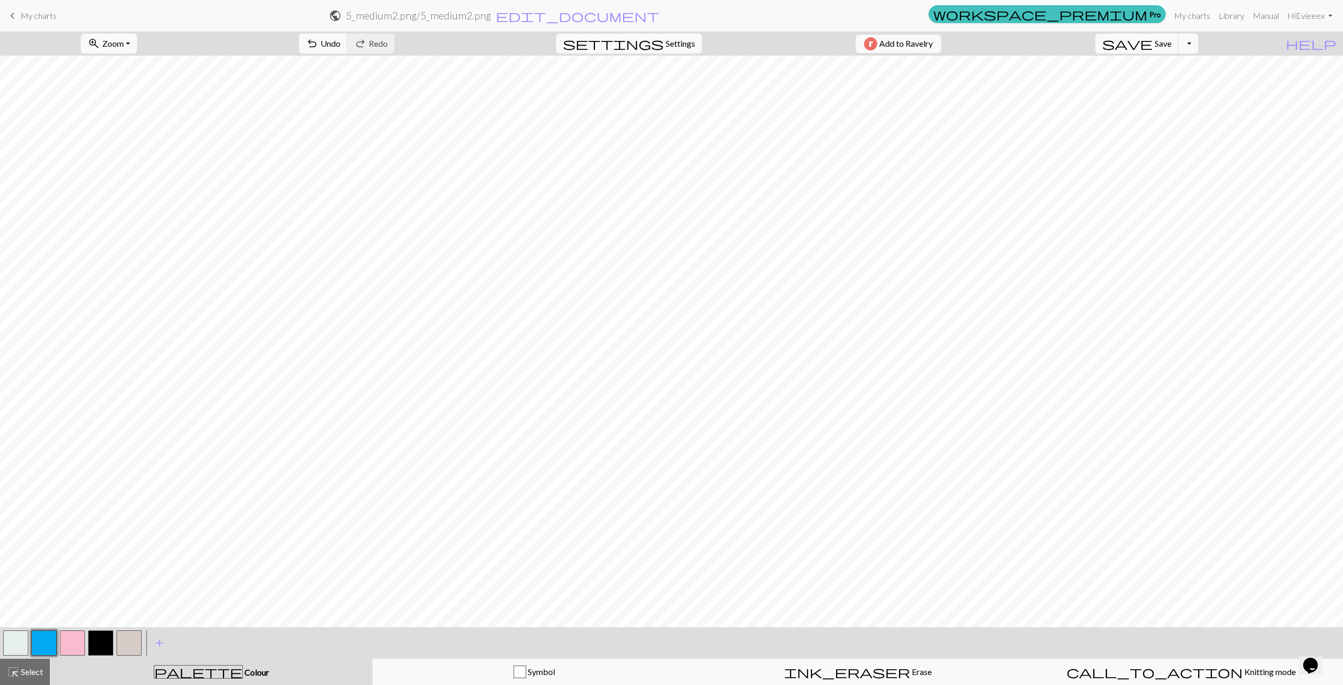
click at [43, 644] on button "button" at bounding box center [43, 642] width 25 height 25
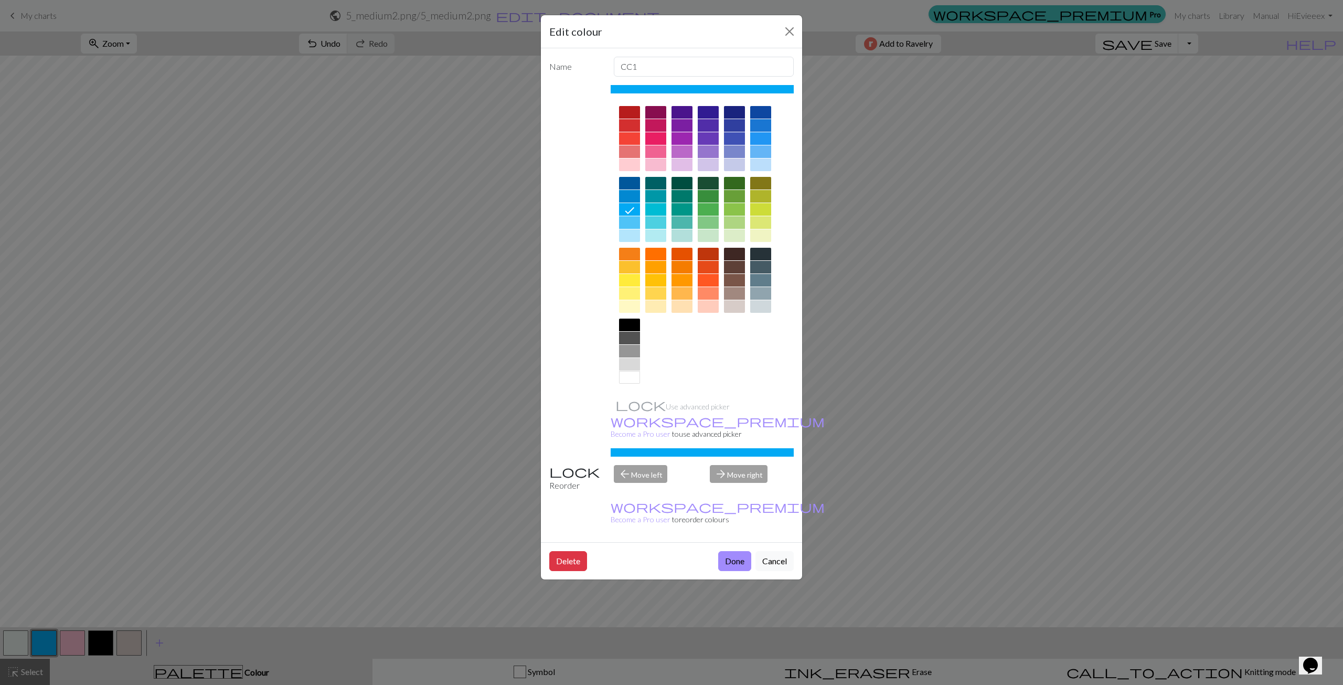
click at [653, 207] on div at bounding box center [656, 209] width 21 height 13
click at [735, 551] on button "Done" at bounding box center [734, 561] width 33 height 20
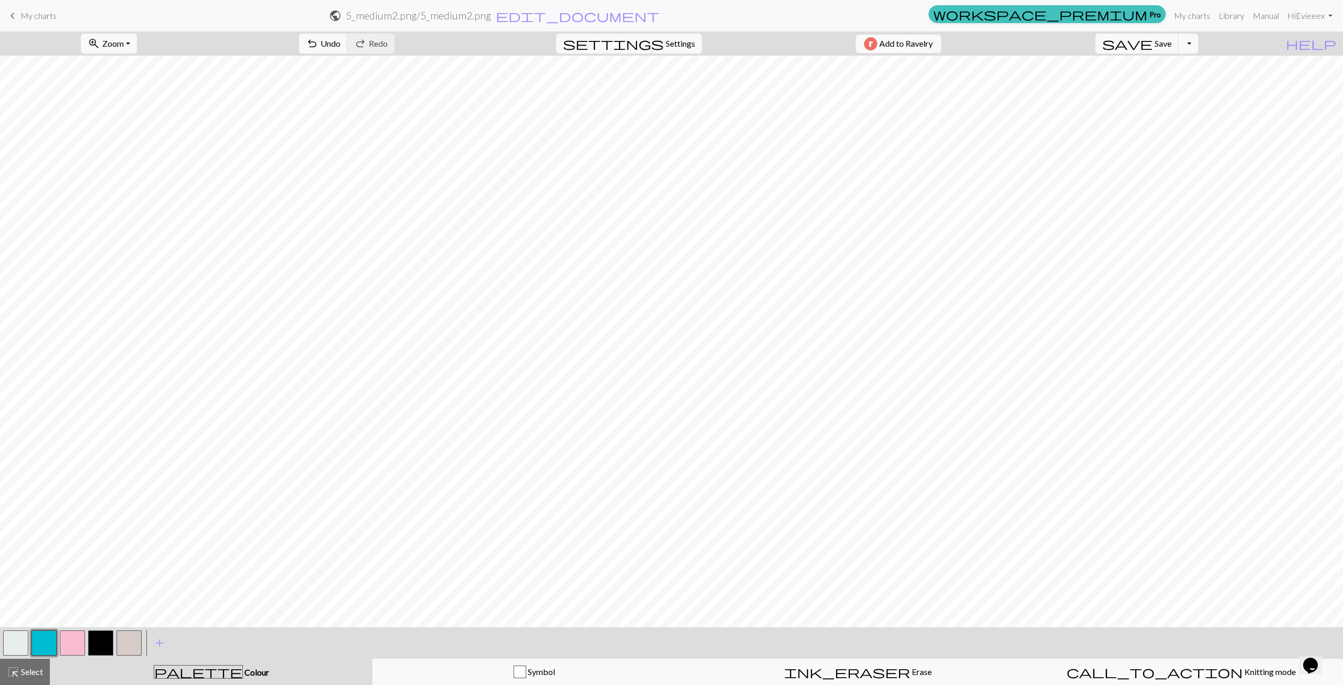
click at [42, 639] on button "button" at bounding box center [43, 642] width 25 height 25
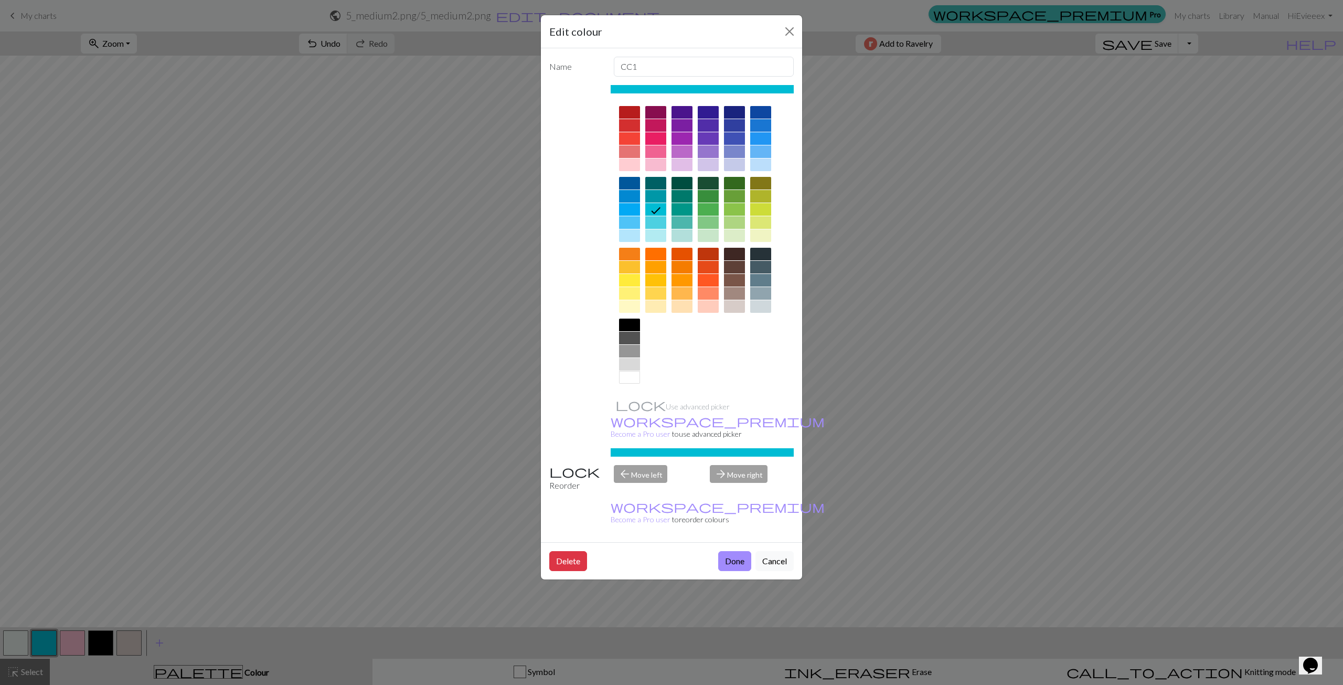
click at [672, 196] on div at bounding box center [682, 196] width 21 height 13
click at [732, 551] on button "Done" at bounding box center [734, 561] width 33 height 20
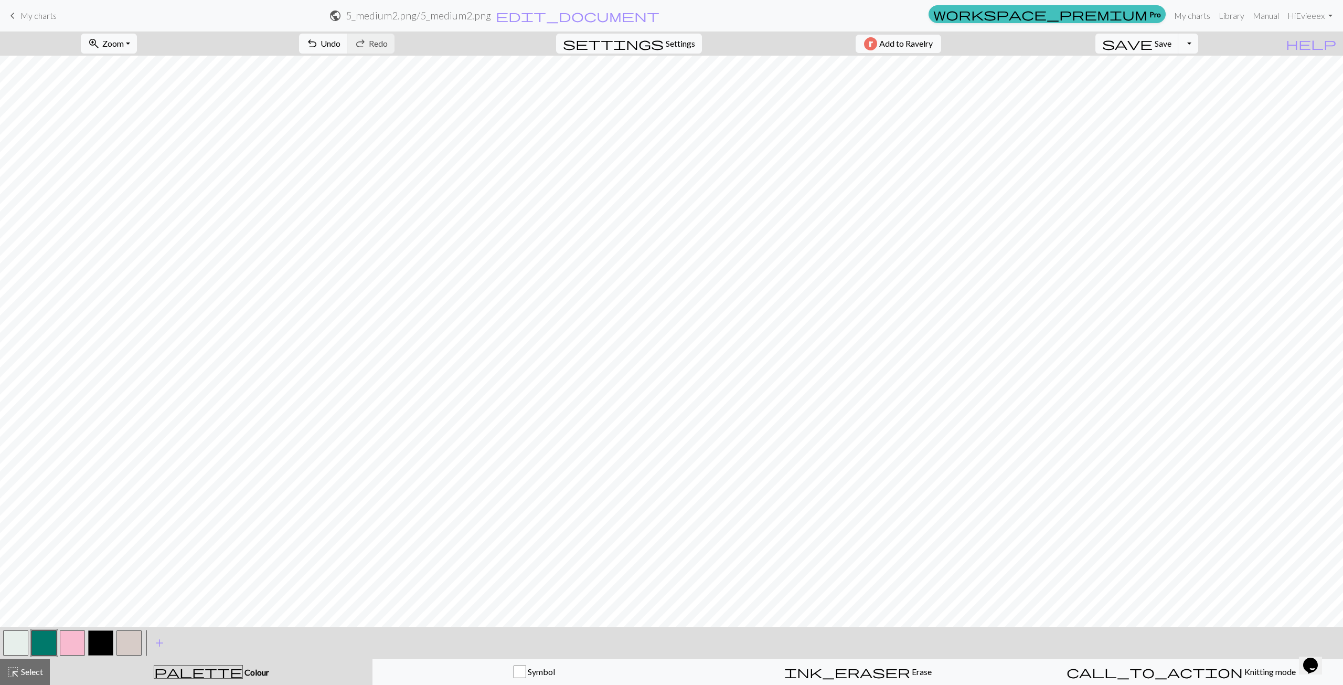
click at [39, 639] on button "button" at bounding box center [43, 642] width 25 height 25
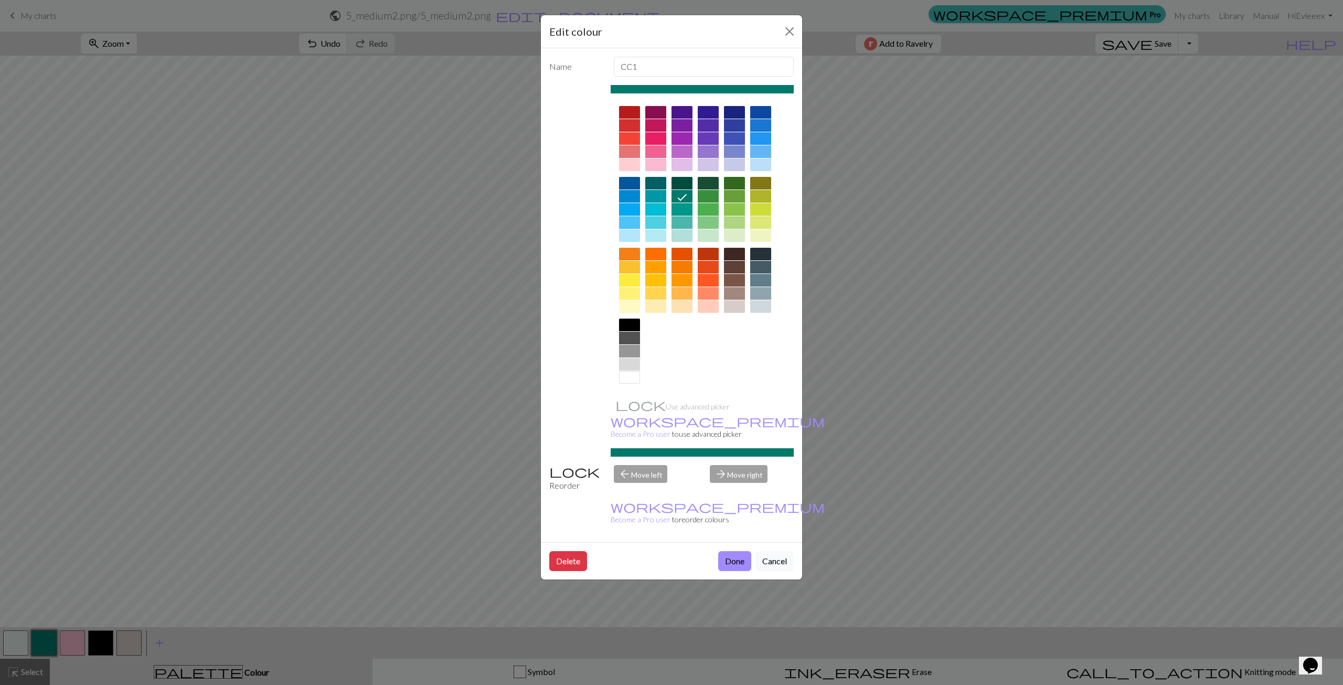
click at [628, 200] on div at bounding box center [629, 196] width 21 height 13
click at [733, 551] on button "Done" at bounding box center [734, 561] width 33 height 20
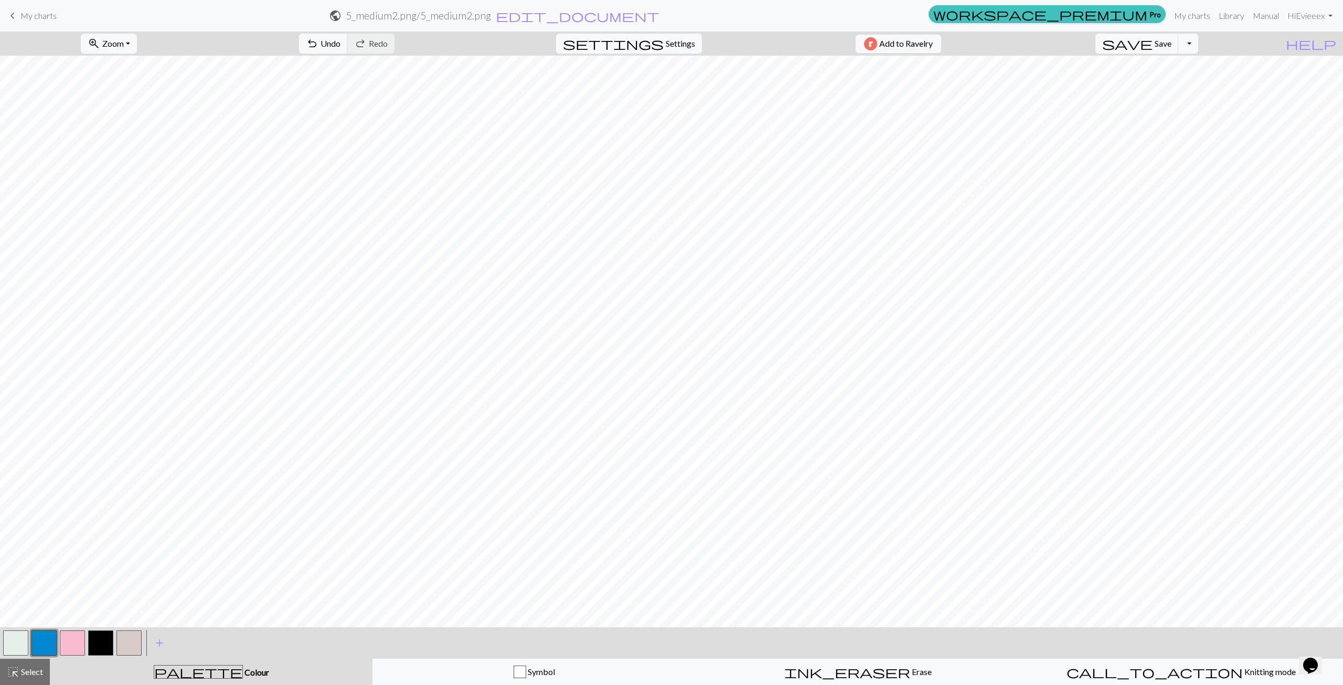
click at [45, 644] on button "button" at bounding box center [43, 642] width 25 height 25
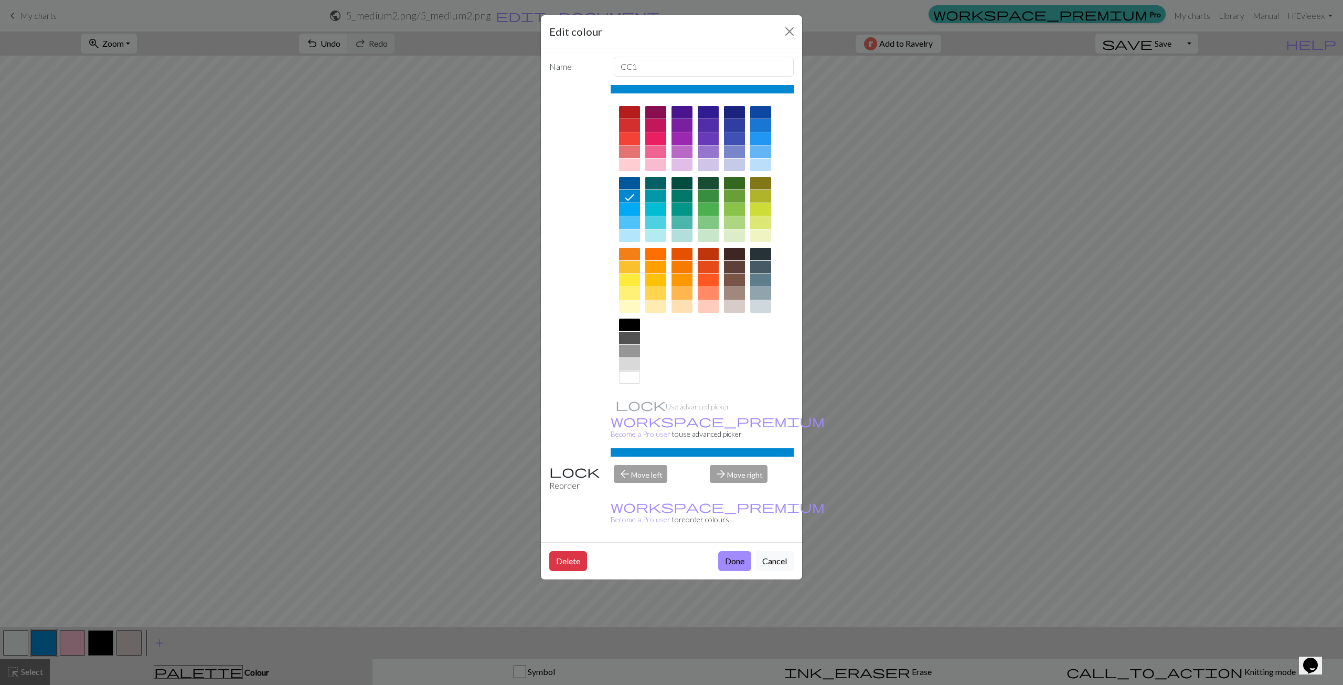
click at [652, 207] on div at bounding box center [656, 209] width 21 height 13
click at [738, 551] on button "Done" at bounding box center [734, 561] width 33 height 20
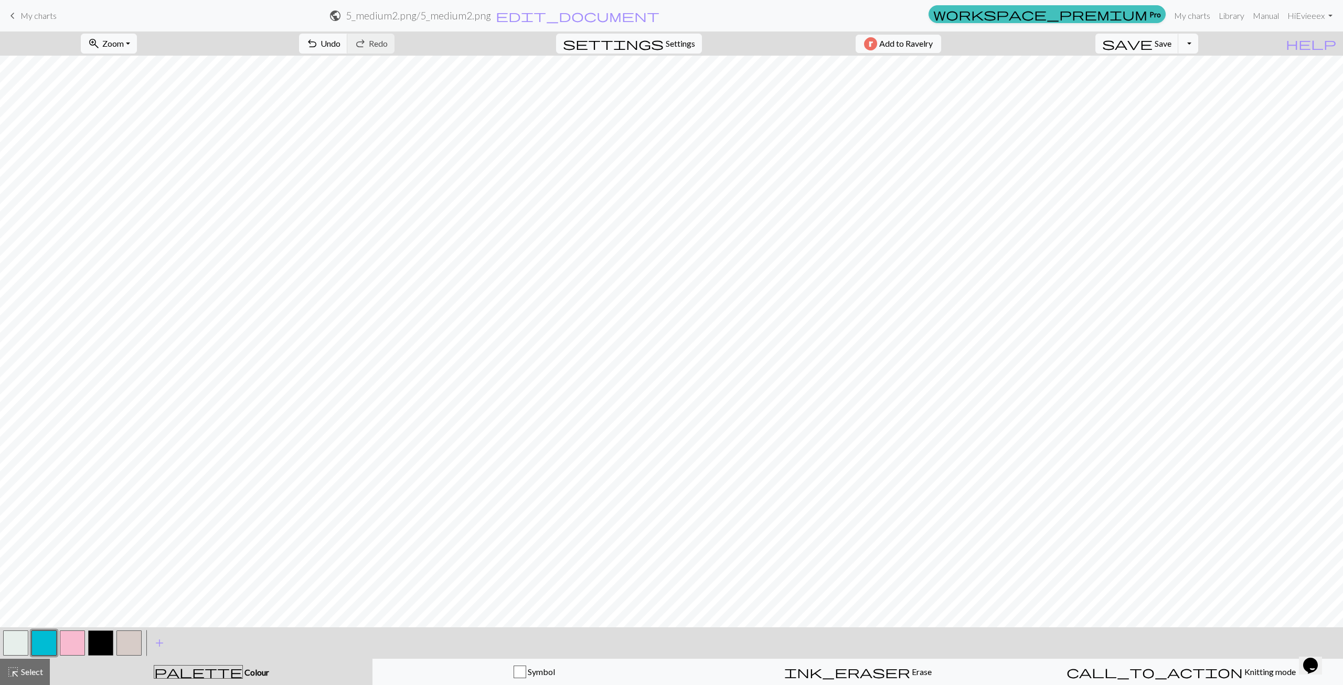
click at [48, 646] on button "button" at bounding box center [43, 642] width 25 height 25
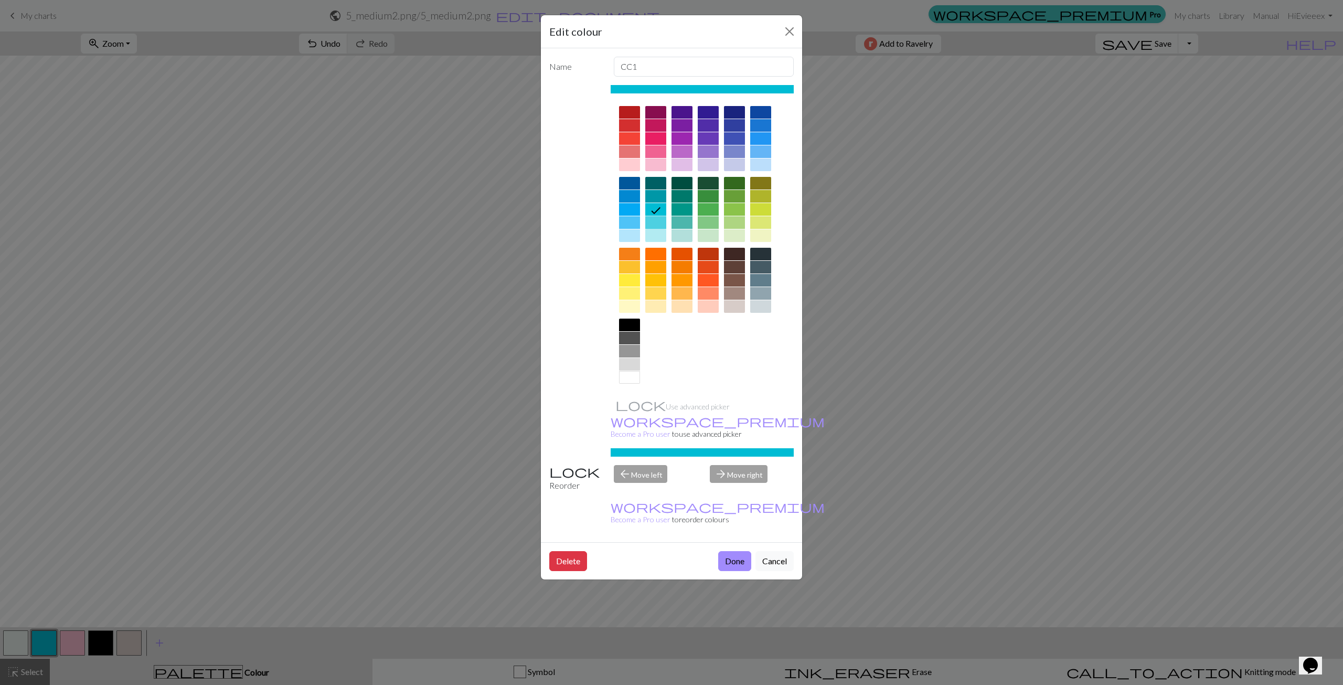
click at [656, 220] on div at bounding box center [656, 222] width 21 height 13
click at [734, 551] on button "Done" at bounding box center [734, 561] width 33 height 20
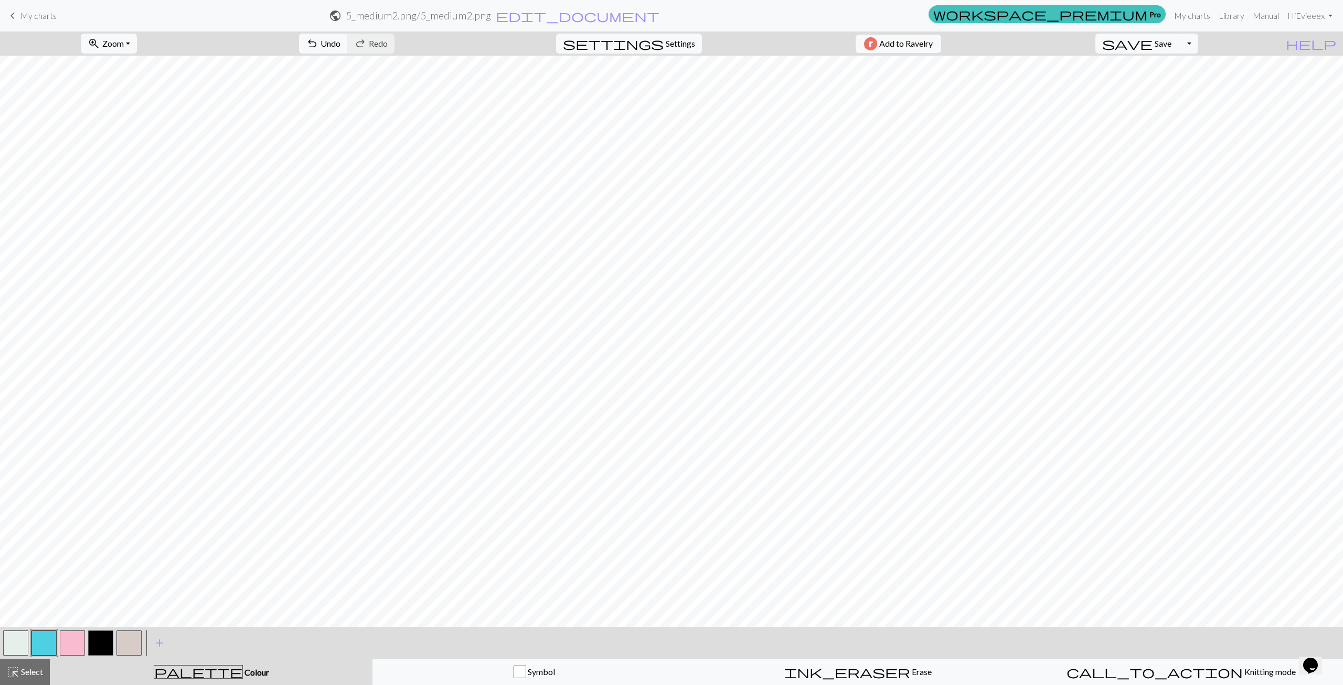
click at [17, 641] on button "button" at bounding box center [15, 642] width 25 height 25
click at [39, 648] on button "button" at bounding box center [43, 642] width 25 height 25
click at [1172, 46] on span "Save" at bounding box center [1163, 43] width 17 height 10
click at [1243, 675] on span "Knitting mode" at bounding box center [1269, 671] width 53 height 10
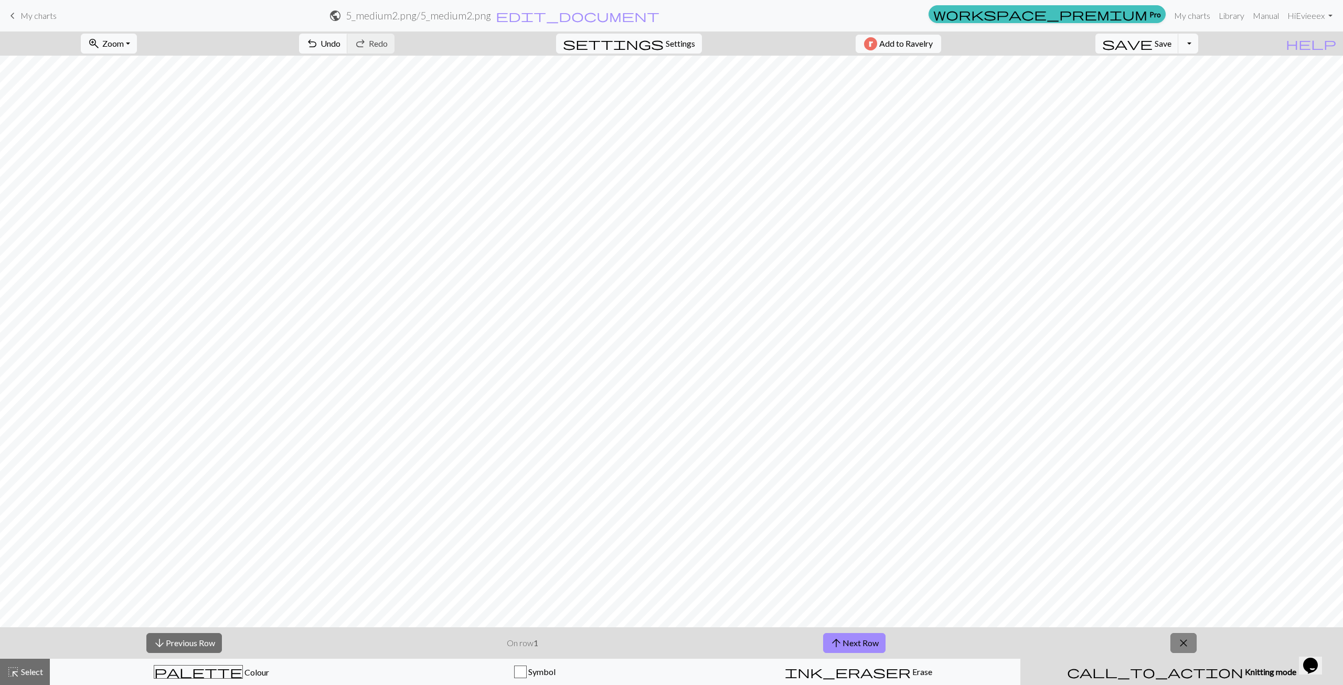
click at [1187, 640] on span "close" at bounding box center [1184, 643] width 13 height 15
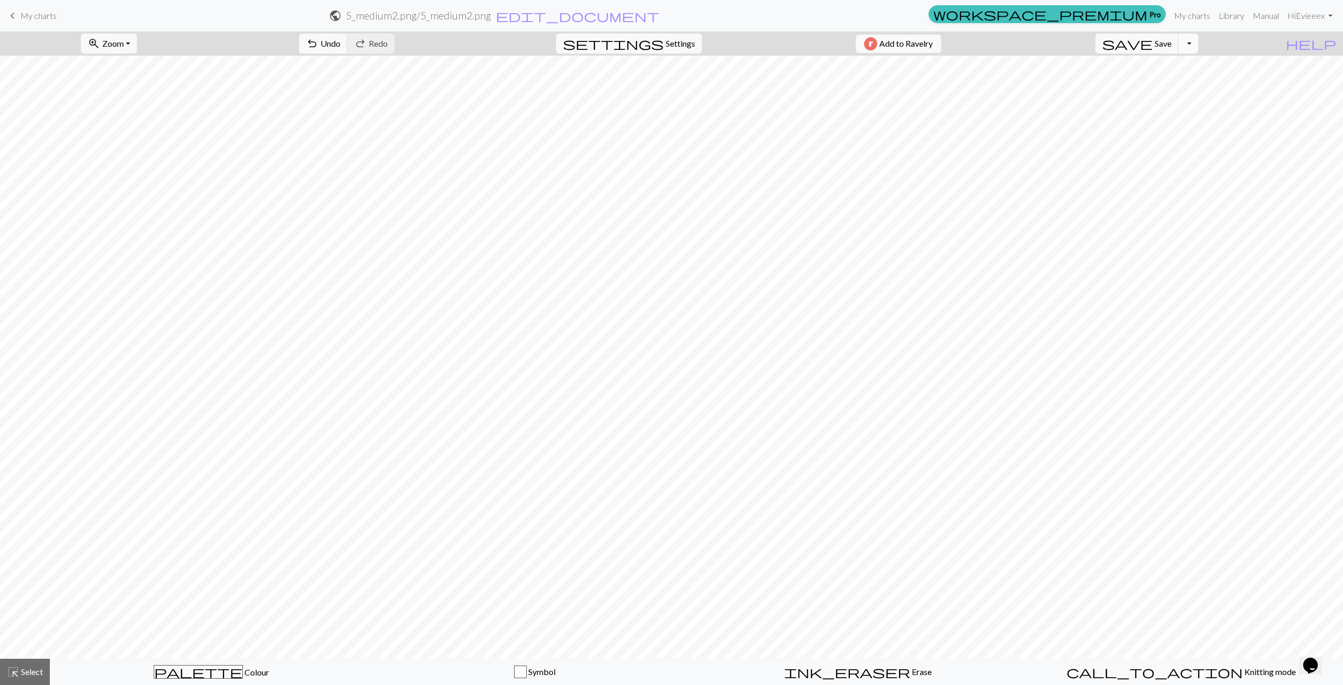
click at [1199, 47] on button "Toggle Dropdown" at bounding box center [1189, 44] width 20 height 20
click at [1198, 66] on button "file_copy Save a copy" at bounding box center [1111, 66] width 173 height 17
click at [1172, 46] on span "Save" at bounding box center [1163, 43] width 17 height 10
click at [1243, 666] on span "Knitting mode" at bounding box center [1269, 671] width 53 height 10
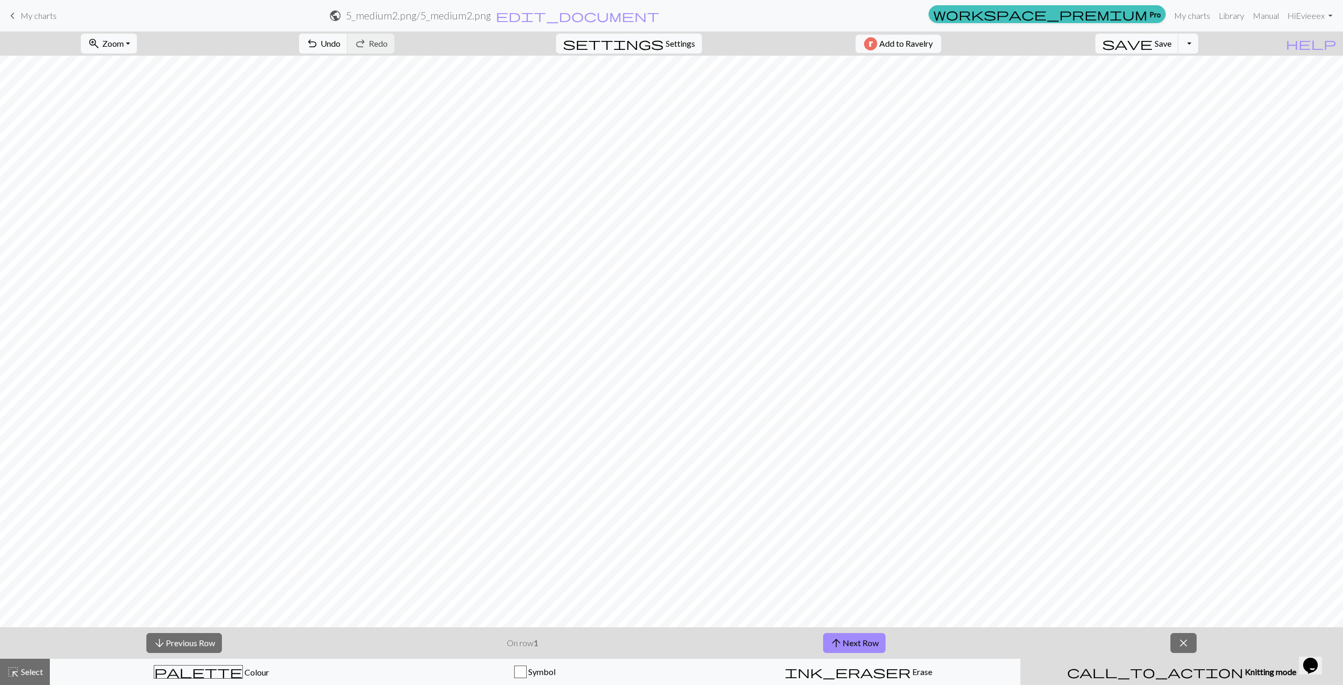
click at [1188, 648] on span "close" at bounding box center [1184, 643] width 13 height 15
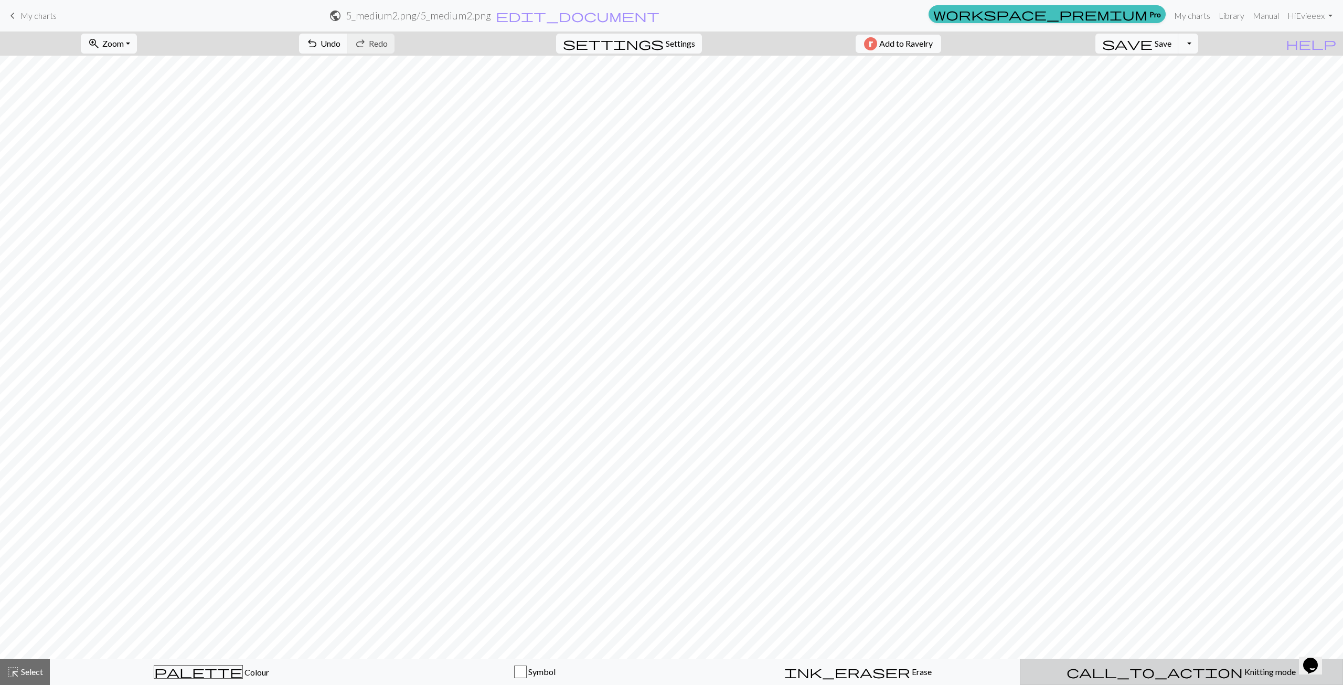
click at [1243, 673] on span "Knitting mode" at bounding box center [1269, 671] width 53 height 10
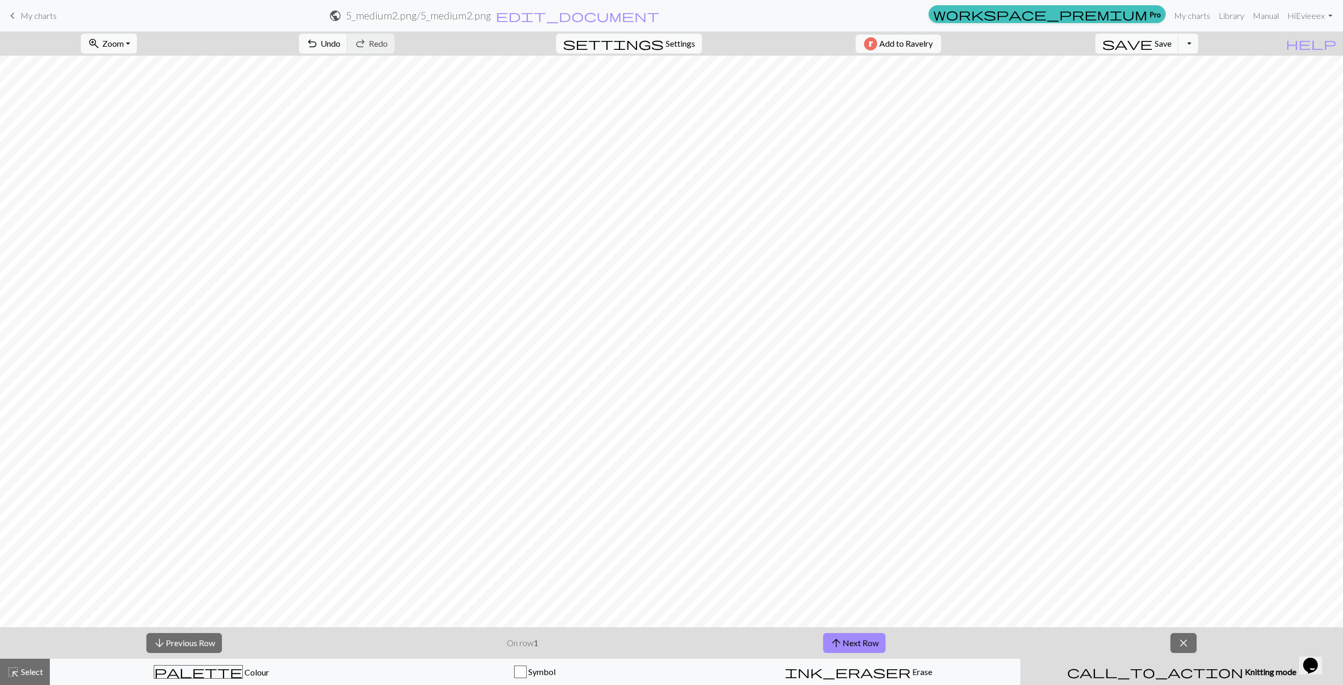
click at [1188, 641] on span "close" at bounding box center [1184, 643] width 13 height 15
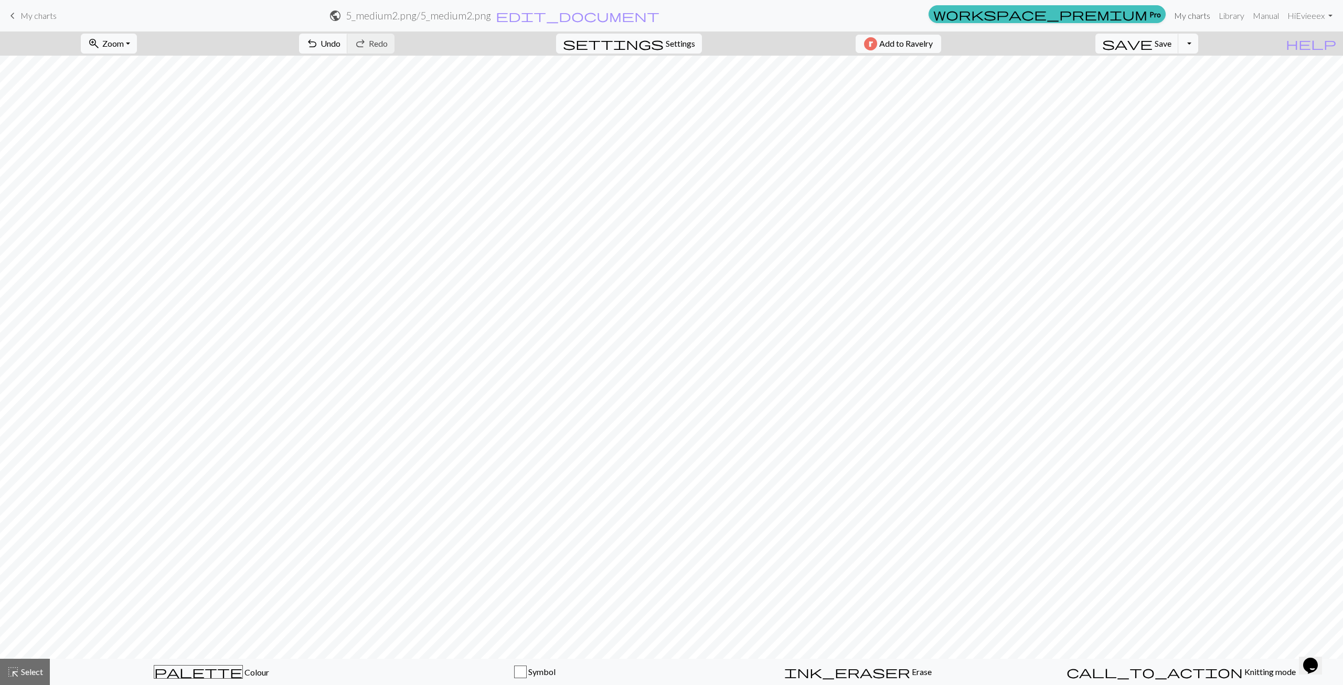
click at [1192, 18] on link "My charts" at bounding box center [1192, 15] width 45 height 21
click at [660, 14] on span "edit_document" at bounding box center [578, 15] width 164 height 15
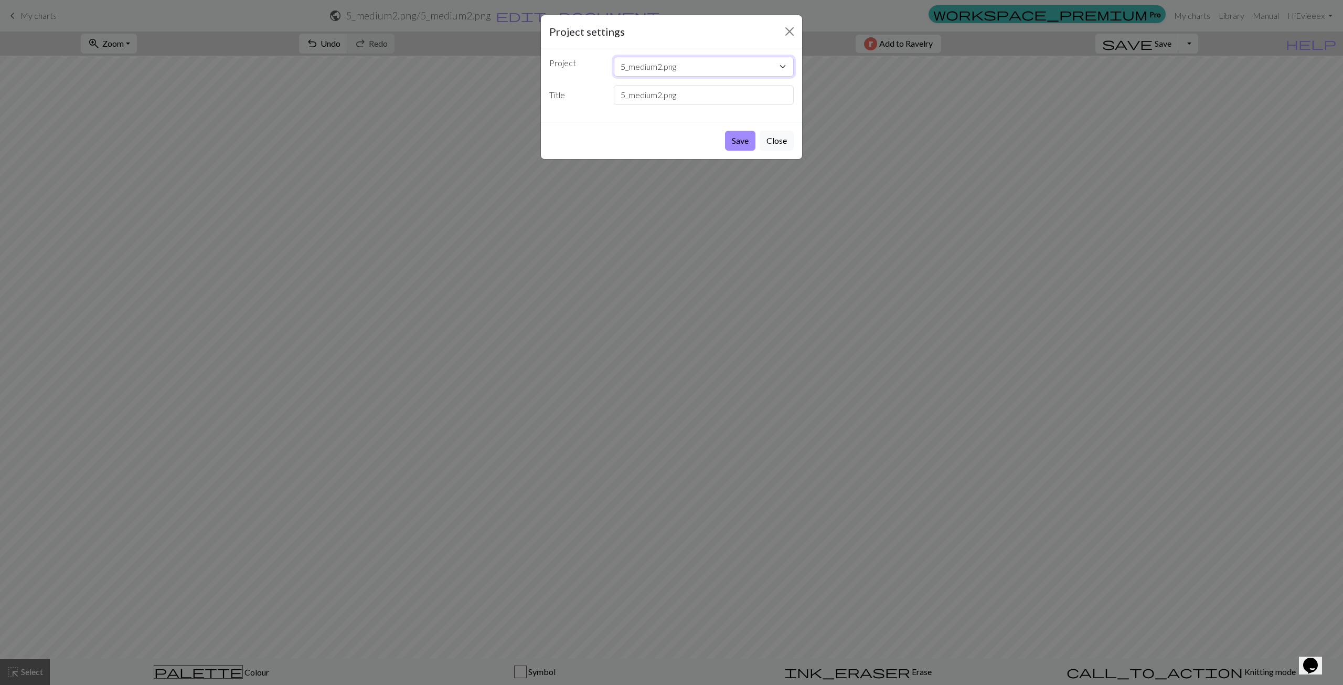
click at [784, 66] on select "5_medium2.png" at bounding box center [704, 67] width 181 height 20
click at [694, 67] on select "5_medium2.png" at bounding box center [704, 67] width 181 height 20
click at [712, 73] on select "5_medium2.png" at bounding box center [704, 67] width 181 height 20
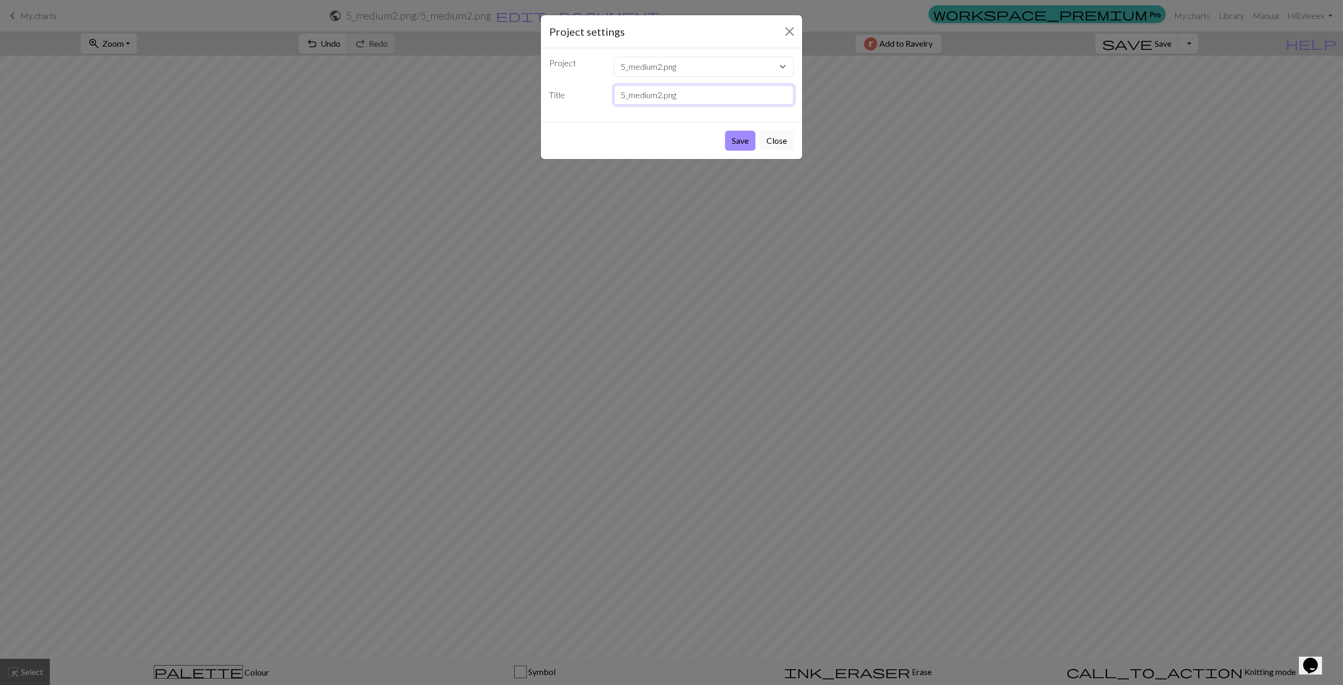
click at [654, 102] on input "5_medium2.png" at bounding box center [704, 95] width 181 height 20
click at [668, 98] on input "5_medium2.png" at bounding box center [704, 95] width 181 height 20
click at [619, 94] on input "Llama" at bounding box center [704, 95] width 181 height 20
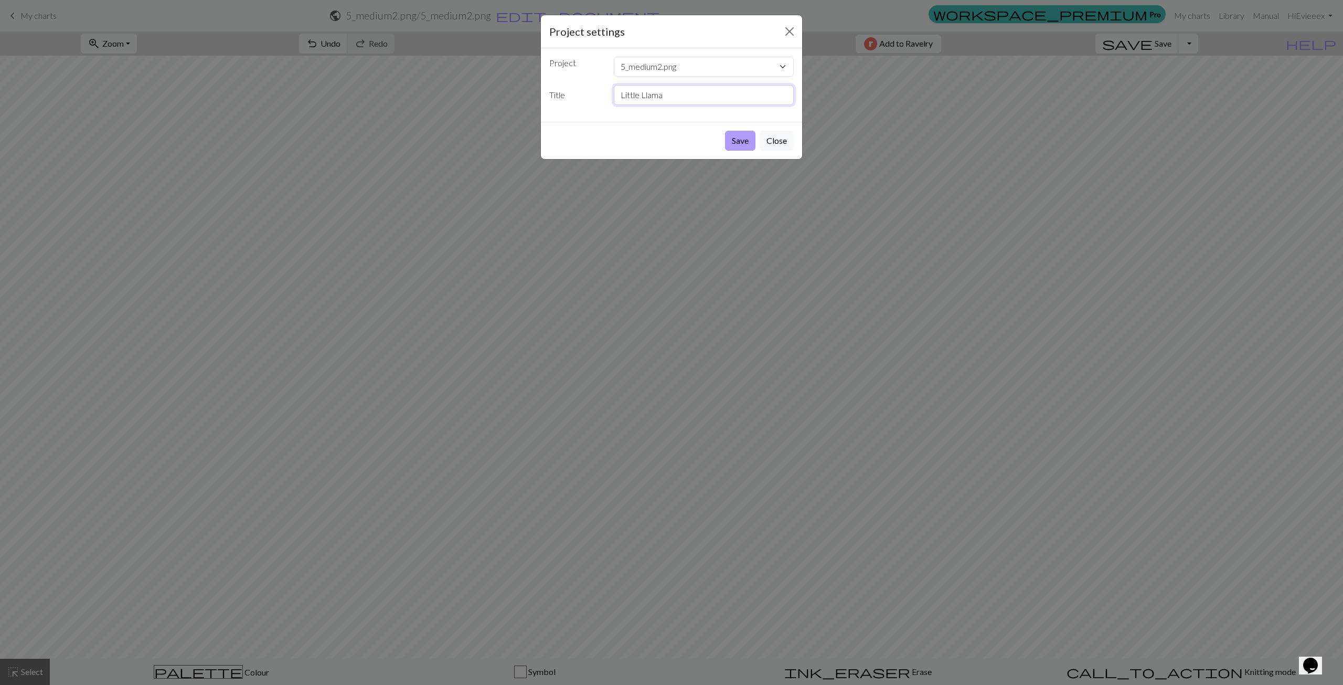
type input "Little Llama"
click at [742, 138] on button "Save" at bounding box center [740, 141] width 30 height 20
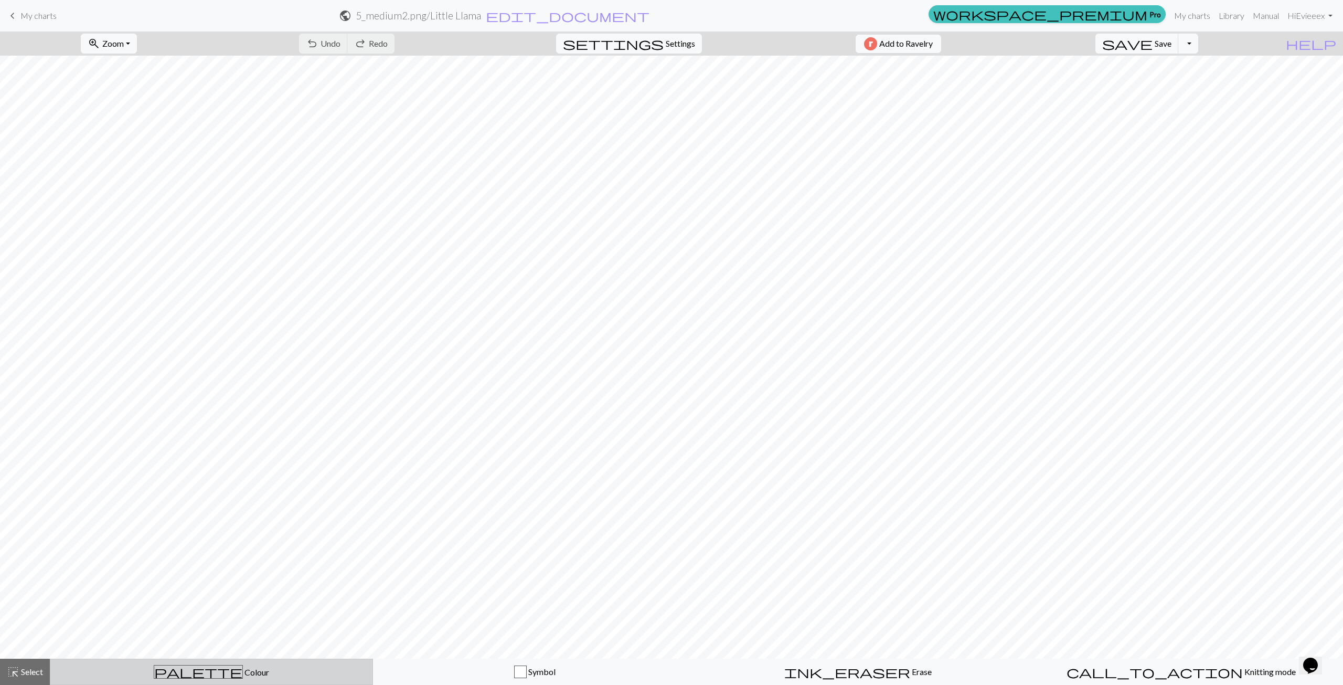
click at [243, 671] on span "Colour" at bounding box center [256, 672] width 26 height 10
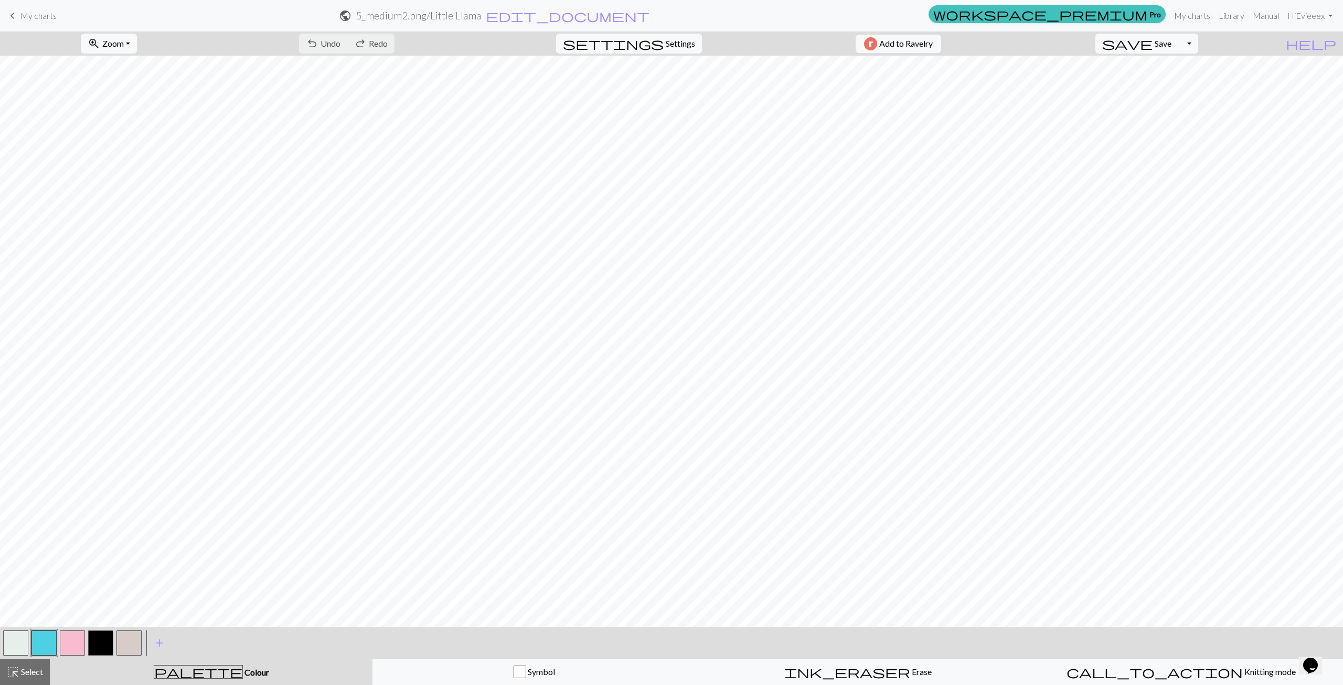
click at [40, 639] on button "button" at bounding box center [43, 642] width 25 height 25
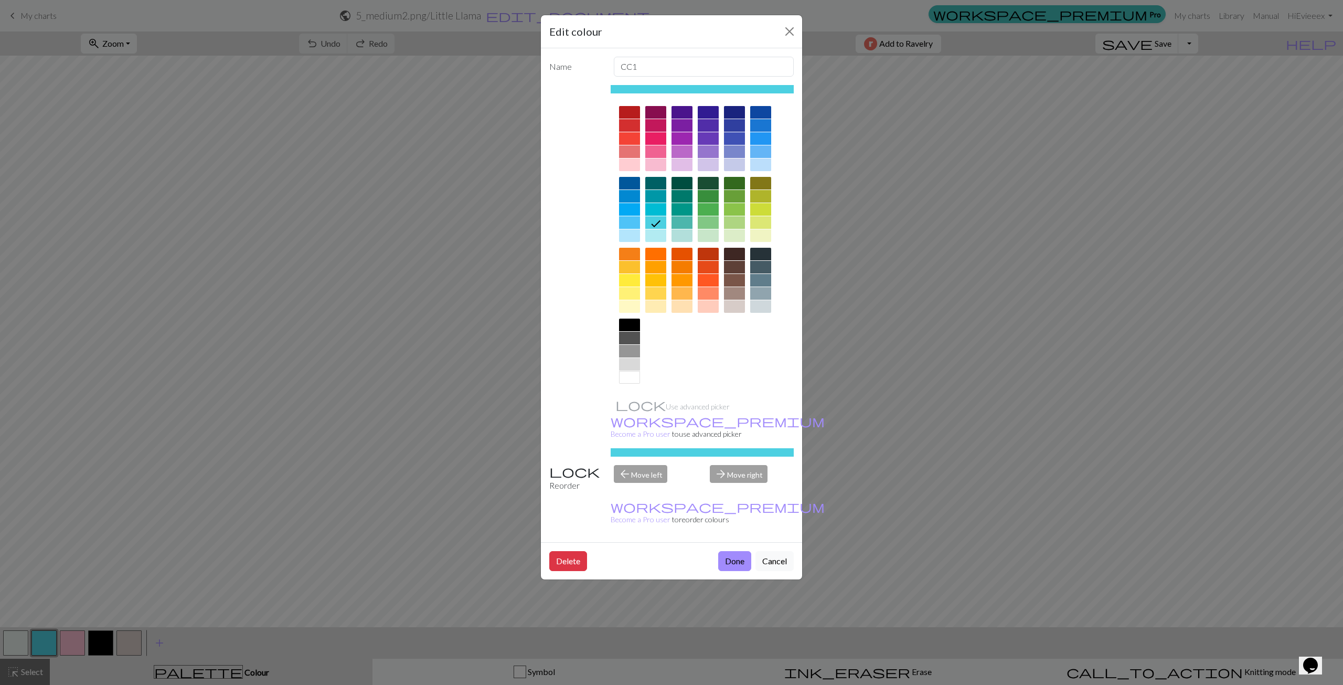
click at [681, 220] on div at bounding box center [682, 222] width 21 height 13
click at [732, 70] on input "CC1" at bounding box center [704, 67] width 181 height 20
click at [674, 232] on div at bounding box center [682, 235] width 21 height 13
click at [745, 551] on button "Done" at bounding box center [734, 561] width 33 height 20
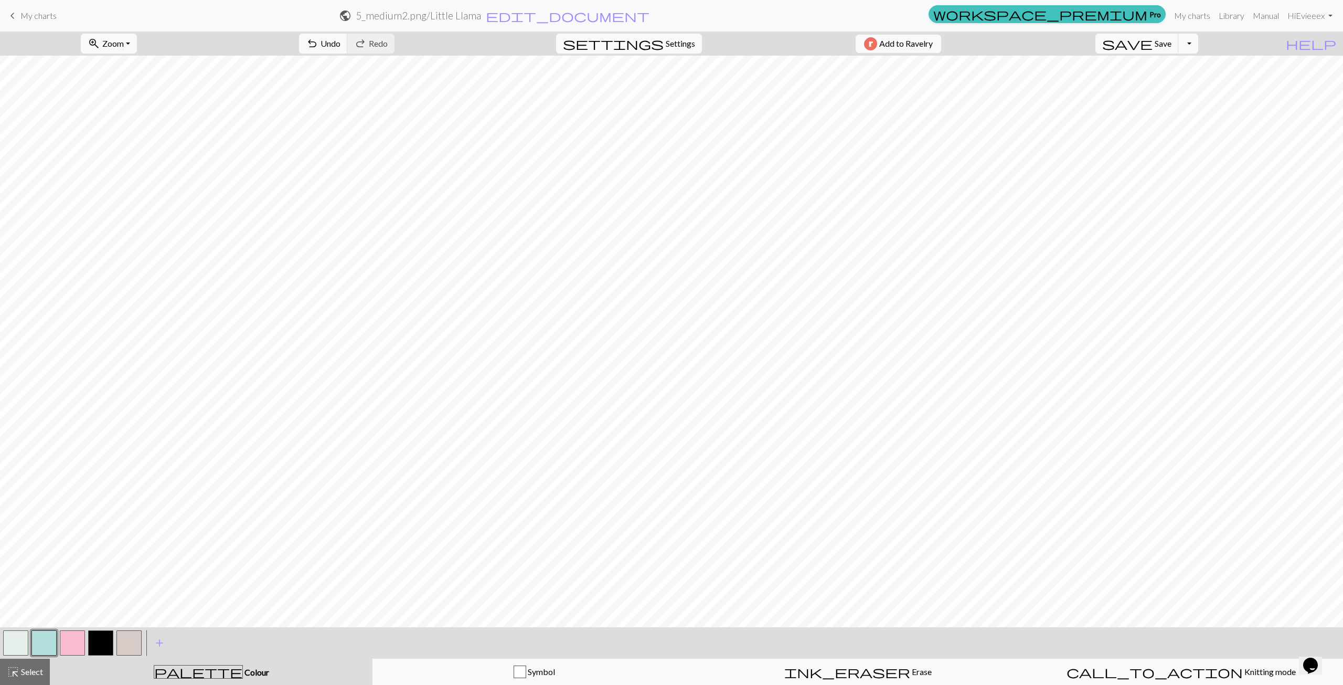
click at [243, 676] on span "Colour" at bounding box center [256, 672] width 26 height 10
click at [40, 639] on button "button" at bounding box center [43, 642] width 25 height 25
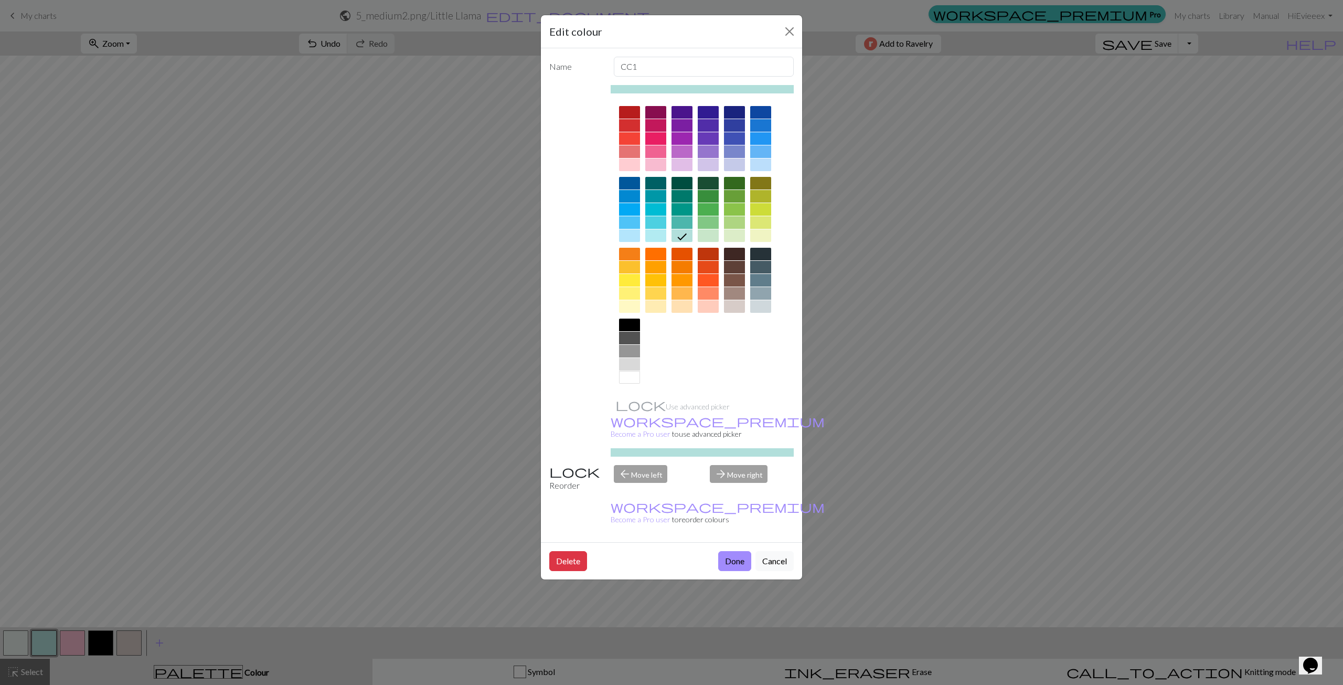
click at [659, 222] on div at bounding box center [656, 222] width 21 height 13
click at [729, 551] on button "Done" at bounding box center [734, 561] width 33 height 20
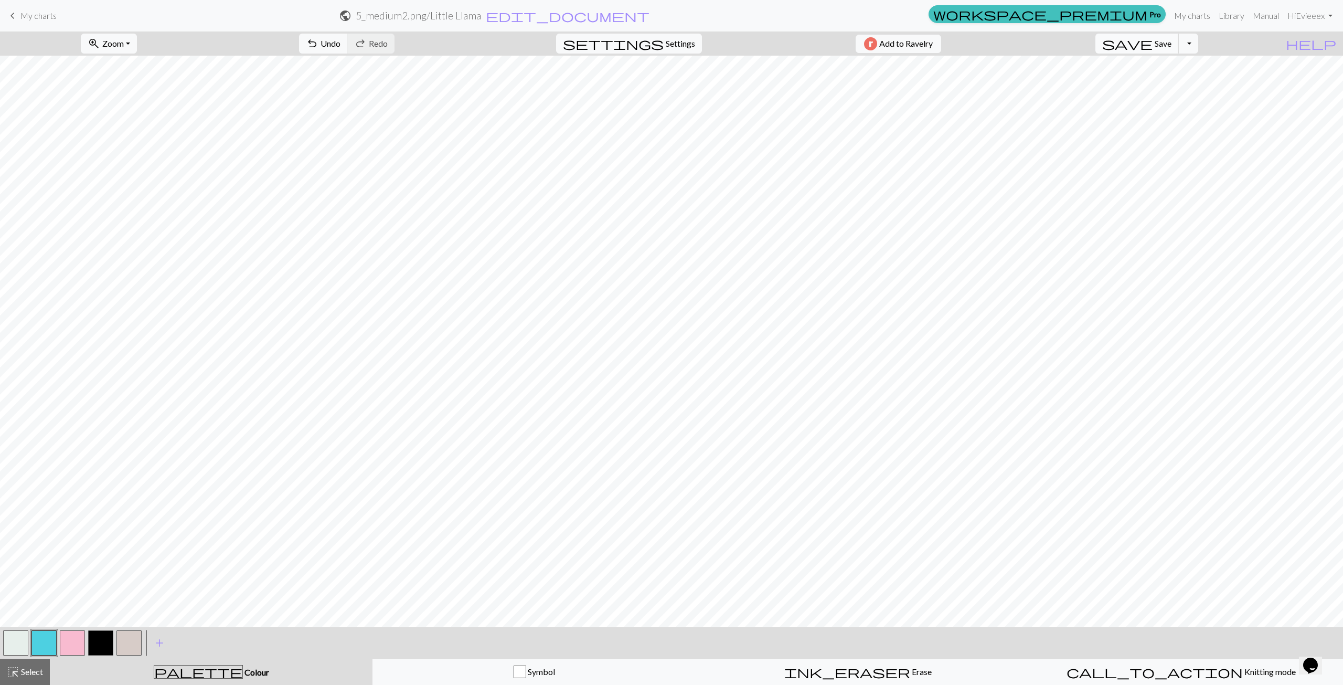
click at [1153, 42] on span "save" at bounding box center [1128, 43] width 50 height 15
click at [675, 43] on span "Settings" at bounding box center [680, 43] width 29 height 13
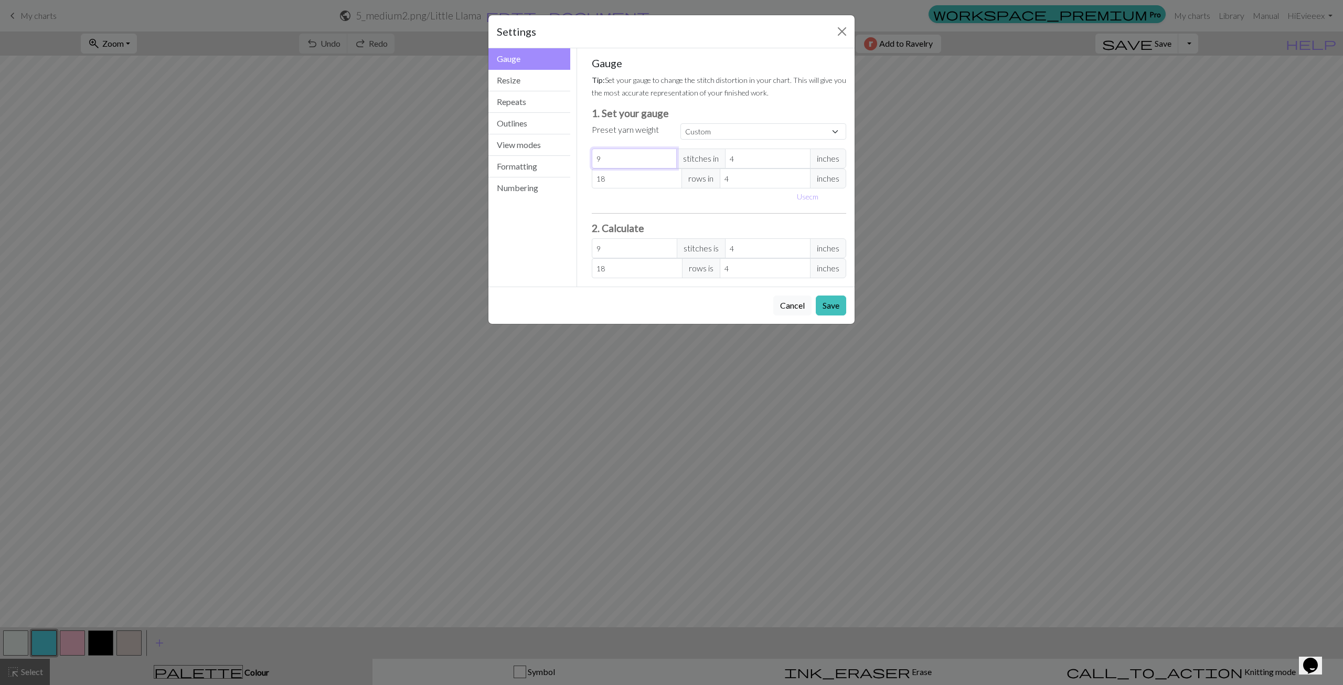
type input "10"
click at [666, 156] on input "10" at bounding box center [635, 159] width 86 height 20
type input "11"
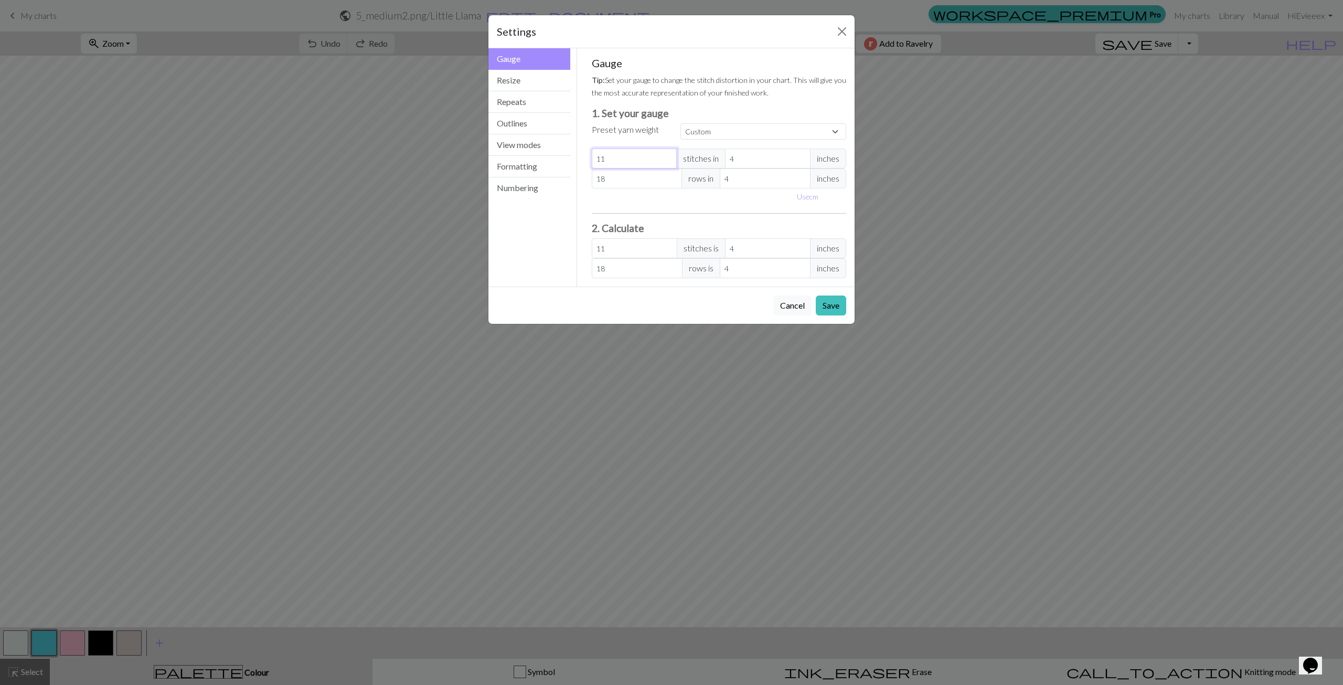
click at [666, 156] on input "11" at bounding box center [635, 159] width 86 height 20
type input "12"
click at [666, 156] on input "12" at bounding box center [635, 159] width 86 height 20
type input "13"
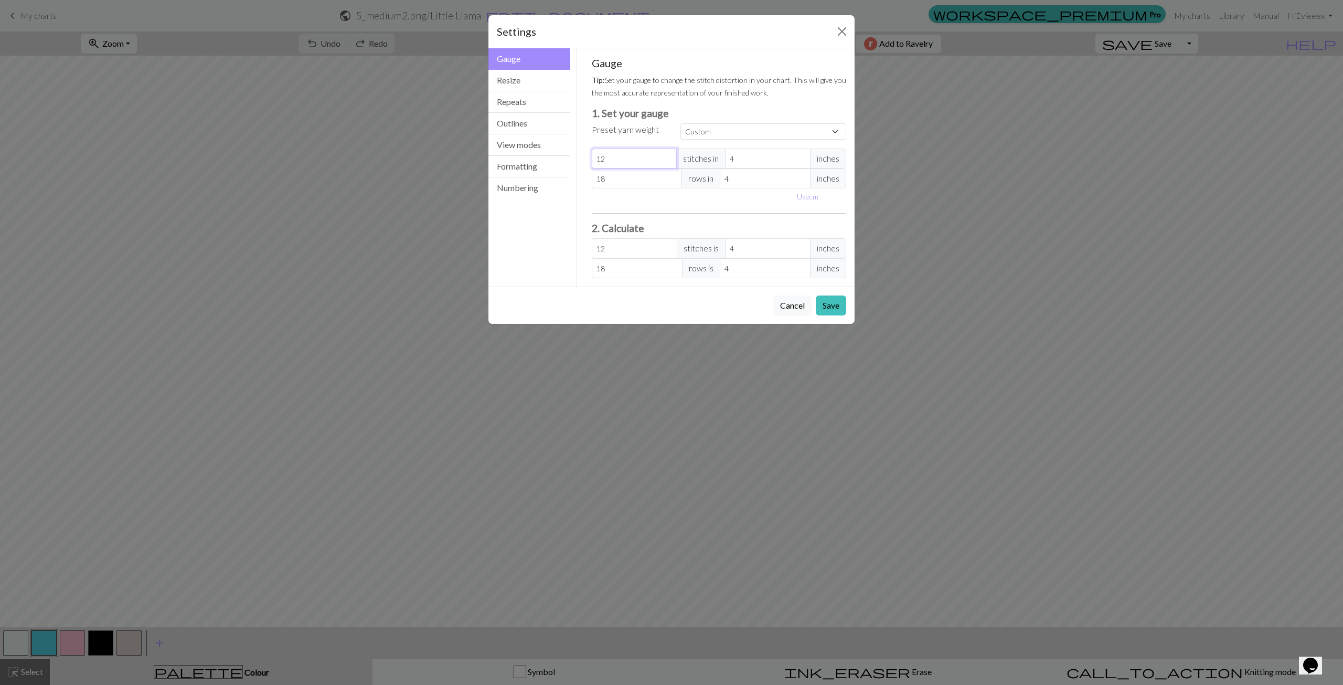
type input "13"
click at [666, 156] on input "13" at bounding box center [635, 159] width 86 height 20
type input "14"
click at [666, 156] on input "14" at bounding box center [635, 159] width 86 height 20
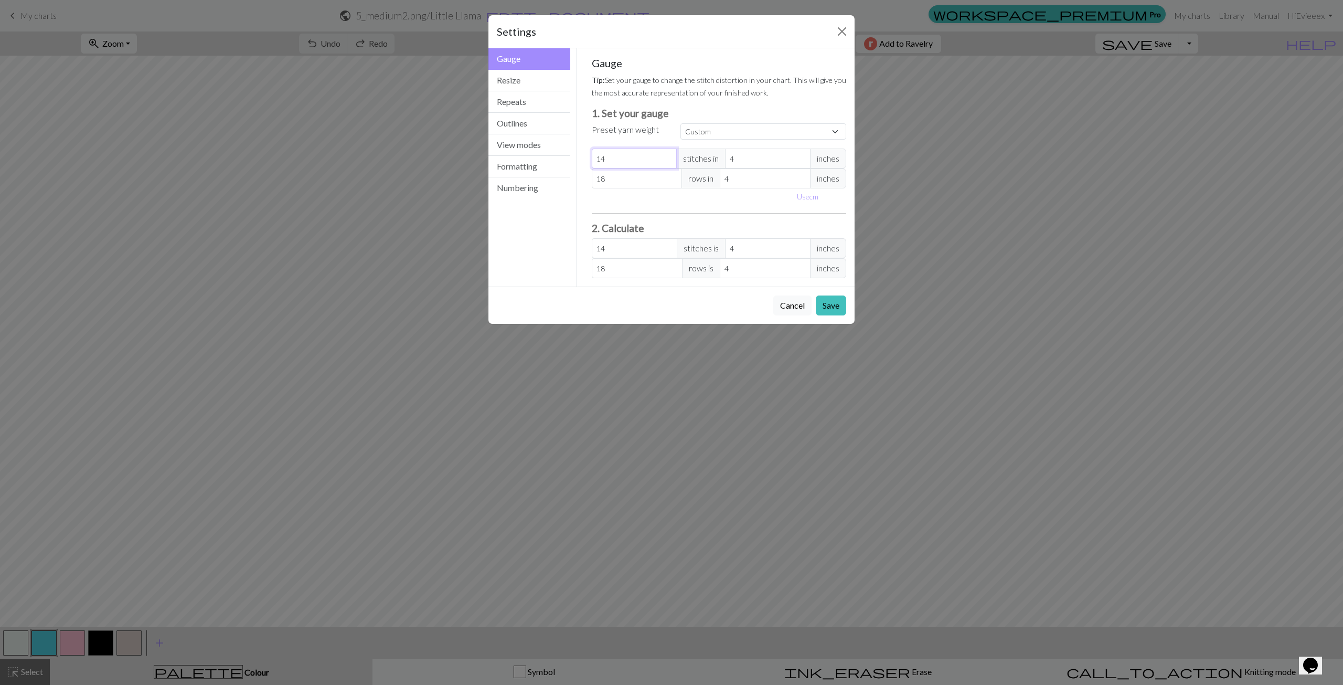
type input "15"
click at [666, 156] on input "15" at bounding box center [635, 159] width 86 height 20
type input "16"
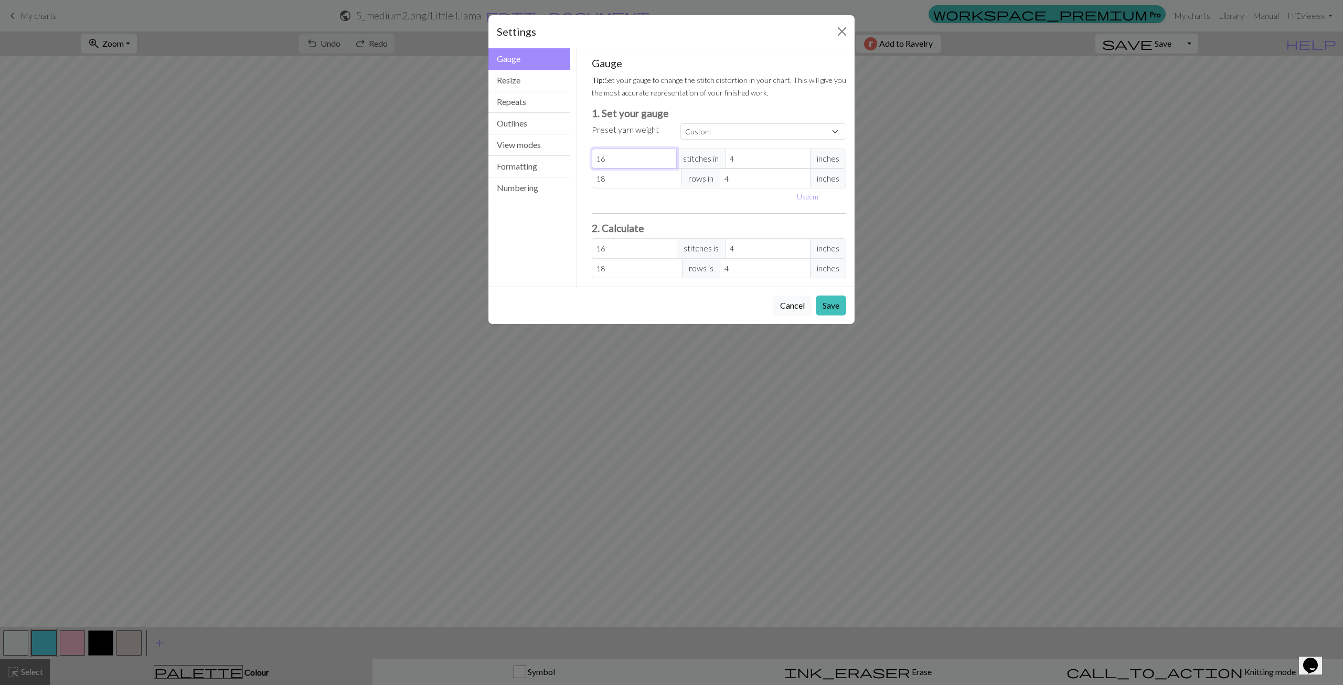
click at [666, 156] on input "16" at bounding box center [635, 159] width 86 height 20
type input "17"
click at [666, 156] on input "17" at bounding box center [635, 159] width 86 height 20
type input "18"
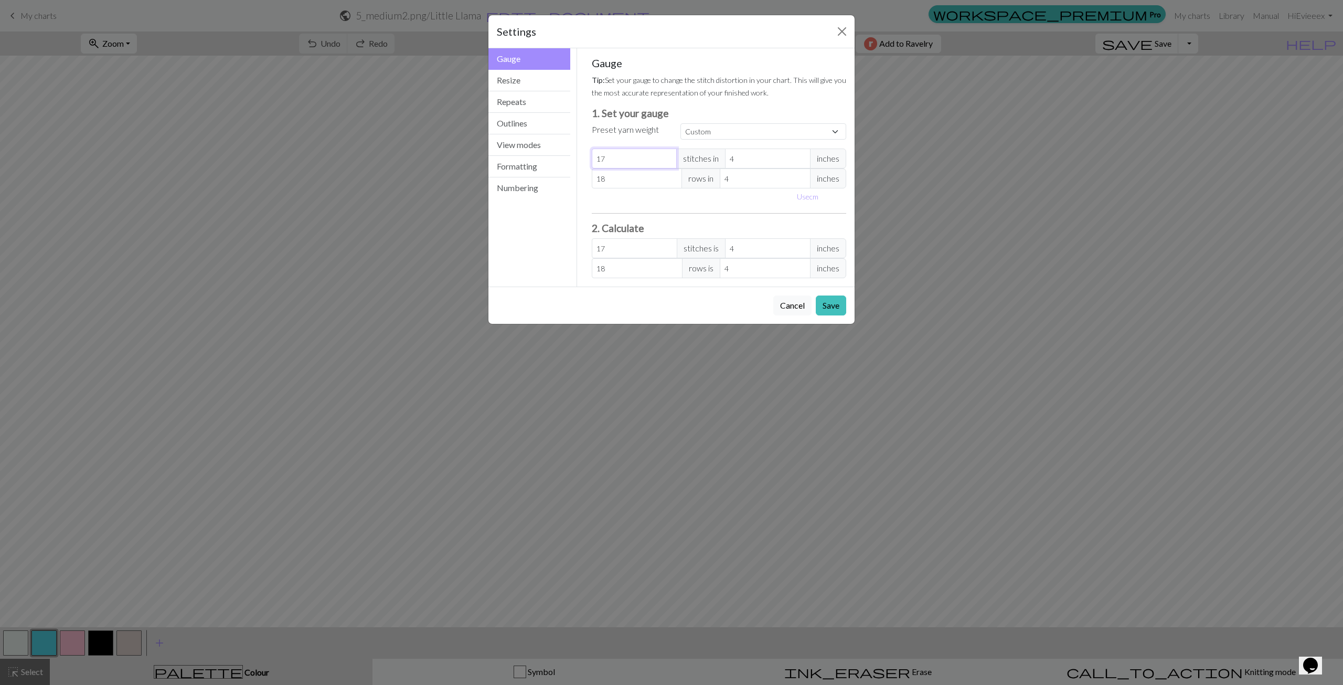
type input "18"
click at [666, 156] on input "18" at bounding box center [635, 159] width 86 height 20
click at [665, 182] on input "18" at bounding box center [637, 178] width 91 height 20
type input "19"
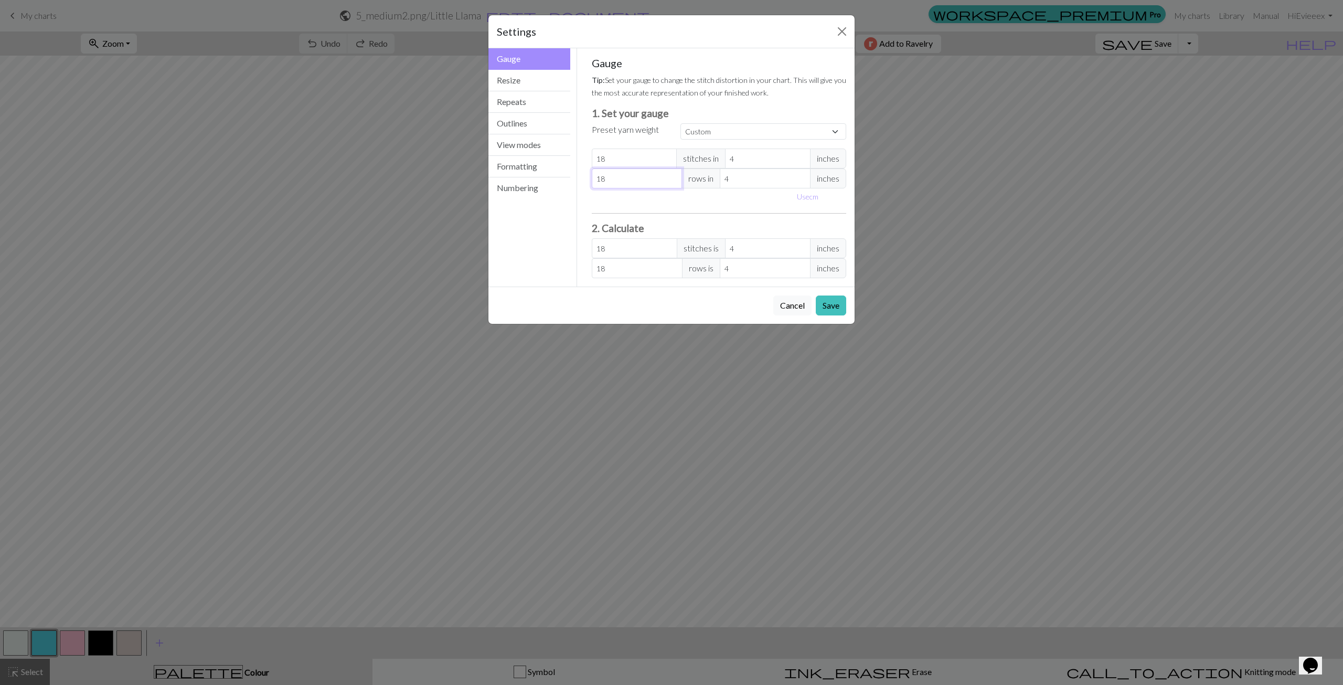
type input "19"
click at [672, 175] on input "19" at bounding box center [637, 178] width 91 height 20
type input "20"
click at [672, 175] on input "20" at bounding box center [637, 178] width 91 height 20
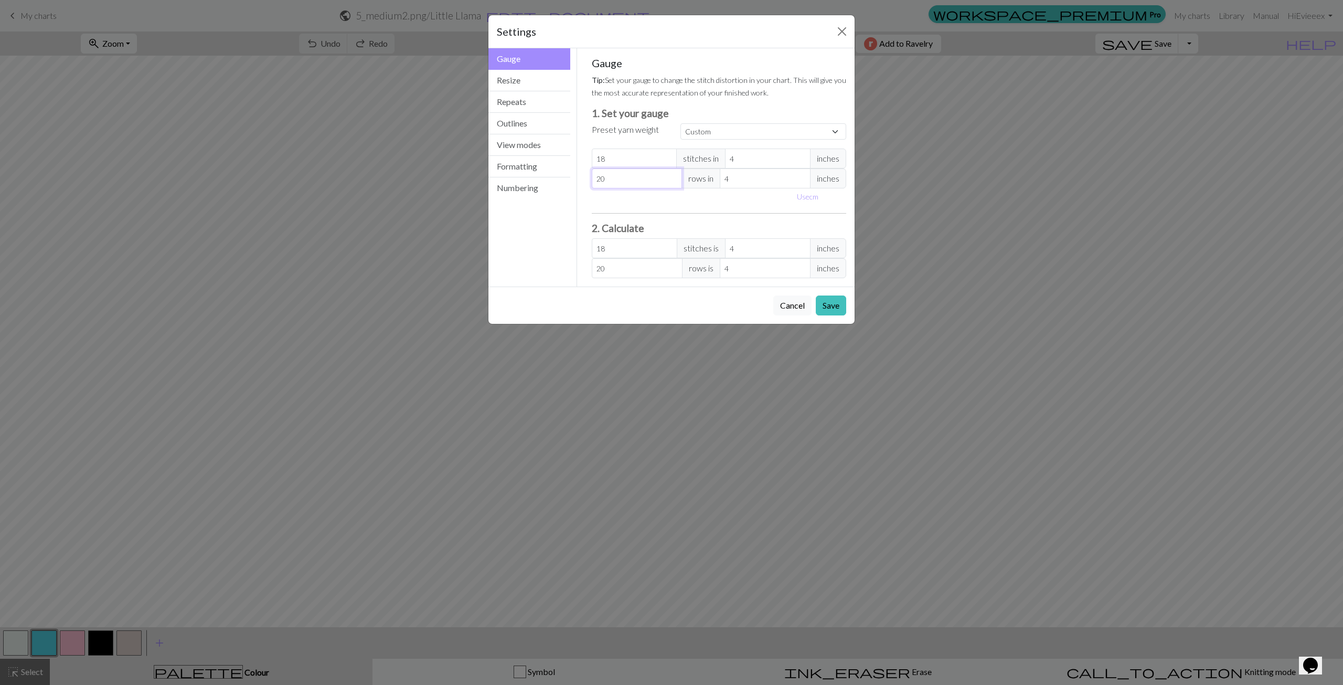
type input "21"
click at [672, 175] on input "21" at bounding box center [637, 178] width 91 height 20
type input "22"
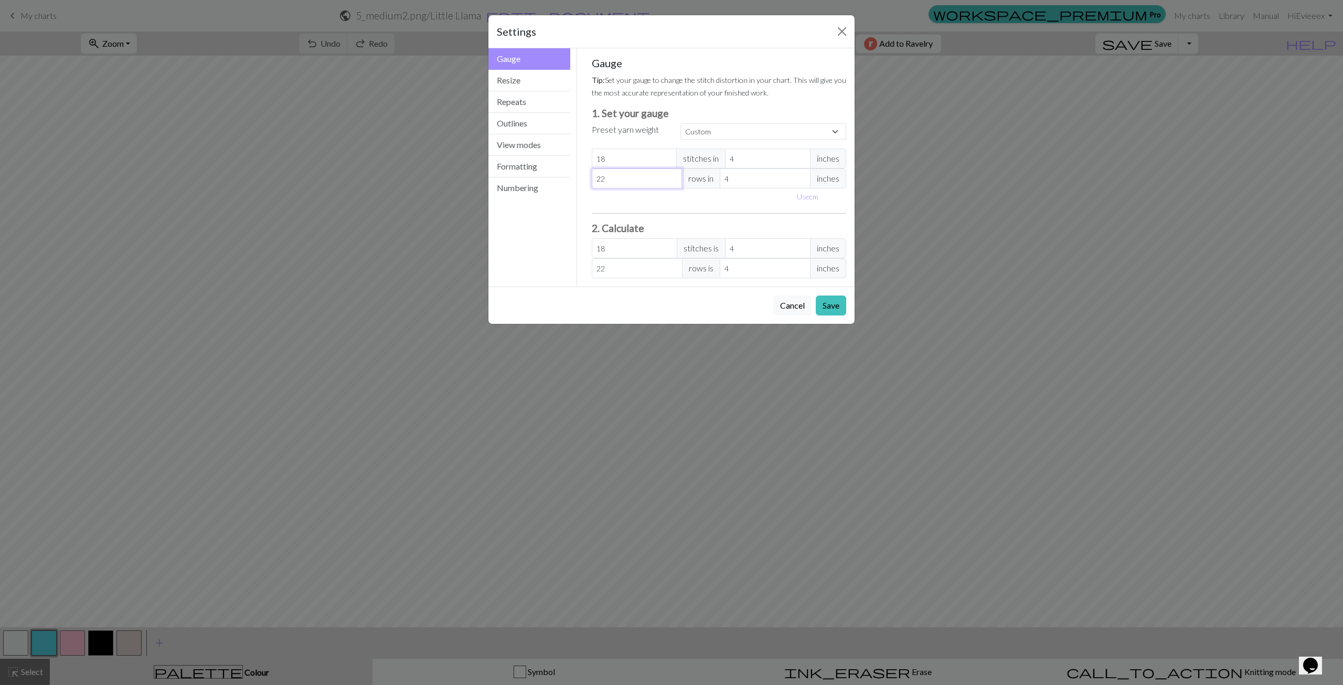
click at [672, 175] on input "22" at bounding box center [637, 178] width 91 height 20
type input "23"
click at [672, 175] on input "23" at bounding box center [637, 178] width 91 height 20
click at [668, 184] on input "23" at bounding box center [637, 178] width 91 height 20
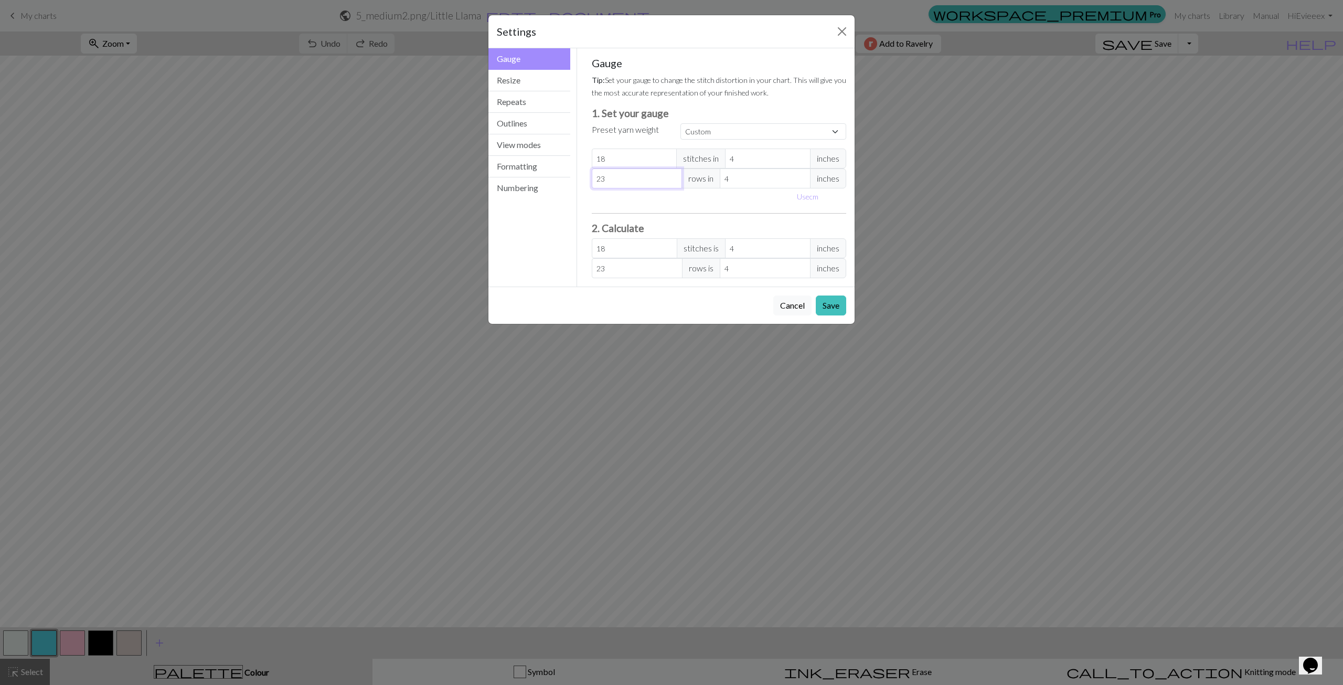
type input "22"
click at [672, 182] on input "22" at bounding box center [637, 178] width 91 height 20
click at [676, 171] on input "22" at bounding box center [637, 178] width 91 height 20
type input "23"
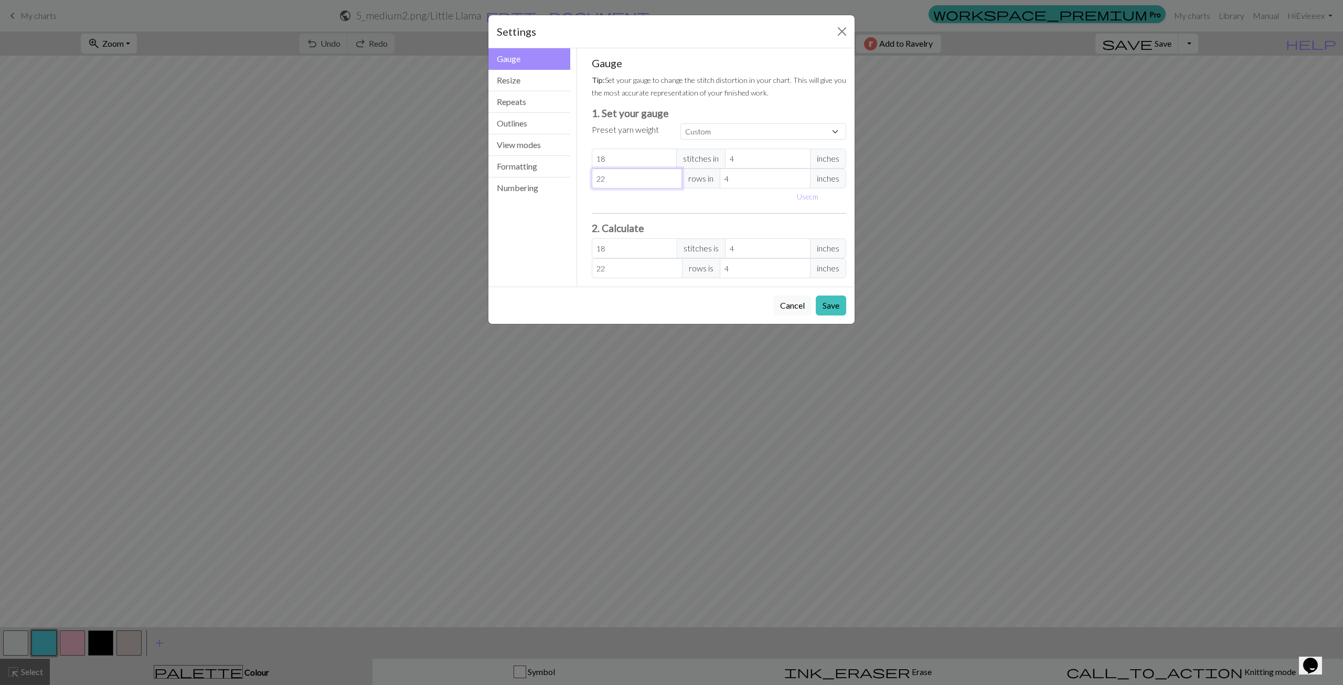
type input "23"
click at [673, 175] on input "23" at bounding box center [637, 178] width 91 height 20
click at [831, 312] on button "Save" at bounding box center [831, 305] width 30 height 20
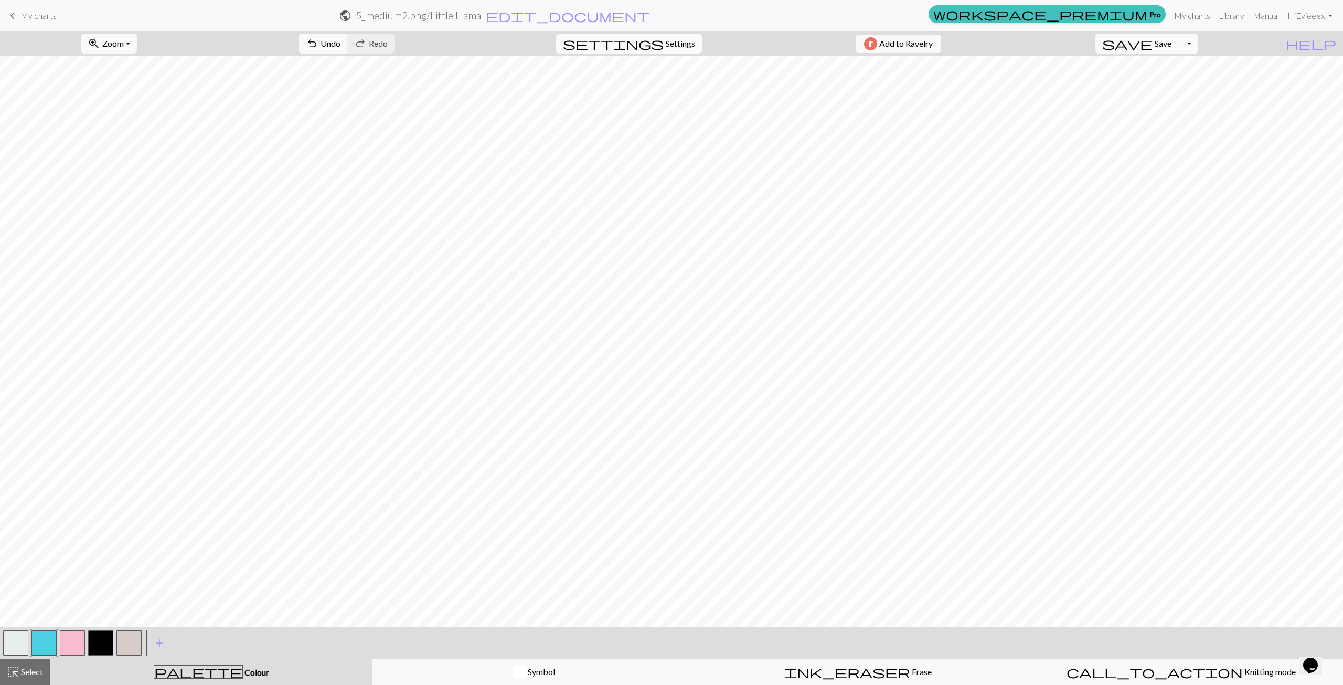
click at [666, 40] on span "Settings" at bounding box center [680, 43] width 29 height 13
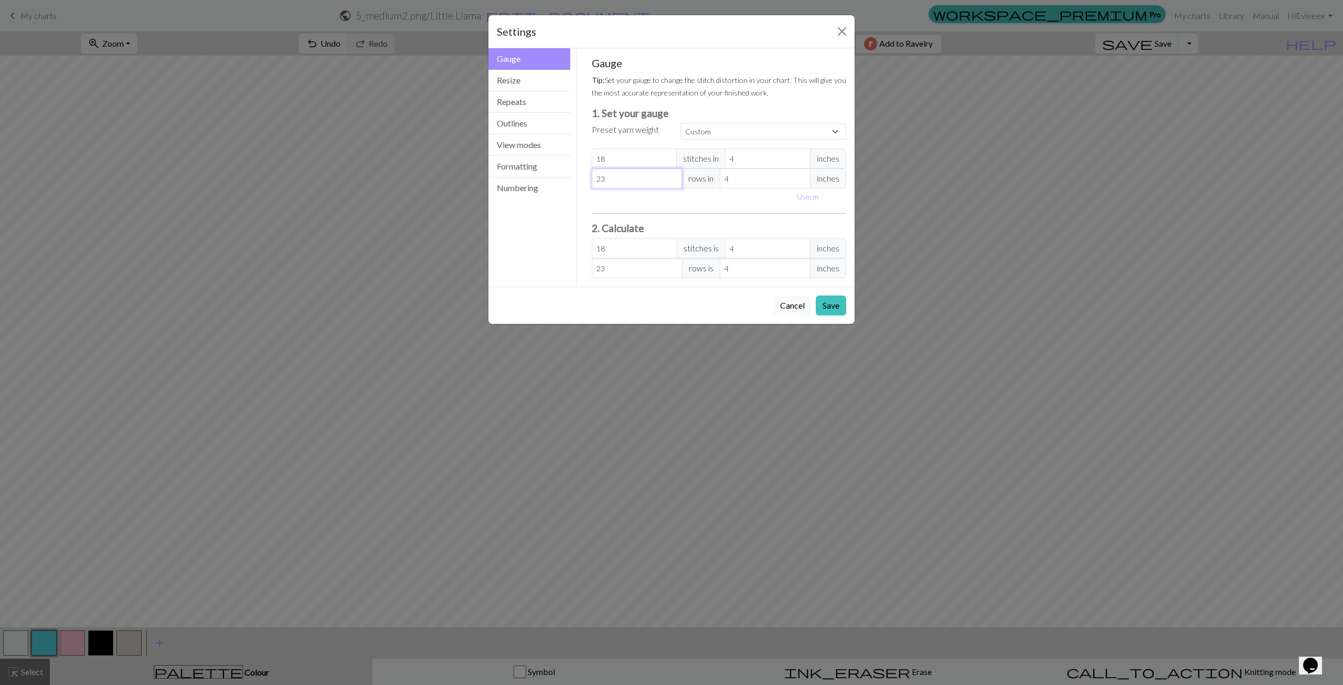
type input "22"
click at [673, 182] on input "22" at bounding box center [637, 178] width 91 height 20
type input "21"
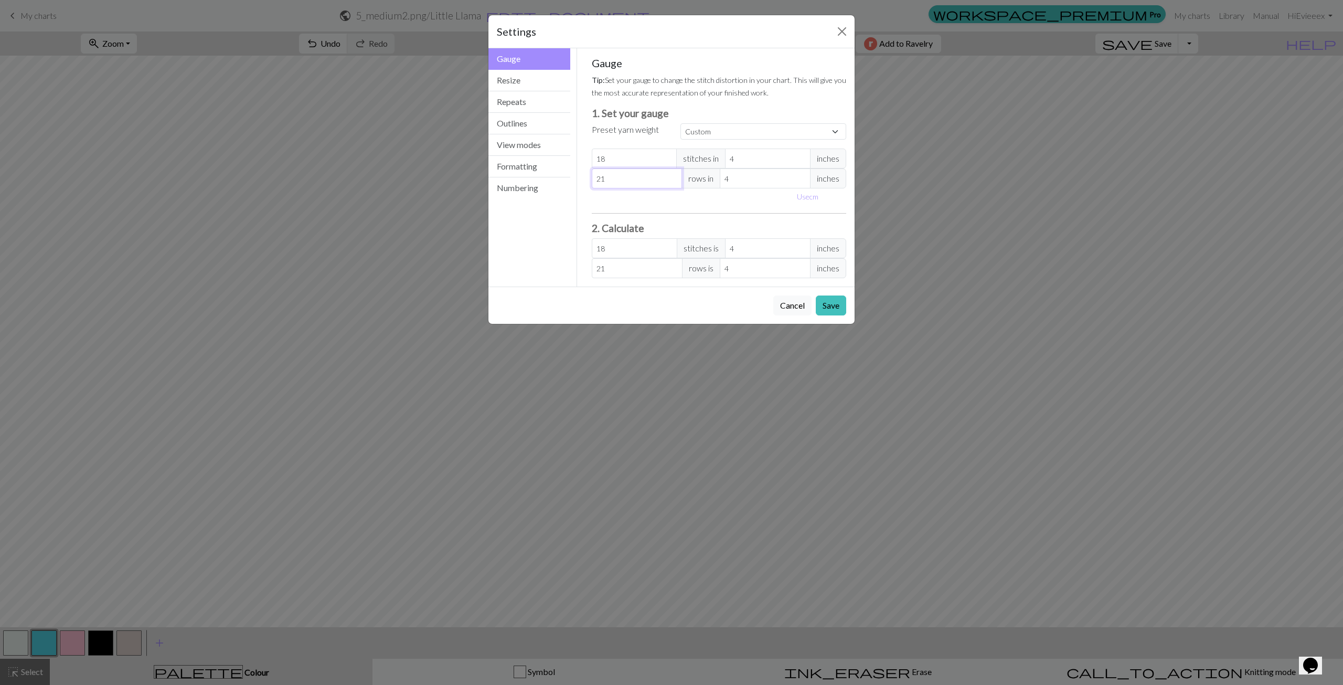
type input "21"
click at [673, 182] on input "21" at bounding box center [637, 178] width 91 height 20
click at [842, 306] on button "Save" at bounding box center [831, 305] width 30 height 20
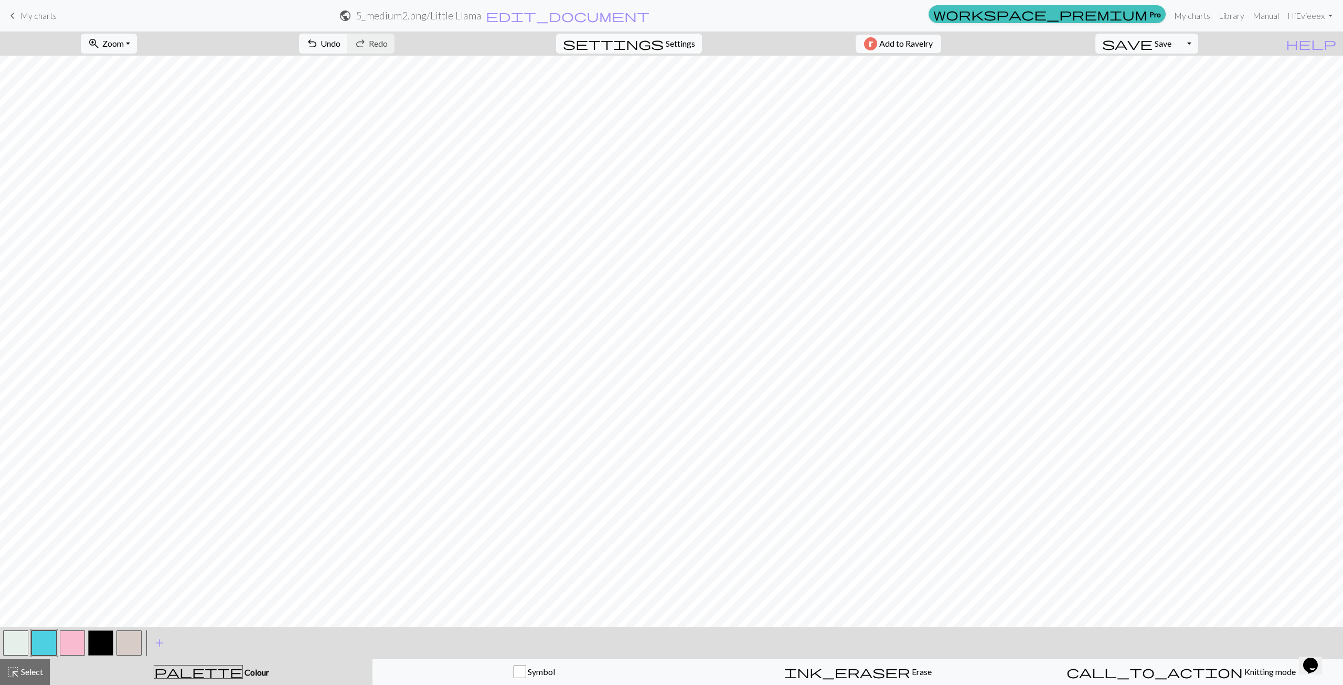
click at [666, 44] on span "Settings" at bounding box center [680, 43] width 29 height 13
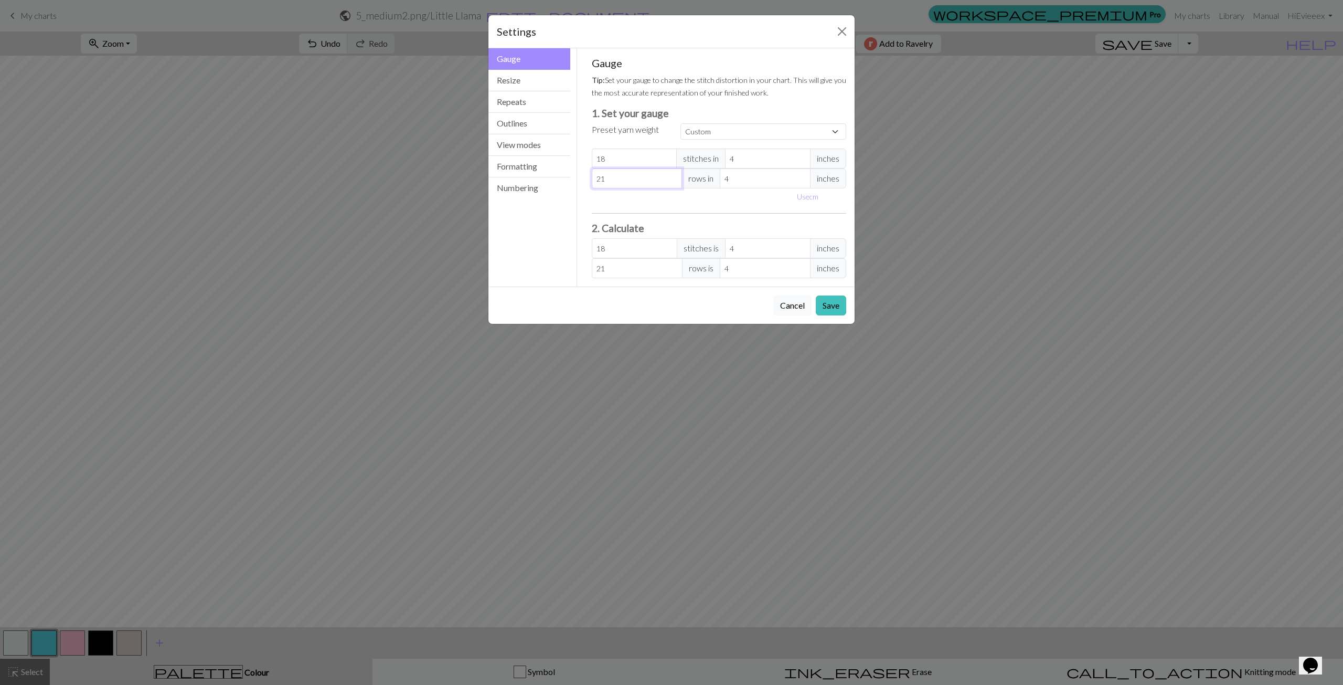
click at [672, 175] on input "21" at bounding box center [637, 178] width 91 height 20
type input "22"
click at [673, 176] on input "22" at bounding box center [637, 178] width 91 height 20
type input "23"
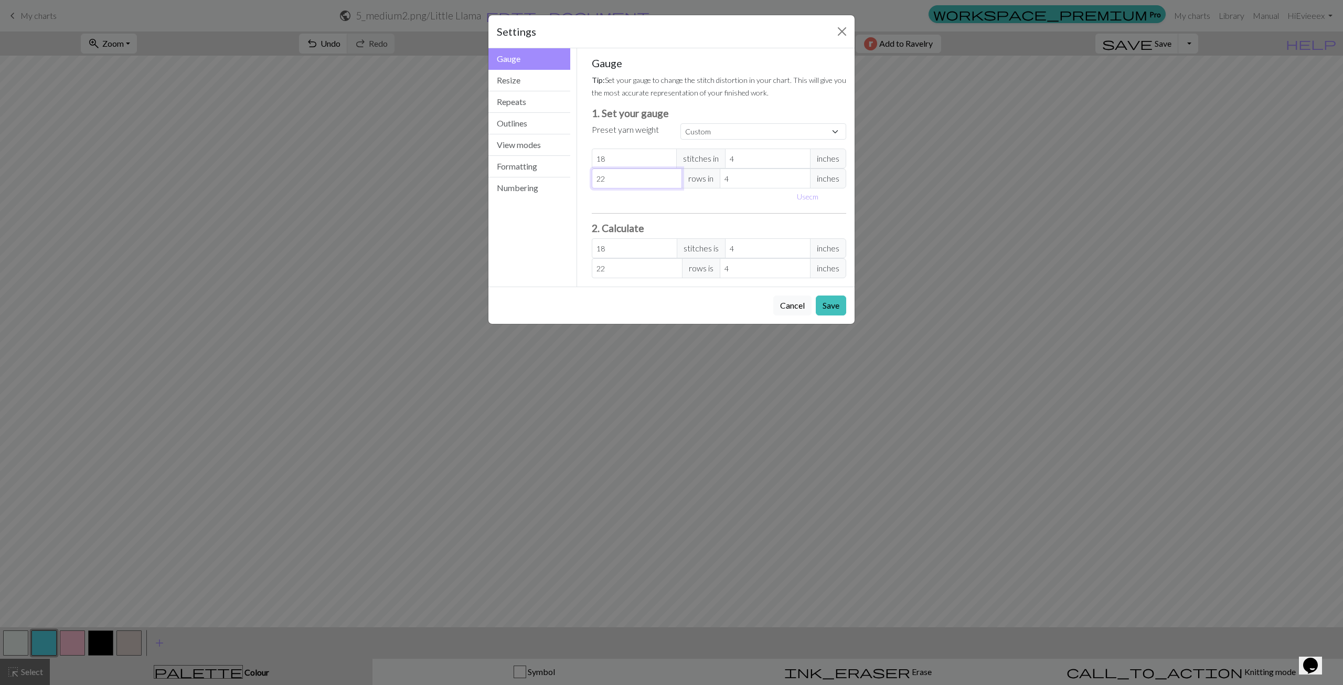
type input "23"
click at [673, 176] on input "23" at bounding box center [637, 178] width 91 height 20
type input "24"
click at [673, 176] on input "24" at bounding box center [637, 178] width 91 height 20
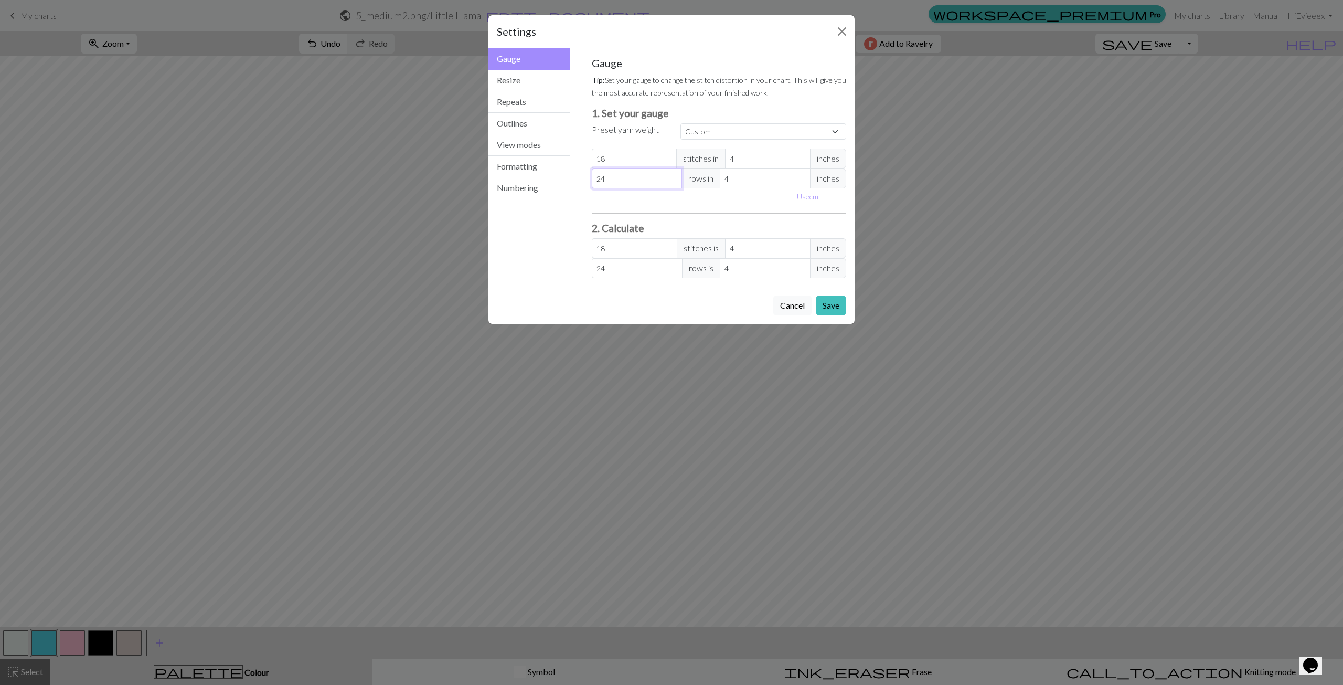
type input "25"
click at [673, 176] on input "25" at bounding box center [637, 178] width 91 height 20
type input "26"
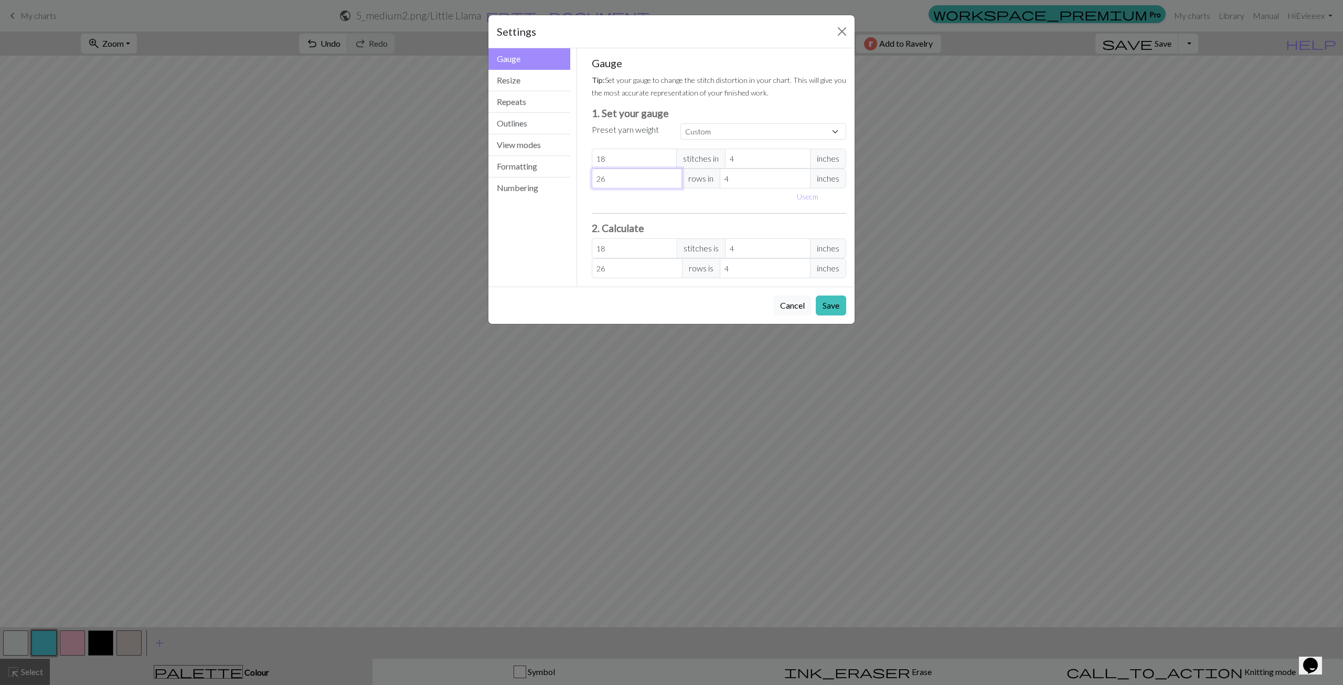
type input "26"
click at [673, 176] on input "26" at bounding box center [637, 178] width 91 height 20
click at [833, 310] on button "Save" at bounding box center [831, 305] width 30 height 20
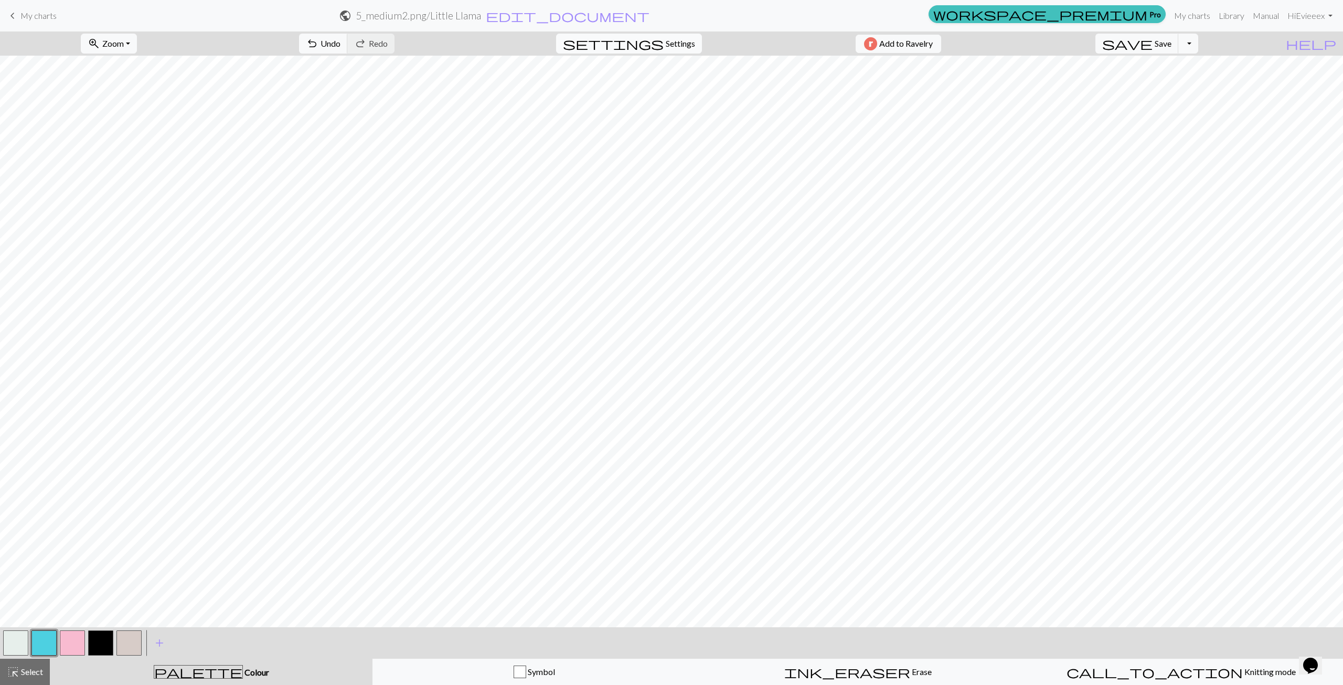
click at [675, 50] on button "settings Settings" at bounding box center [629, 44] width 146 height 20
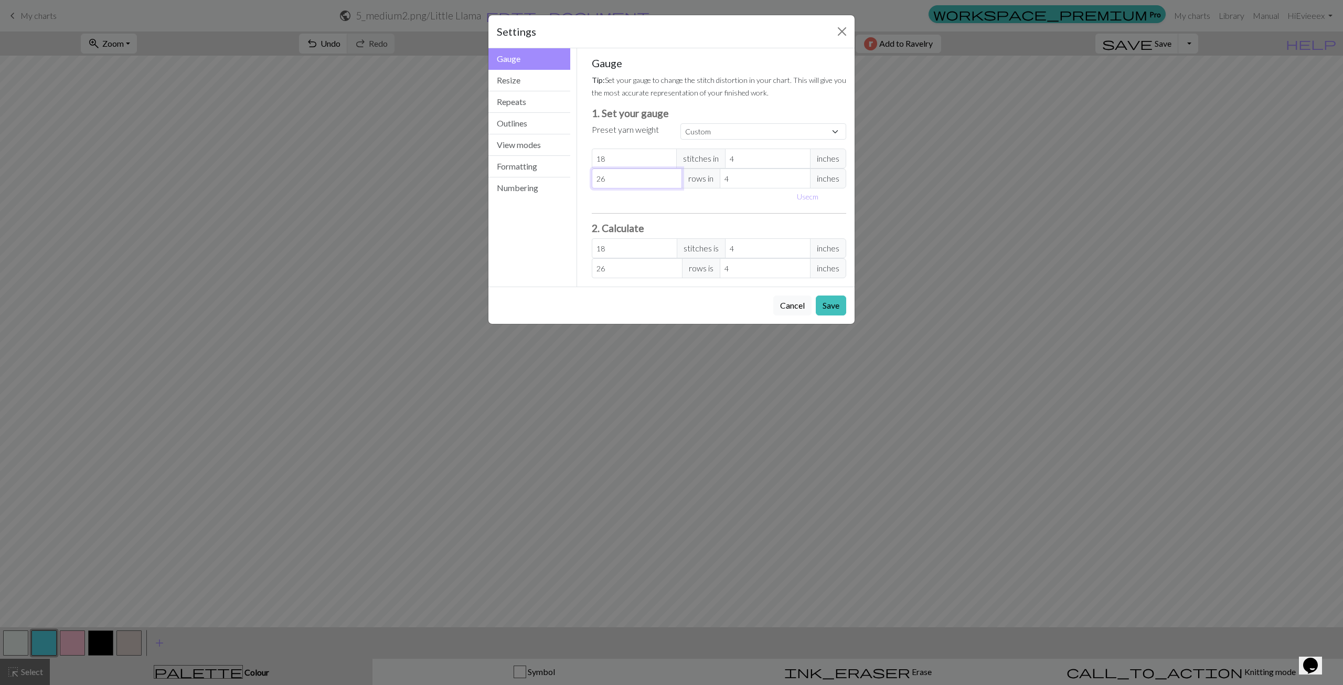
click at [665, 179] on input "26" at bounding box center [637, 178] width 91 height 20
type input "27"
click at [674, 175] on input "27" at bounding box center [637, 178] width 91 height 20
type input "28"
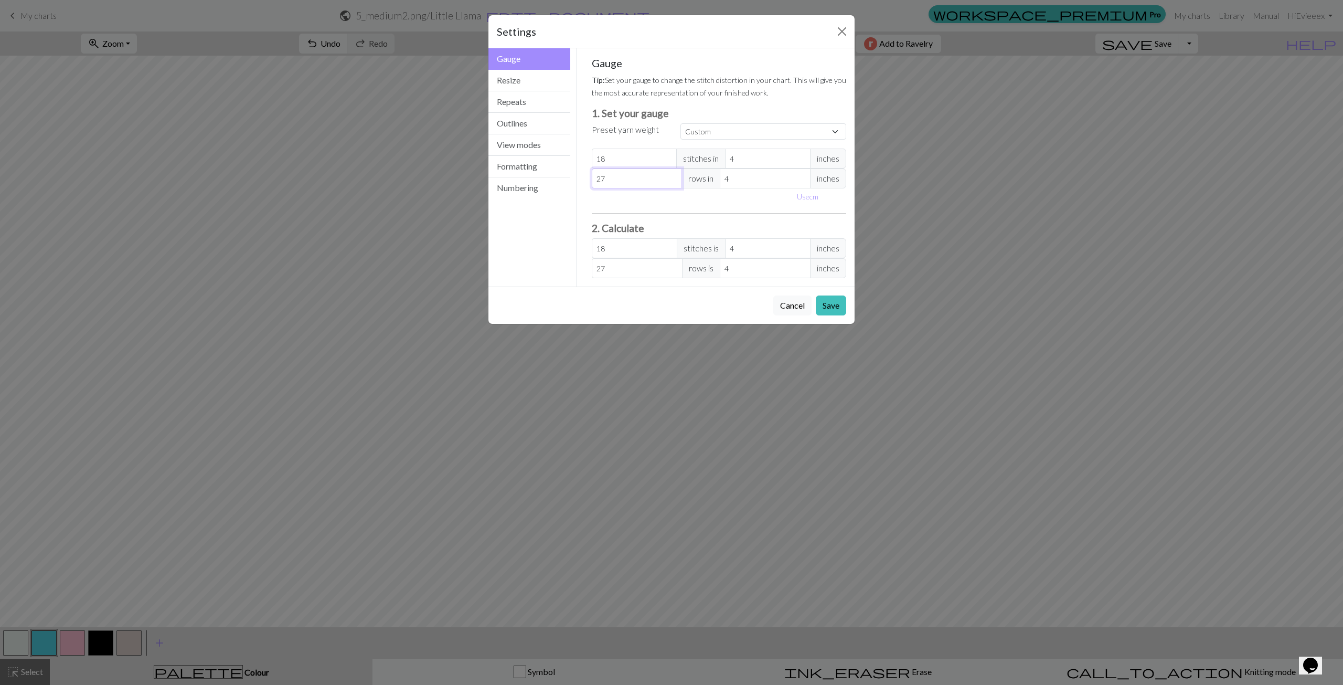
type input "28"
click at [674, 175] on input "28" at bounding box center [637, 178] width 91 height 20
type input "29"
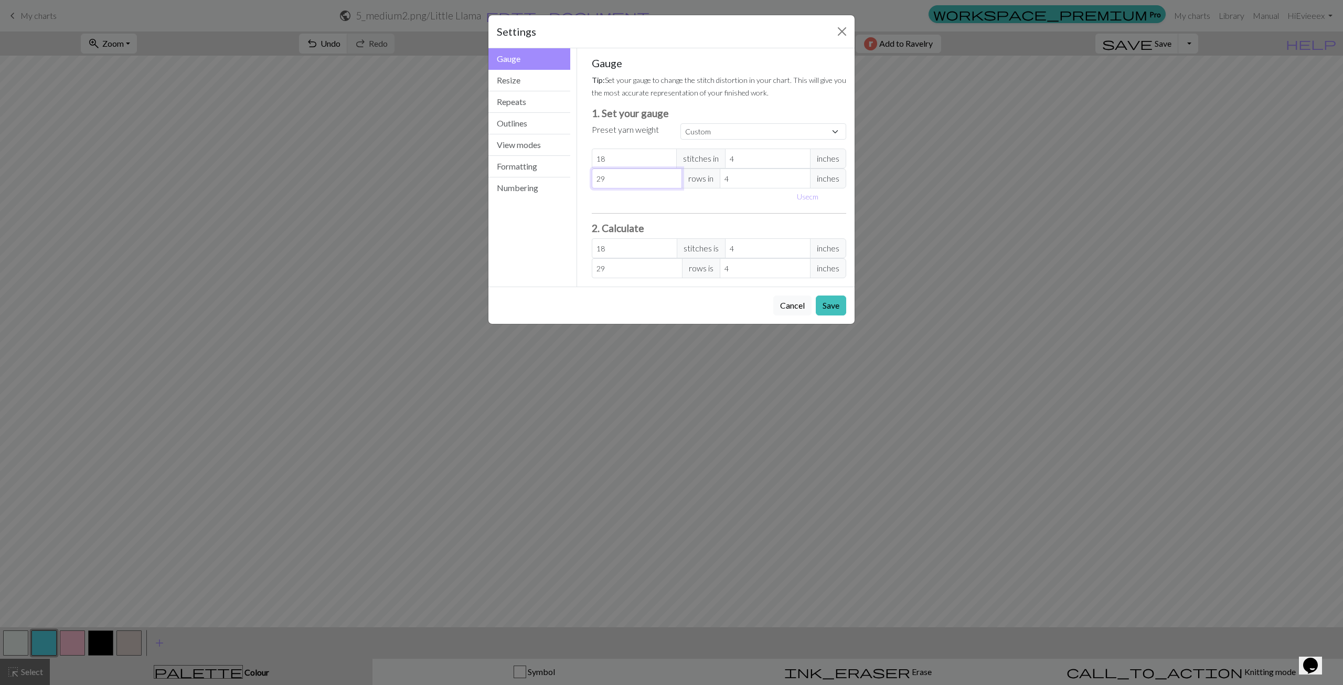
click at [674, 175] on input "29" at bounding box center [637, 178] width 91 height 20
click at [837, 309] on button "Save" at bounding box center [831, 305] width 30 height 20
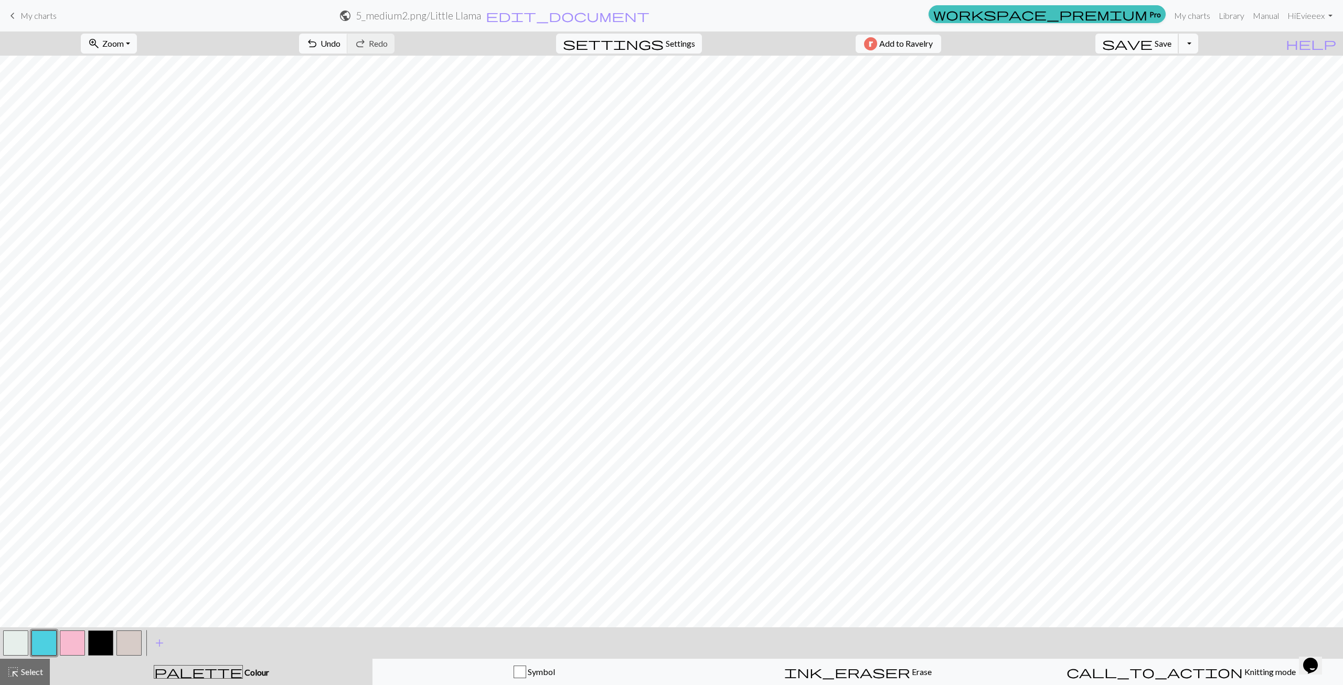
click at [1172, 42] on span "Save" at bounding box center [1163, 43] width 17 height 10
click at [9, 20] on span "keyboard_arrow_left" at bounding box center [12, 15] width 13 height 15
